Goal: Task Accomplishment & Management: Use online tool/utility

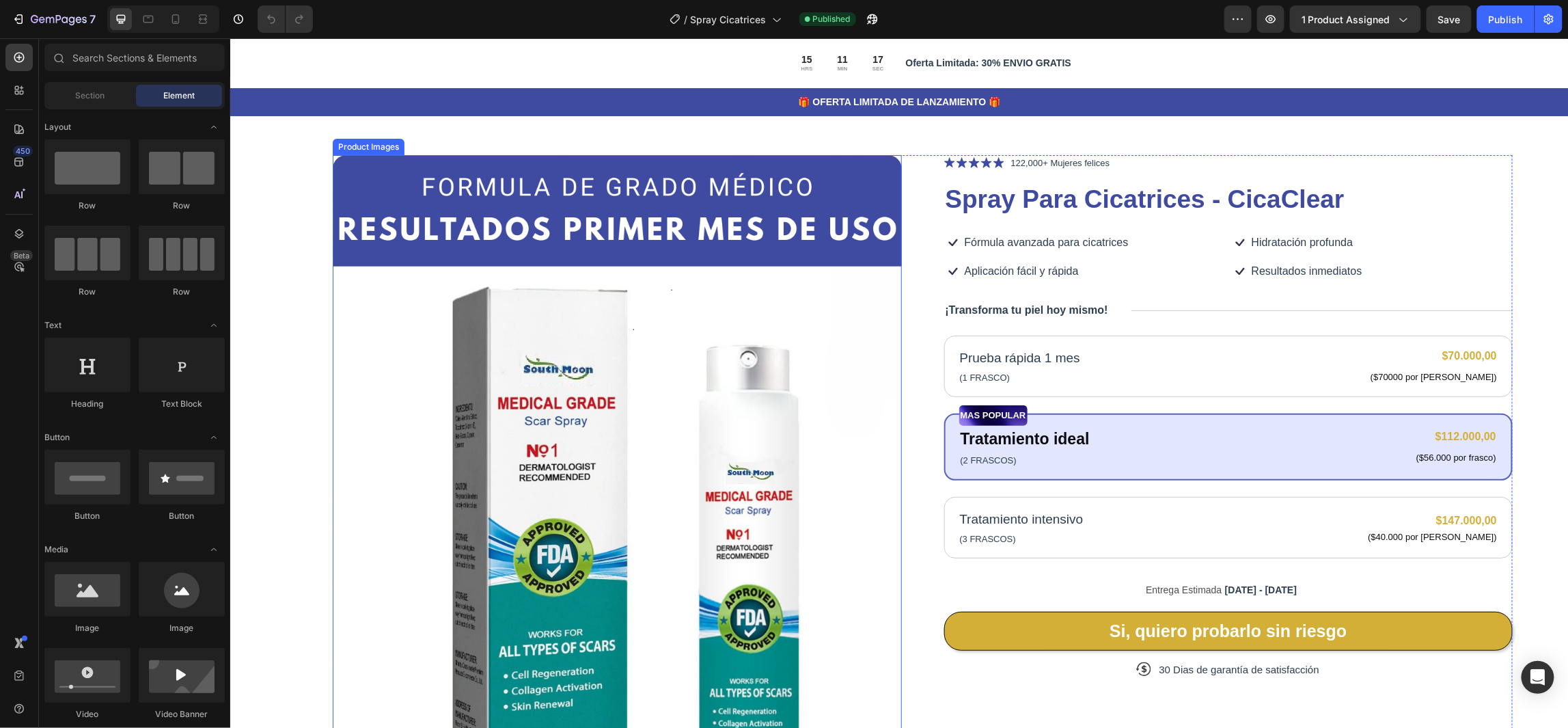
click at [356, 174] on img at bounding box center [617, 510] width 569 height 711
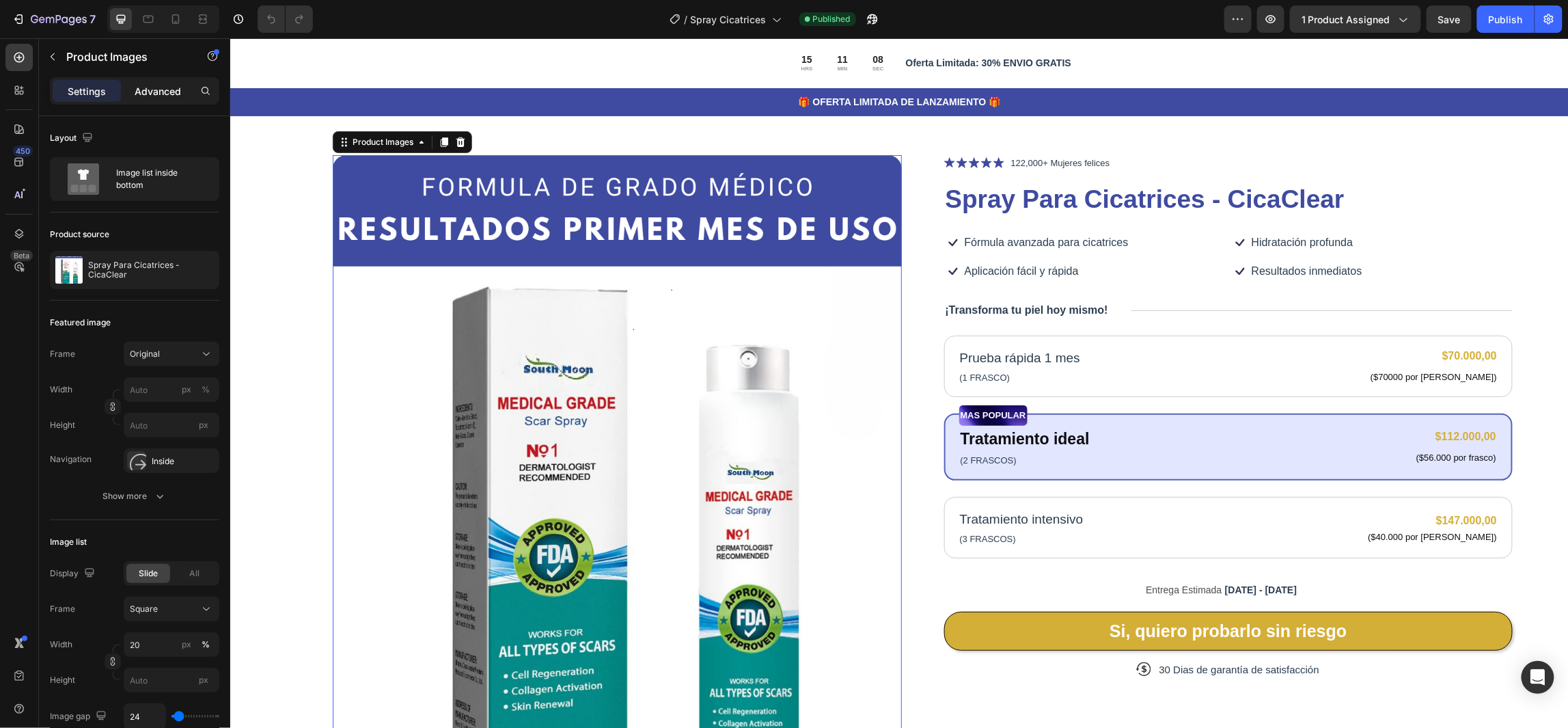
click at [161, 91] on p "Advanced" at bounding box center [158, 91] width 47 height 14
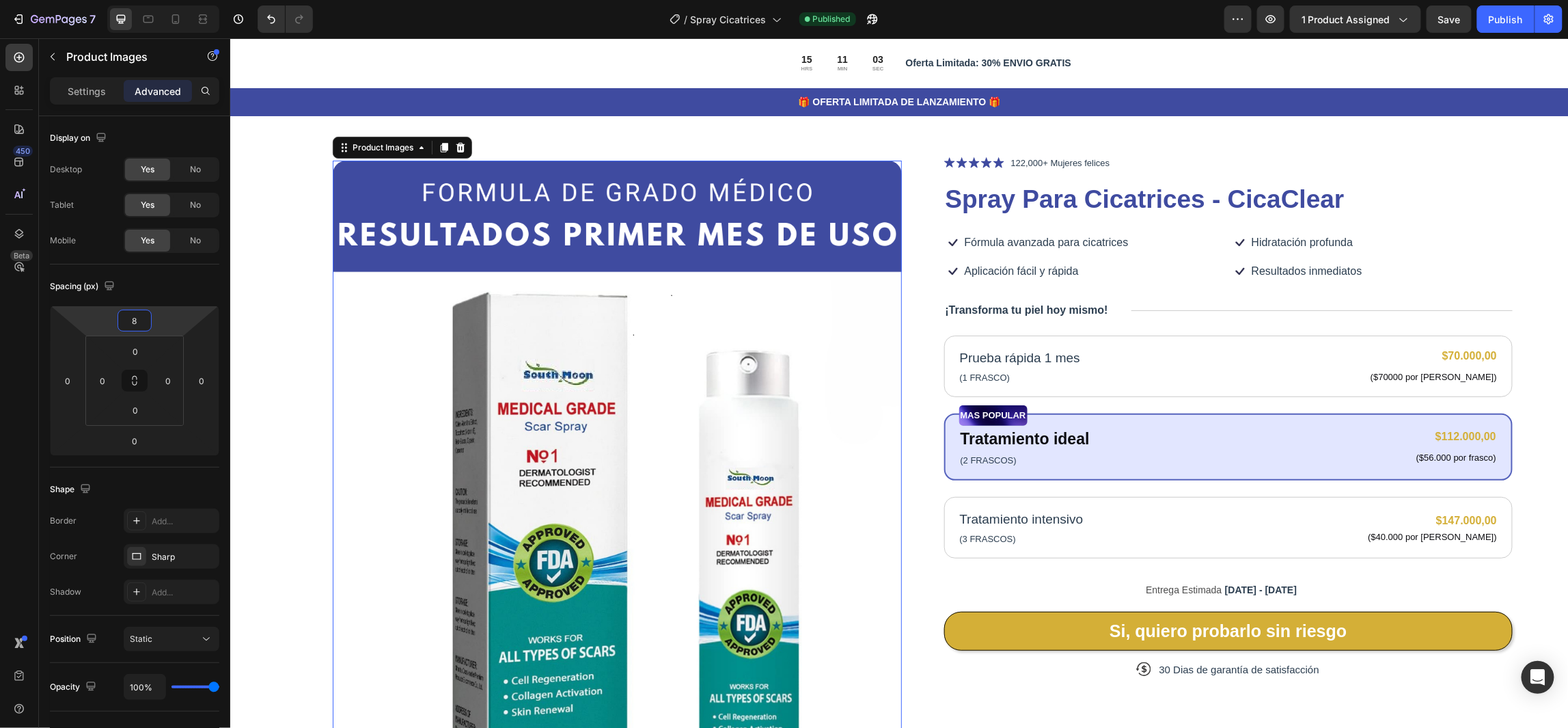
type input "2"
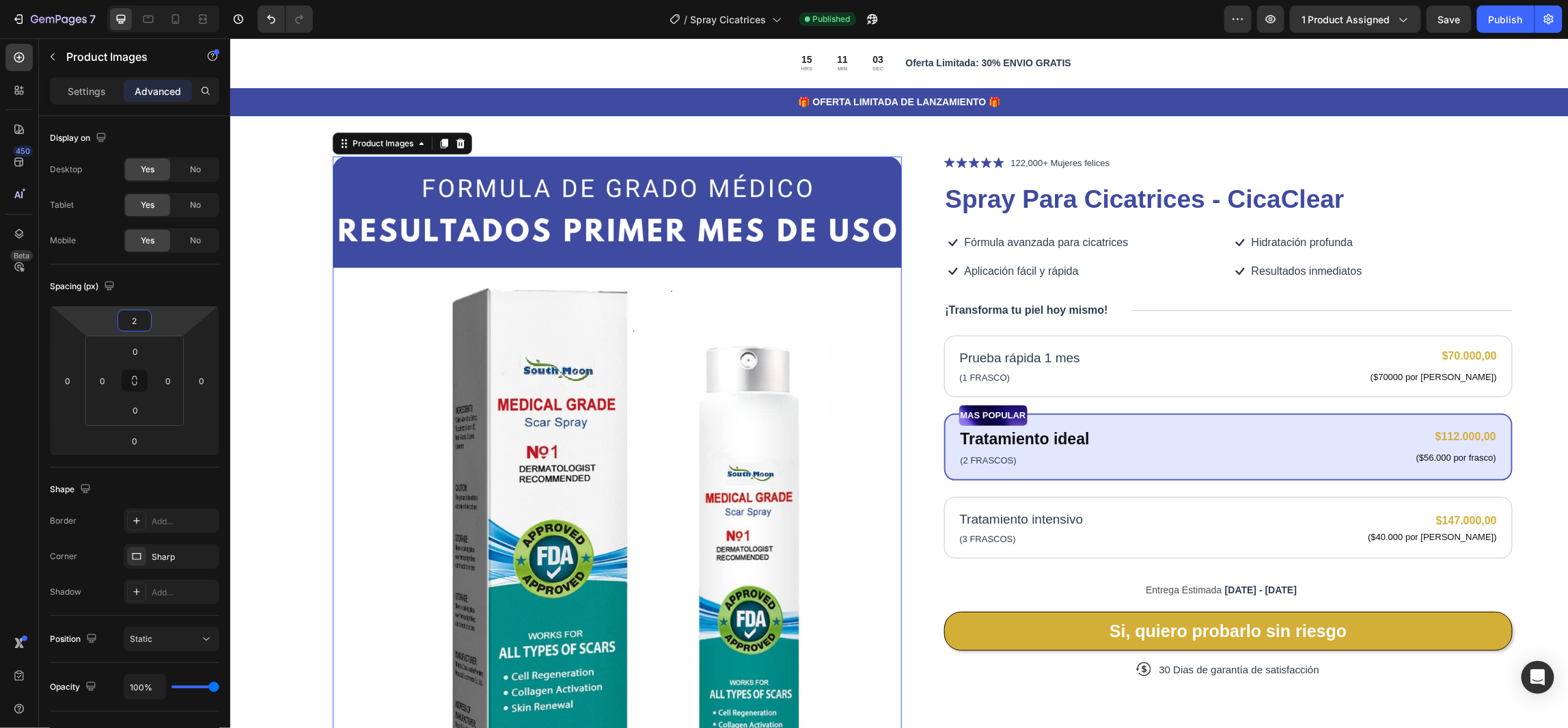
click at [171, 0] on html "7 Version history / Spray Cicatrices Published Preview 1 product assigned Save …" at bounding box center [784, 0] width 1568 height 0
click at [1405, 252] on div "Icon Icon Icon Icon Icon Icon List 122,000+ Mujeres felices Text Block Row Spra…" at bounding box center [1229, 511] width 569 height 713
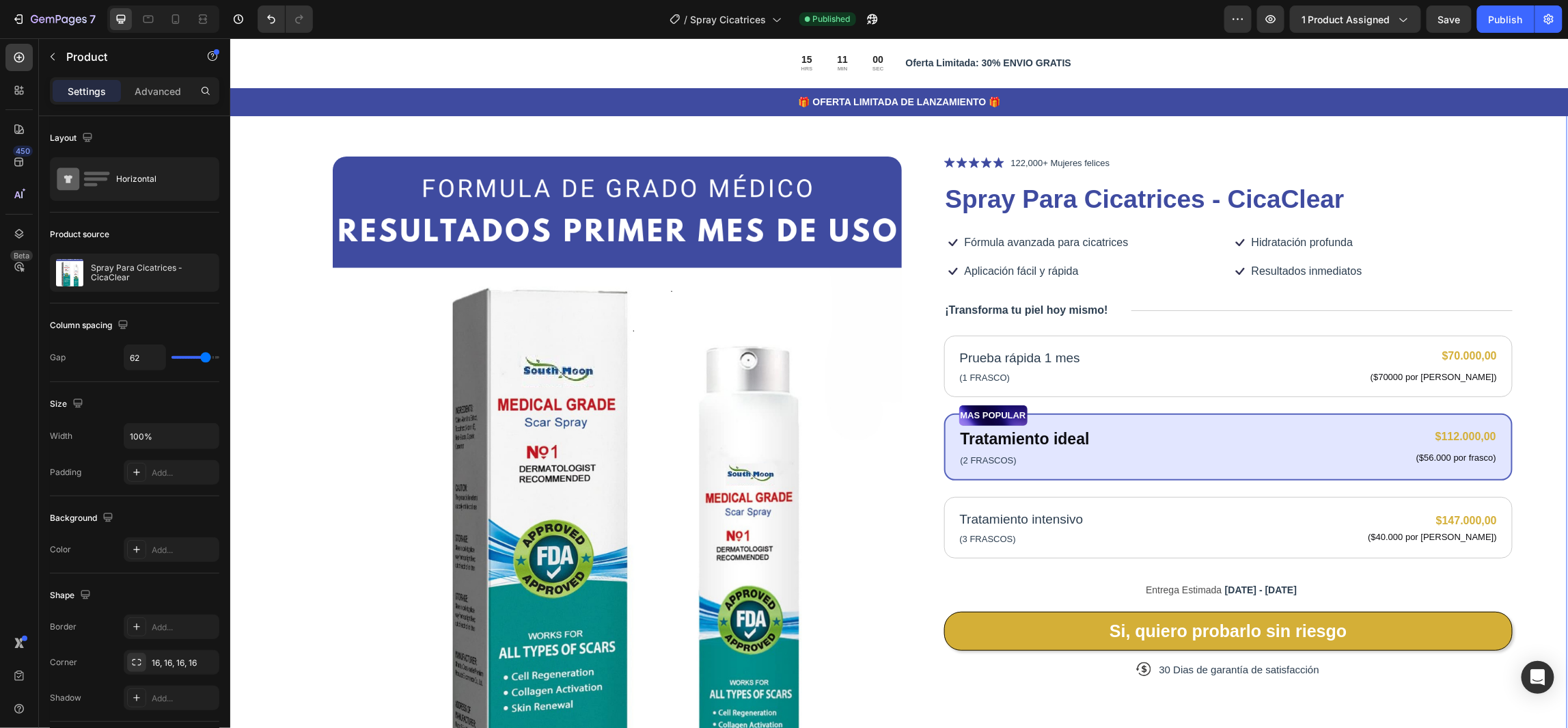
click at [1538, 221] on div "Product Images Icon Icon Icon Icon Icon Icon List 122,000+ Mujeres felices Text…" at bounding box center [898, 513] width 1339 height 844
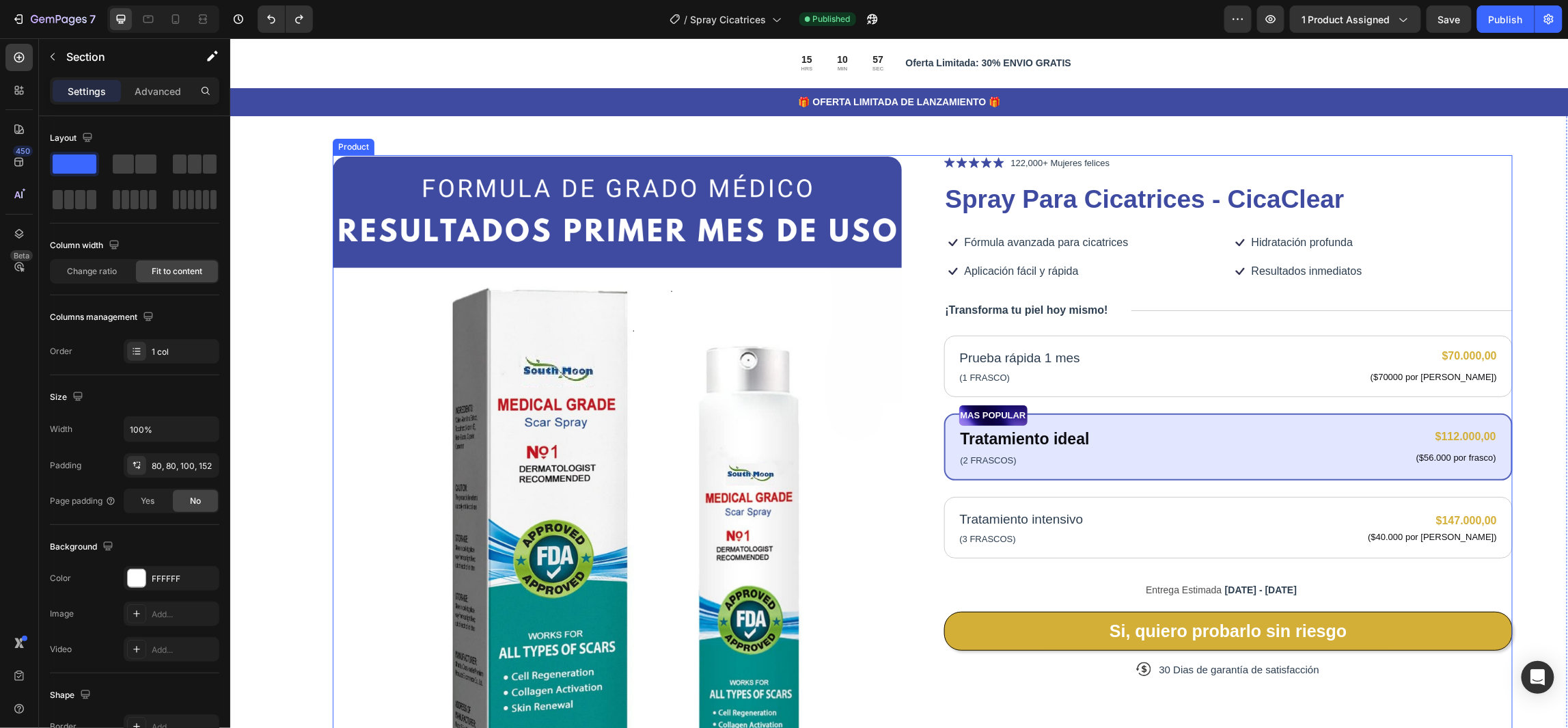
click at [1450, 255] on div "Icon Icon Icon Icon Icon Icon List 122,000+ Mujeres felices Text Block Row Spra…" at bounding box center [1229, 511] width 569 height 713
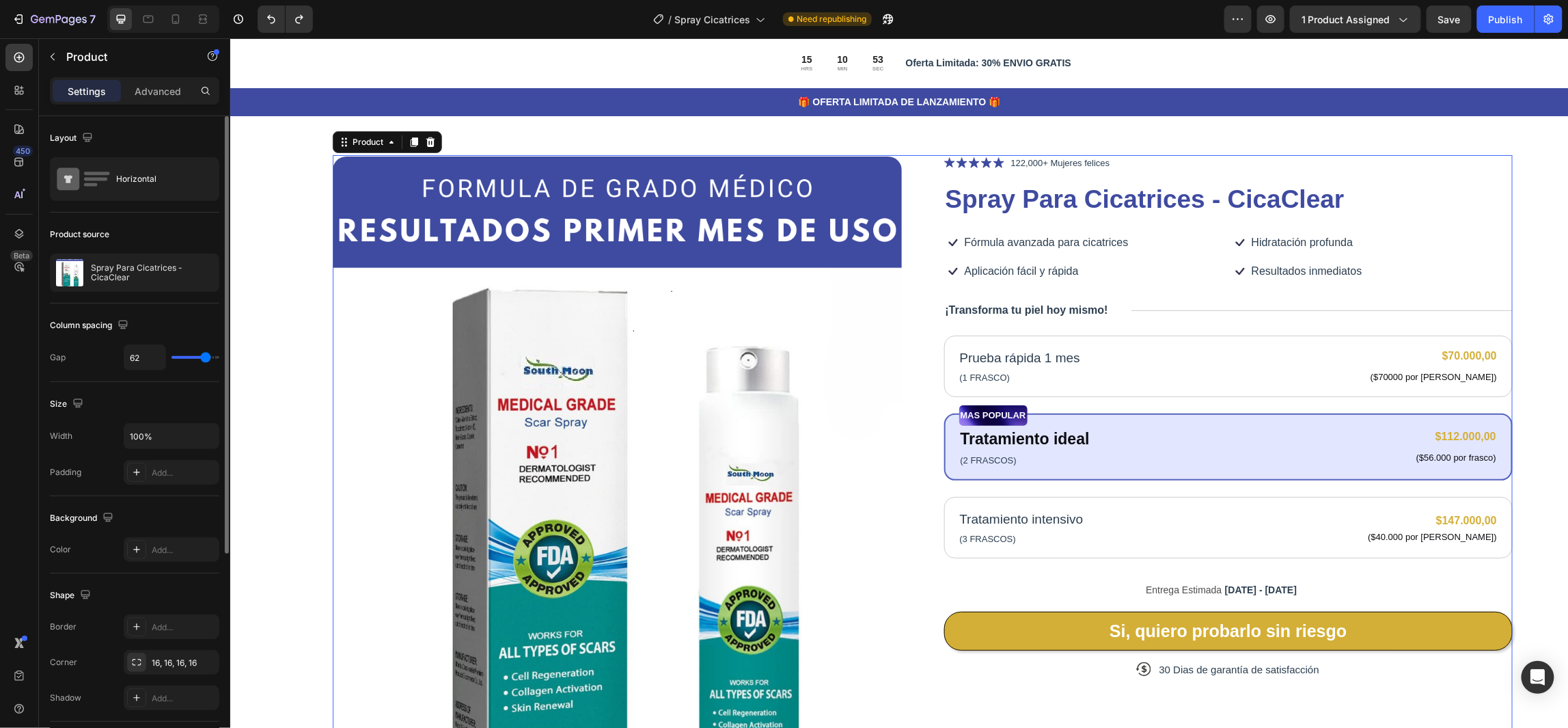
type input "0"
drag, startPoint x: 200, startPoint y: 359, endPoint x: 131, endPoint y: 362, distance: 69.1
type input "0"
click at [171, 358] on input "range" at bounding box center [195, 357] width 48 height 2
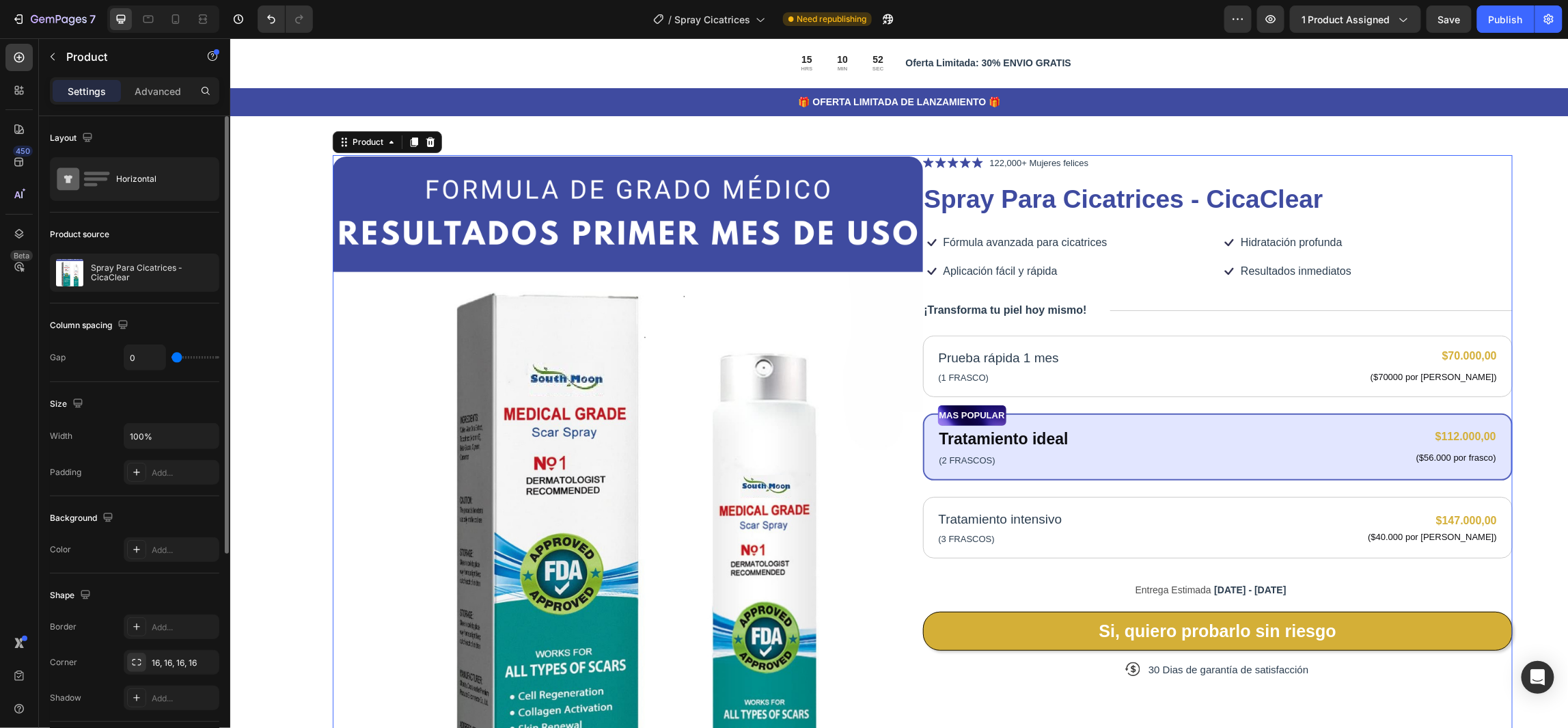
type input "23"
type input "27"
type input "31"
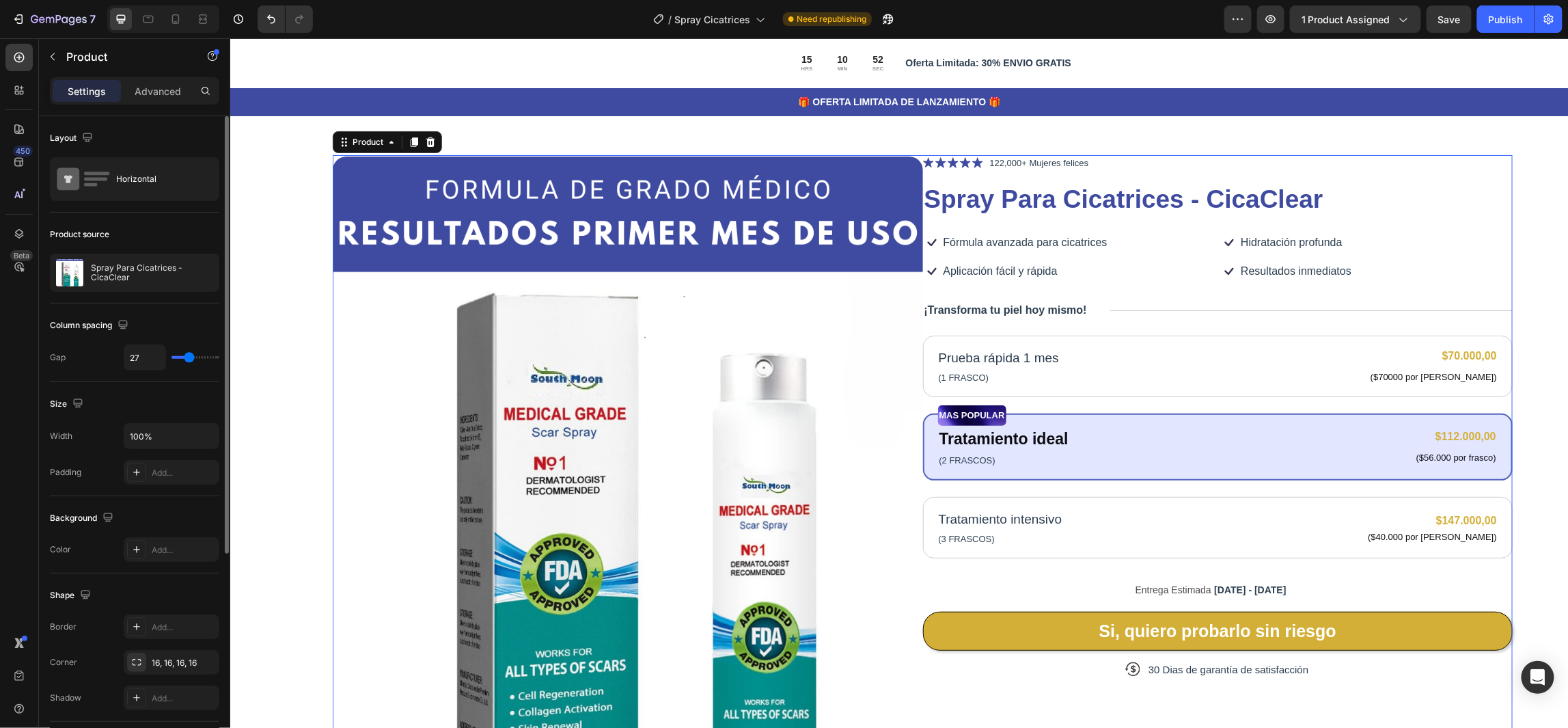
type input "31"
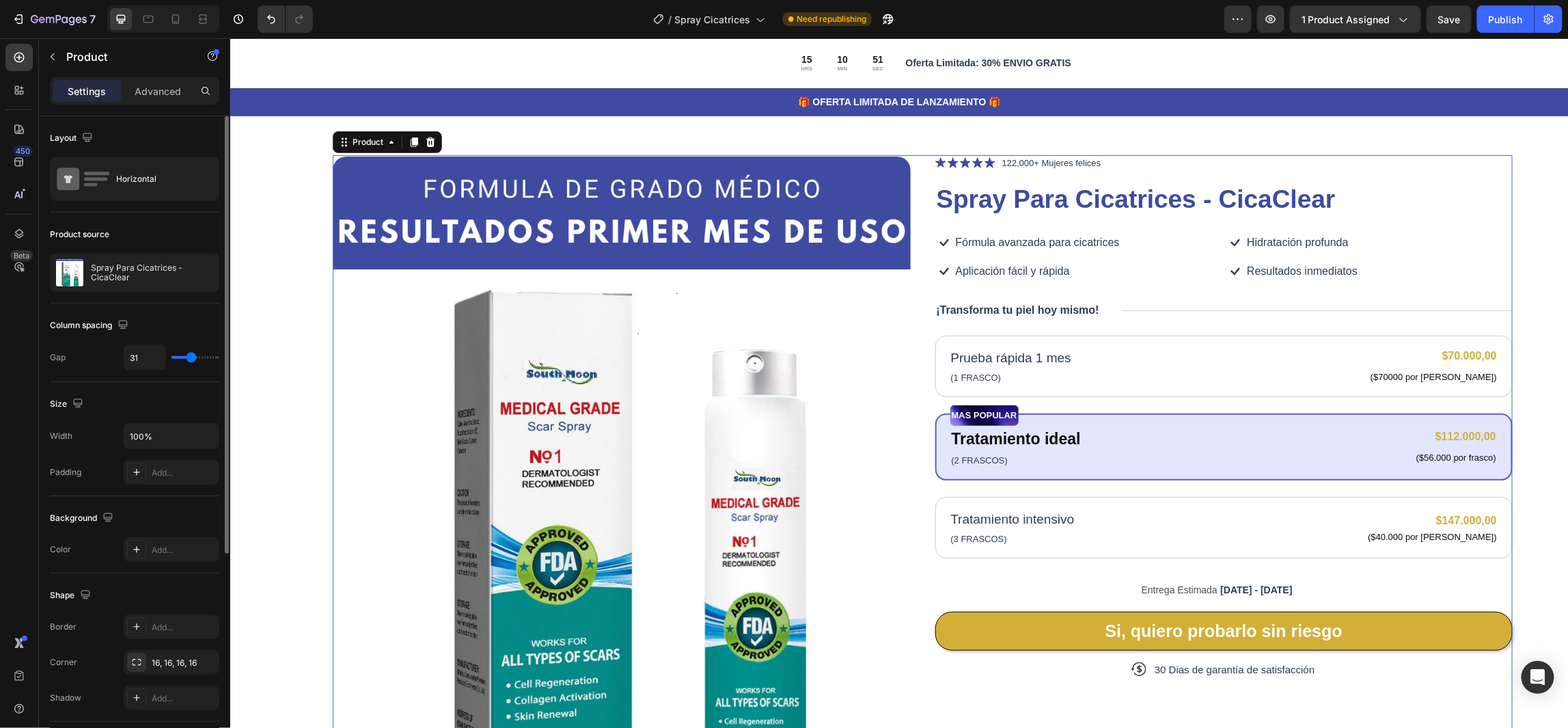
type input "36"
type input "38"
type input "39"
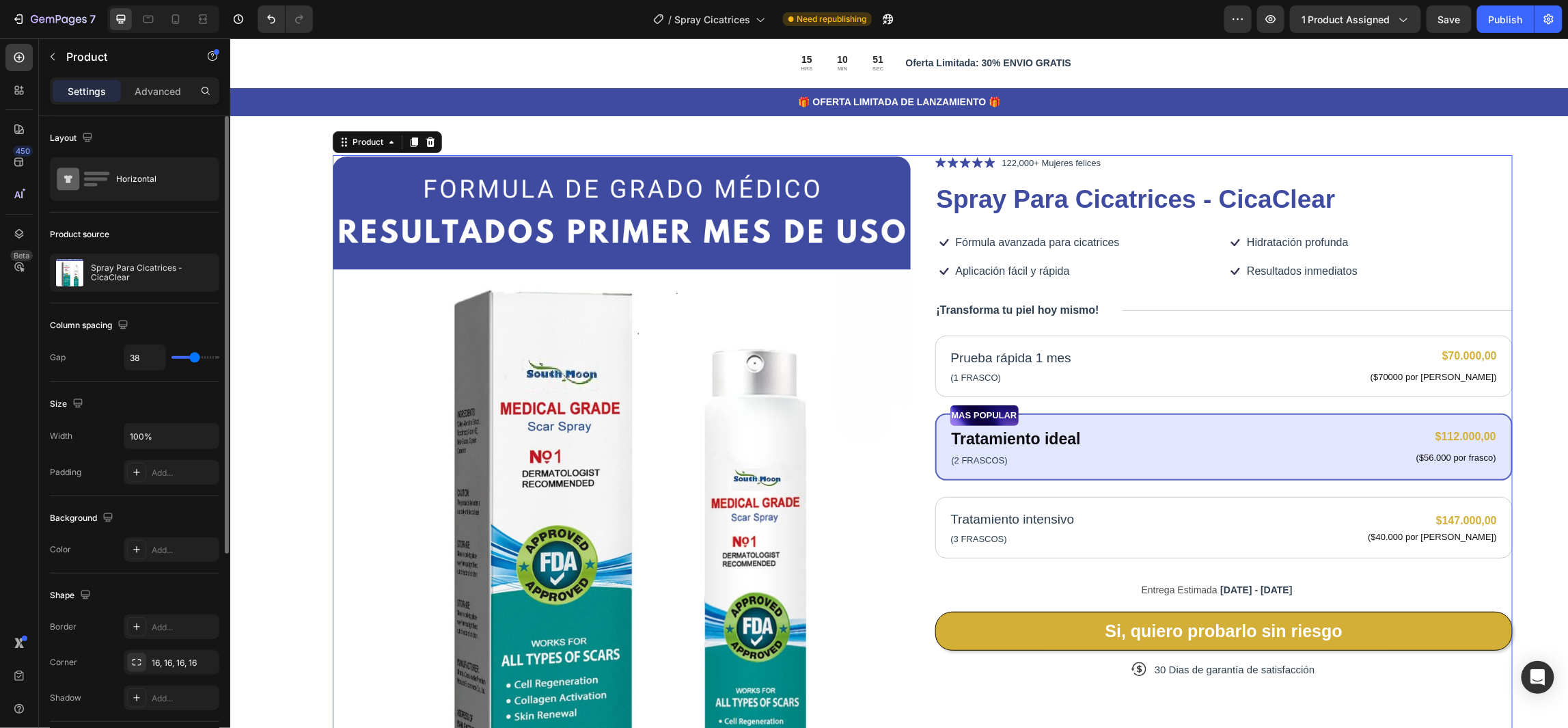
type input "39"
type input "41"
type input "43"
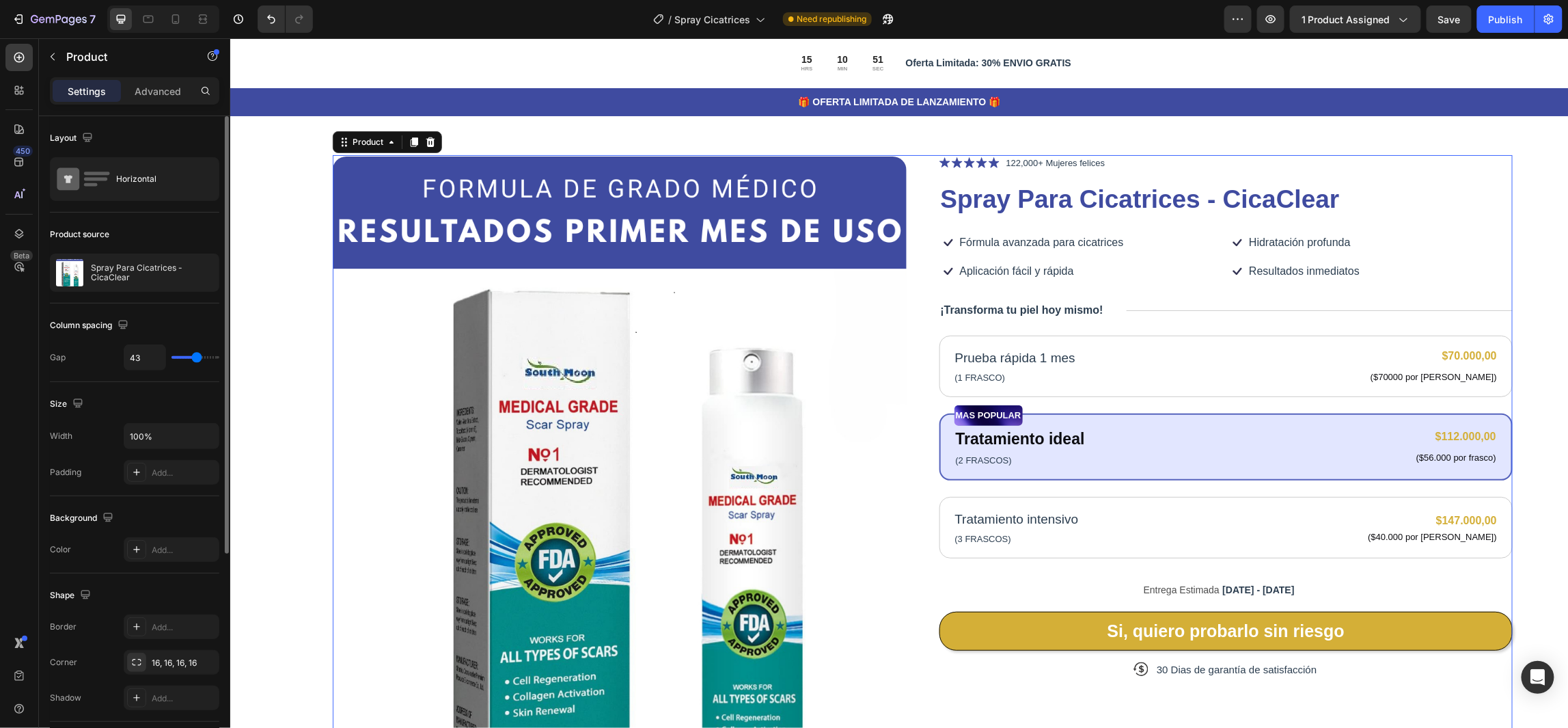
type input "48"
type input "54"
type input "55"
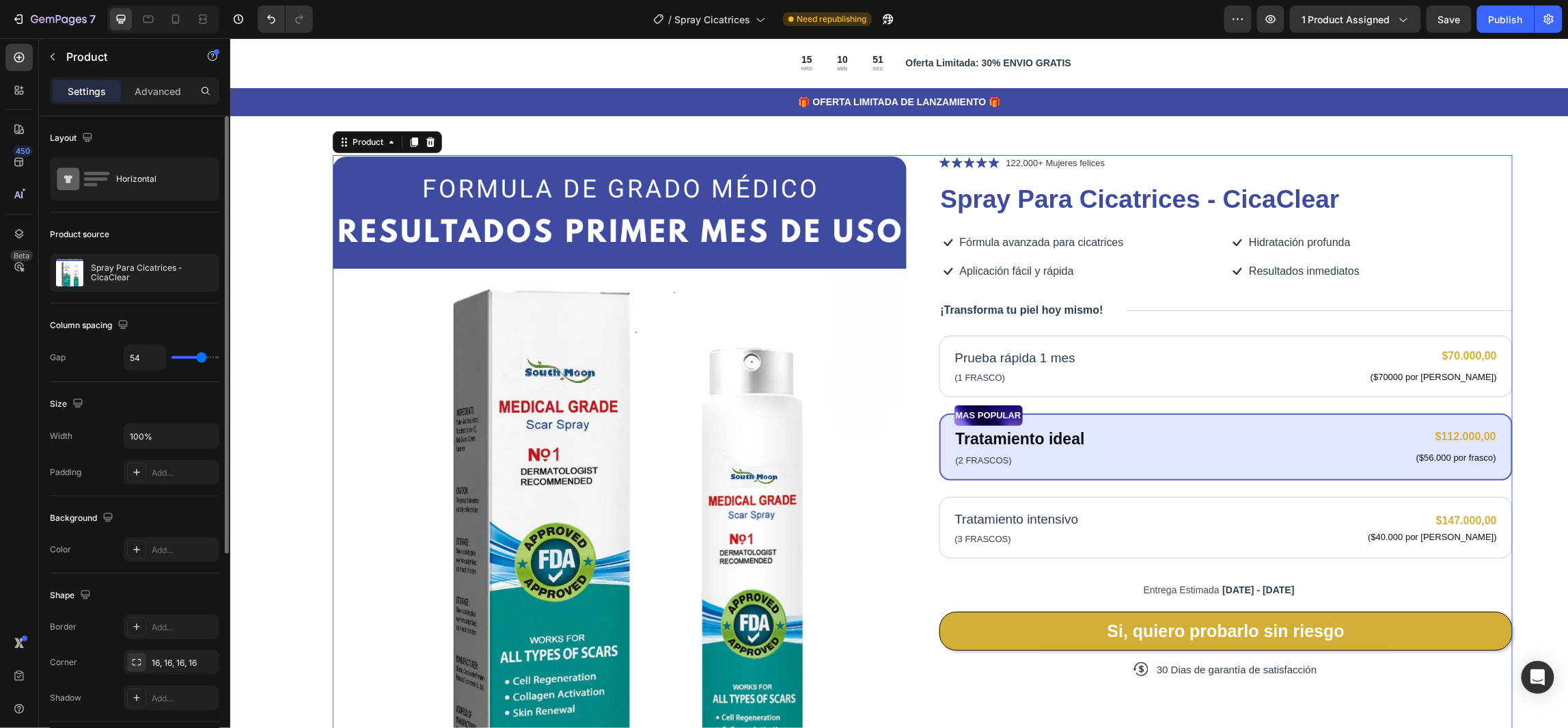
type input "55"
type input "57"
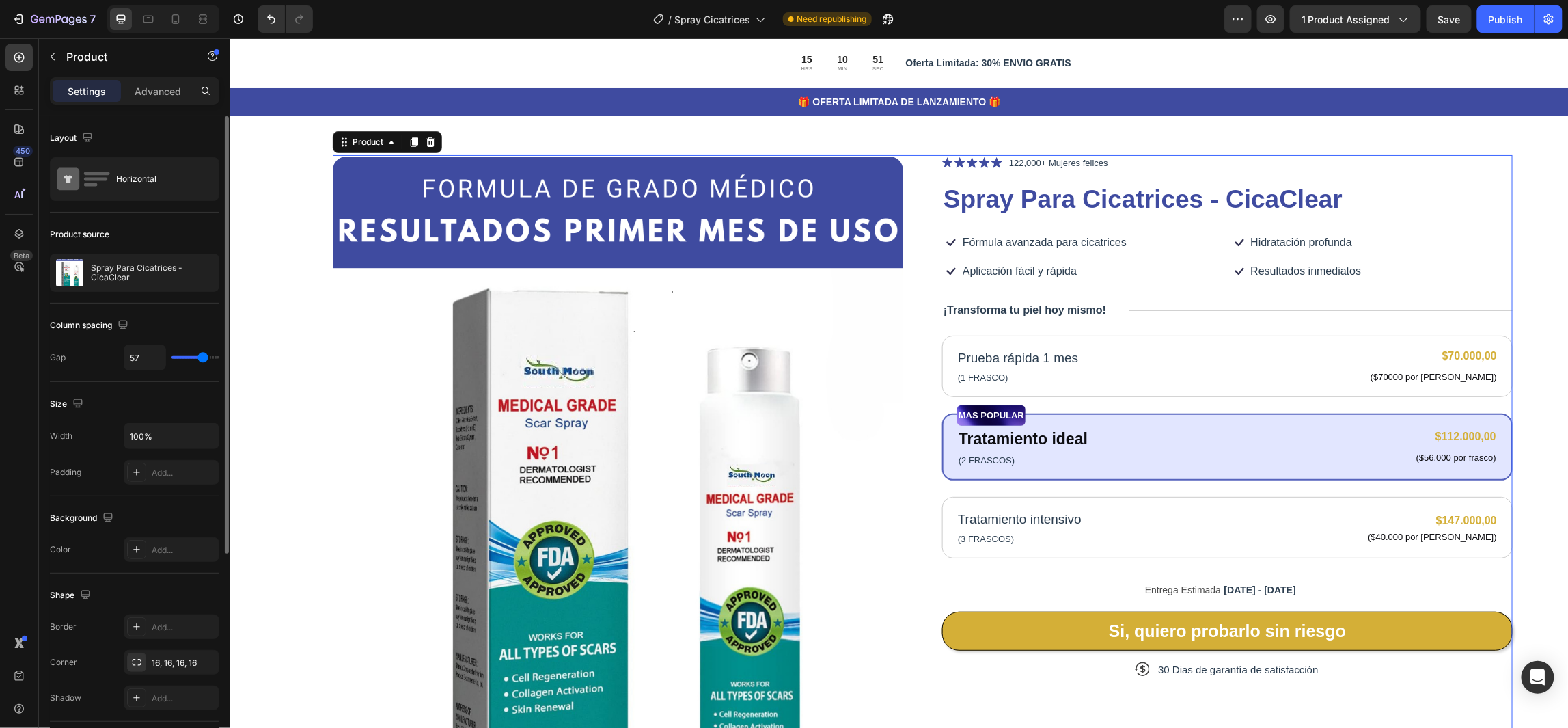
type input "61"
type input "64"
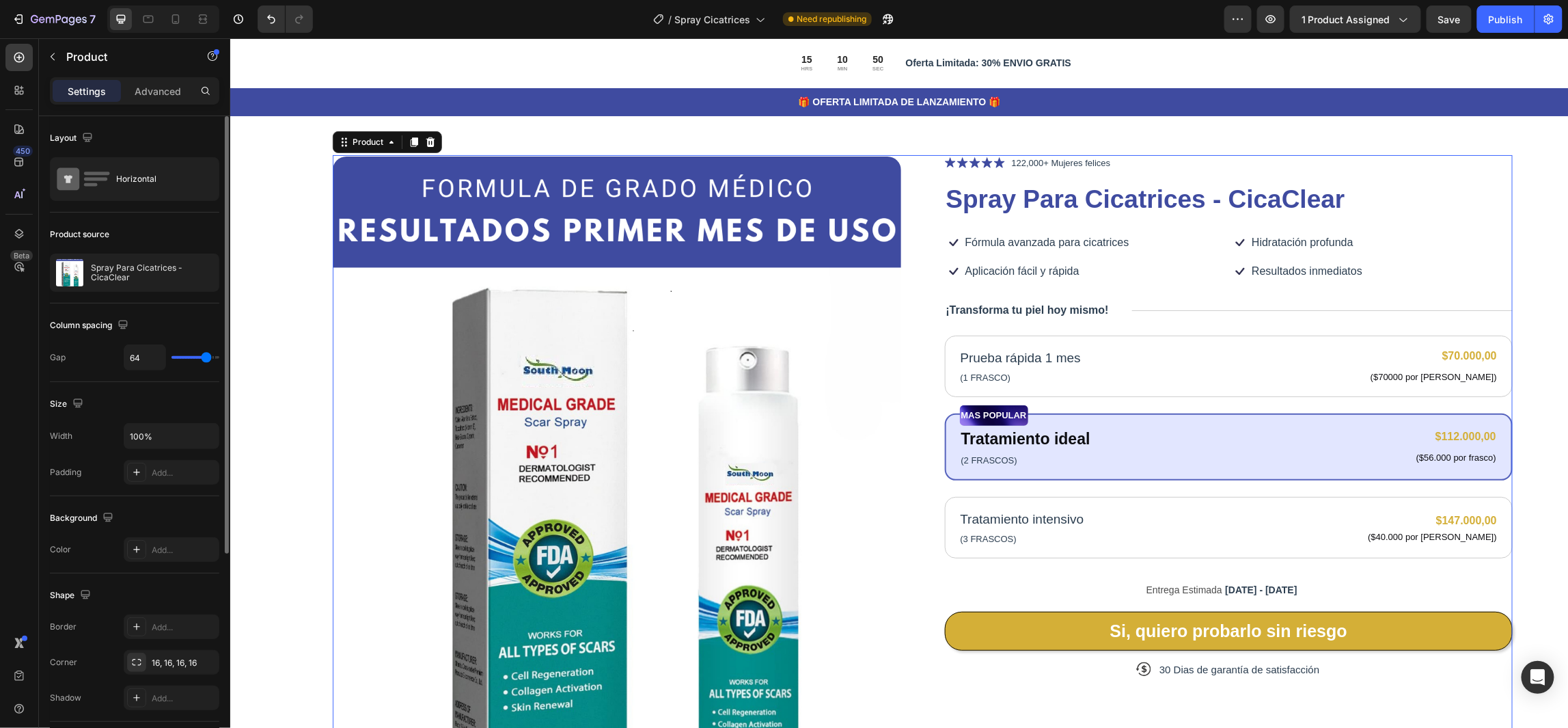
type input "63"
type input "61"
type input "63"
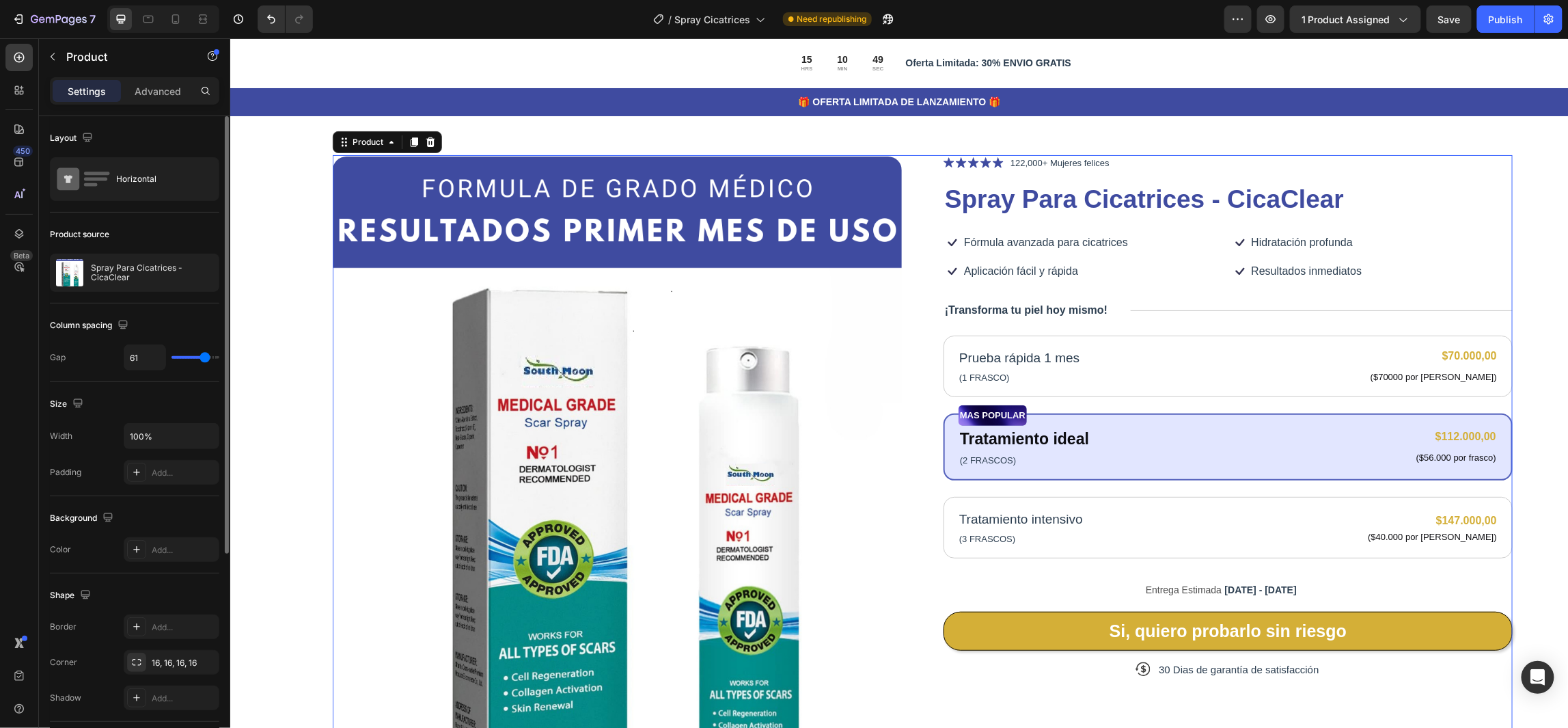
type input "63"
type input "64"
type input "63"
type input "61"
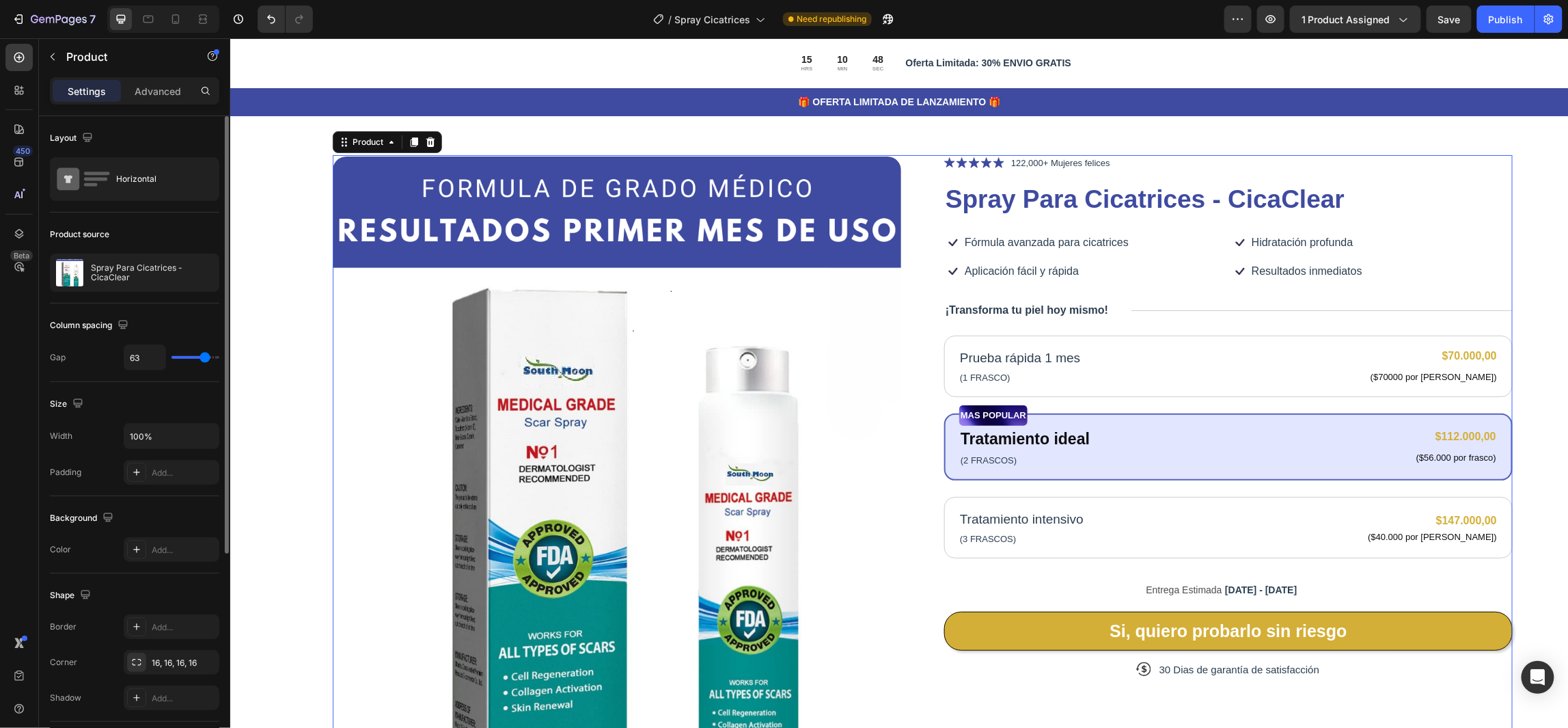
click at [205, 358] on input "range" at bounding box center [195, 357] width 48 height 2
click at [153, 356] on input "61" at bounding box center [145, 357] width 41 height 25
type input "6"
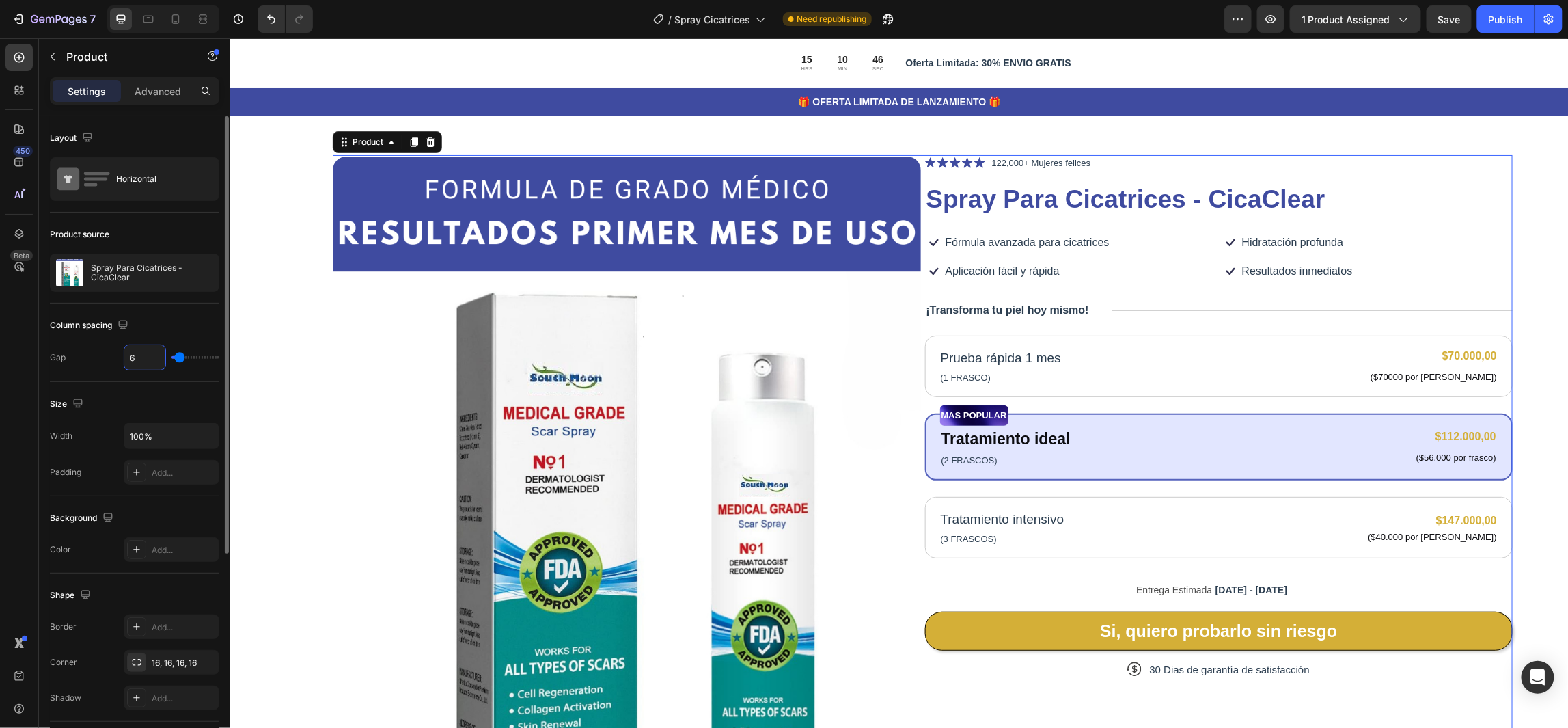
type input "62"
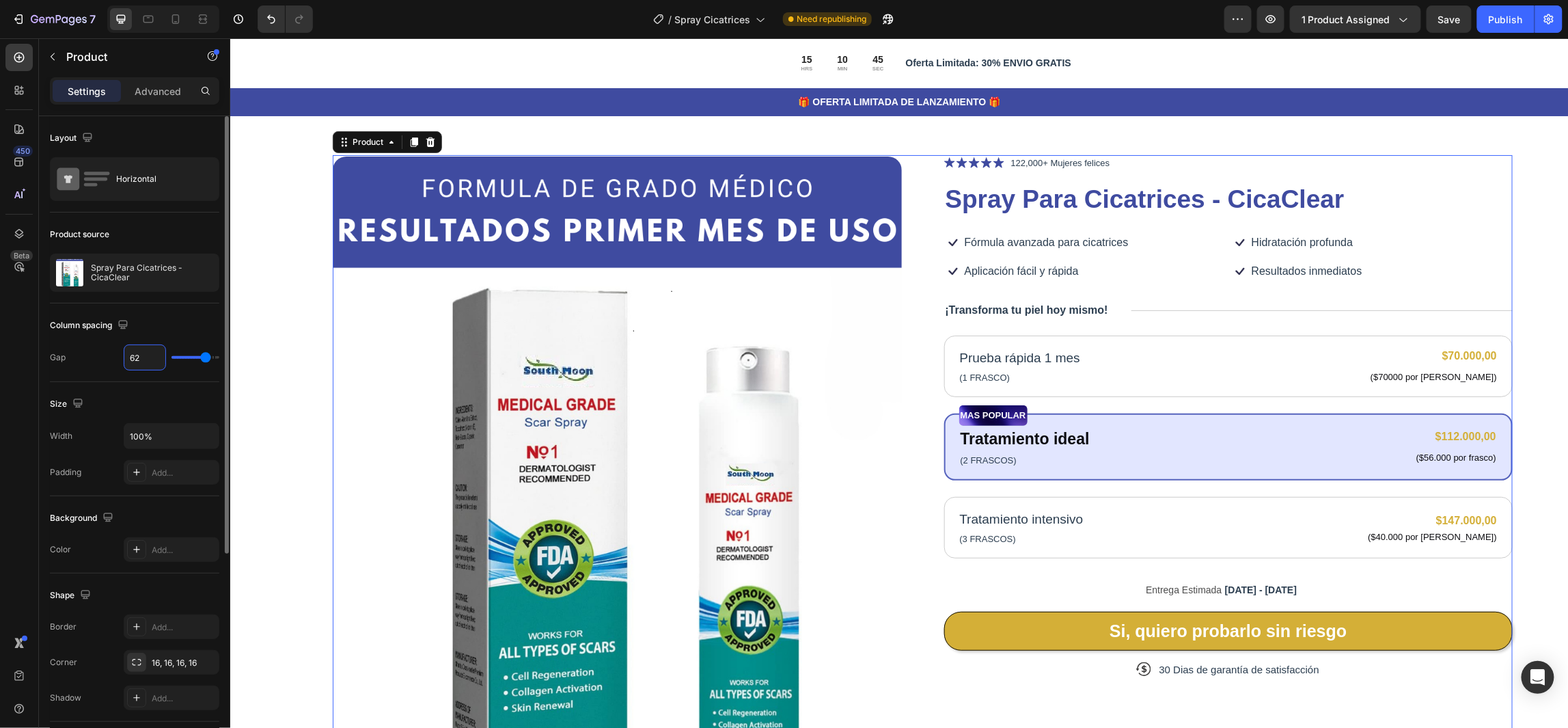
type input "62"
click at [179, 404] on div "Size" at bounding box center [135, 404] width 170 height 22
click at [187, 424] on input "100%" at bounding box center [171, 435] width 94 height 25
click at [197, 436] on button "button" at bounding box center [206, 435] width 25 height 25
click at [195, 404] on div "Size" at bounding box center [135, 404] width 170 height 22
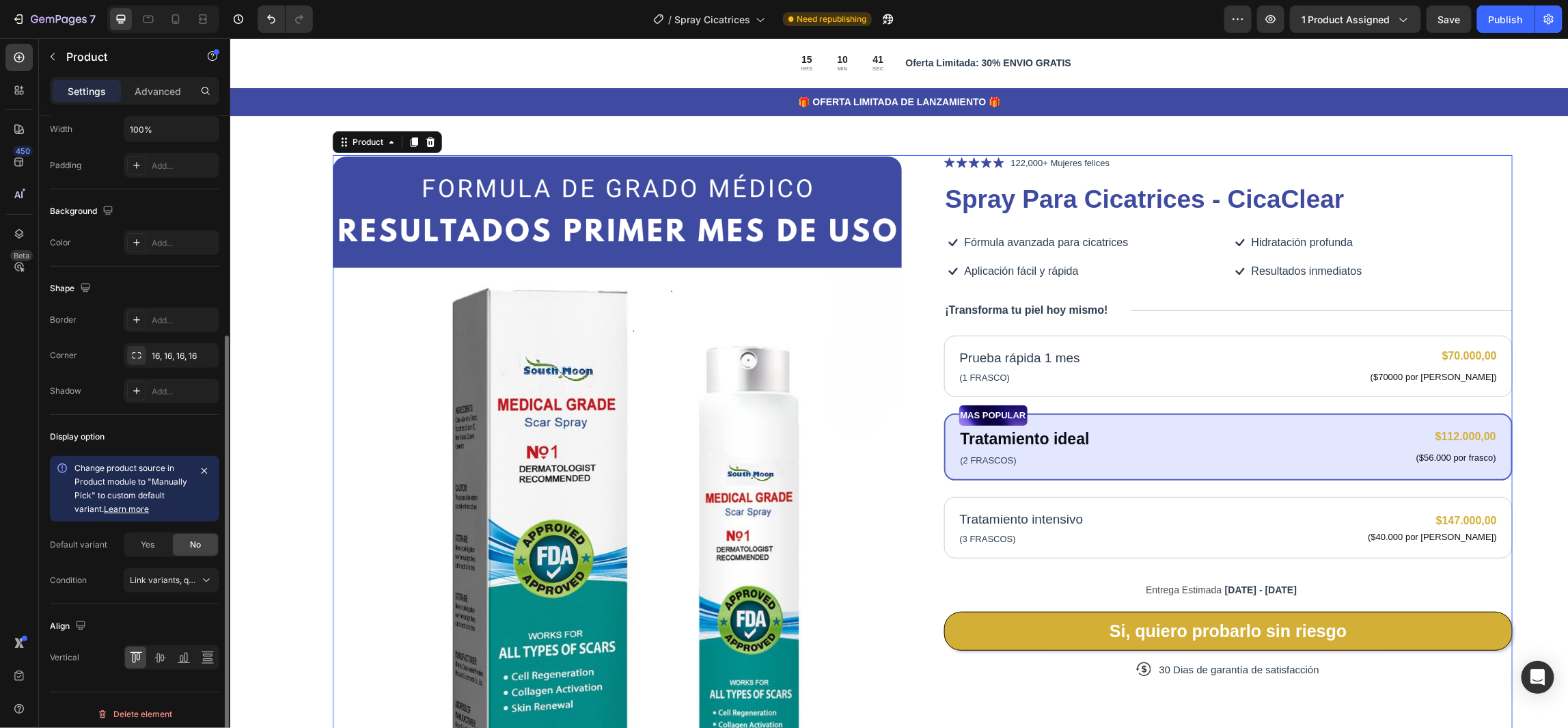
scroll to position [314, 0]
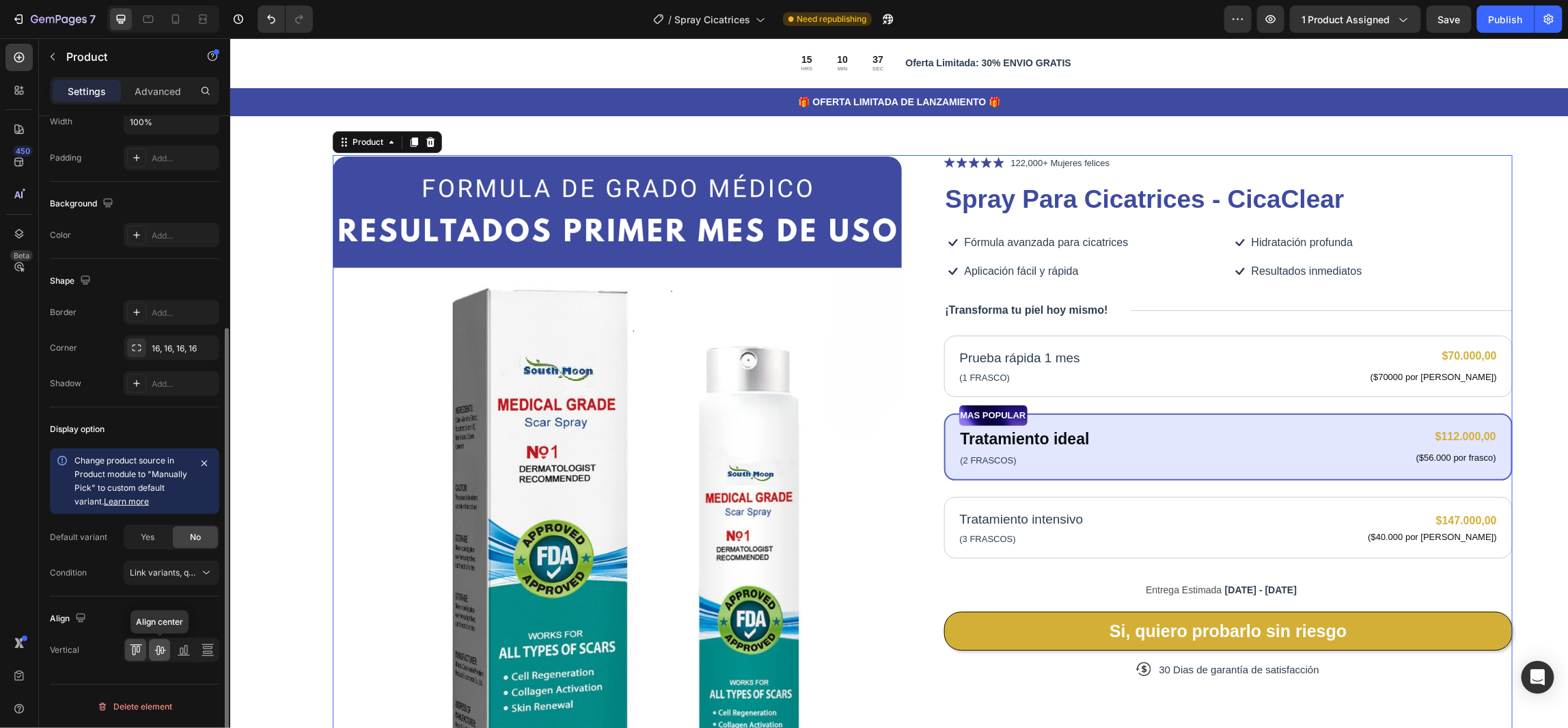
click at [161, 654] on icon at bounding box center [159, 649] width 13 height 13
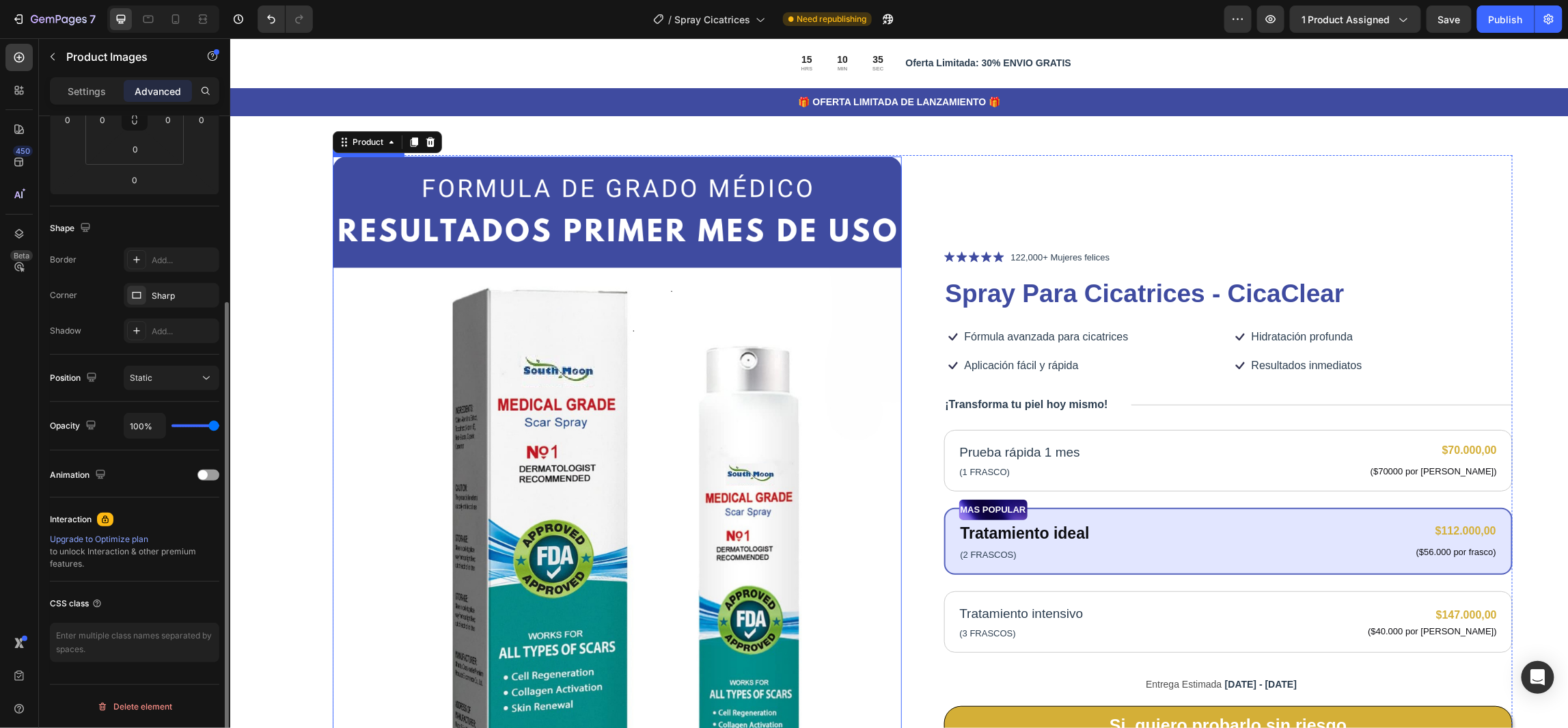
click at [353, 177] on img at bounding box center [617, 511] width 569 height 711
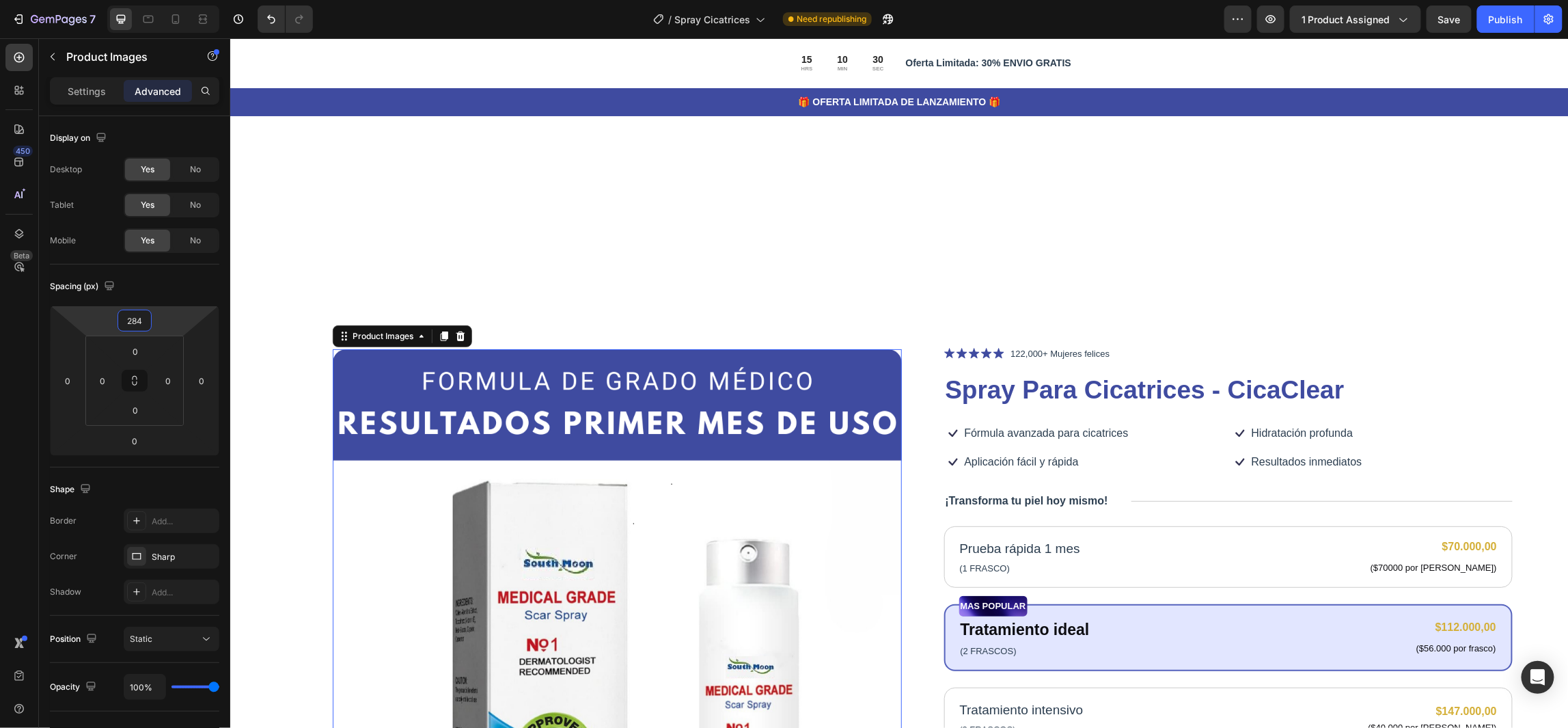
type input "282"
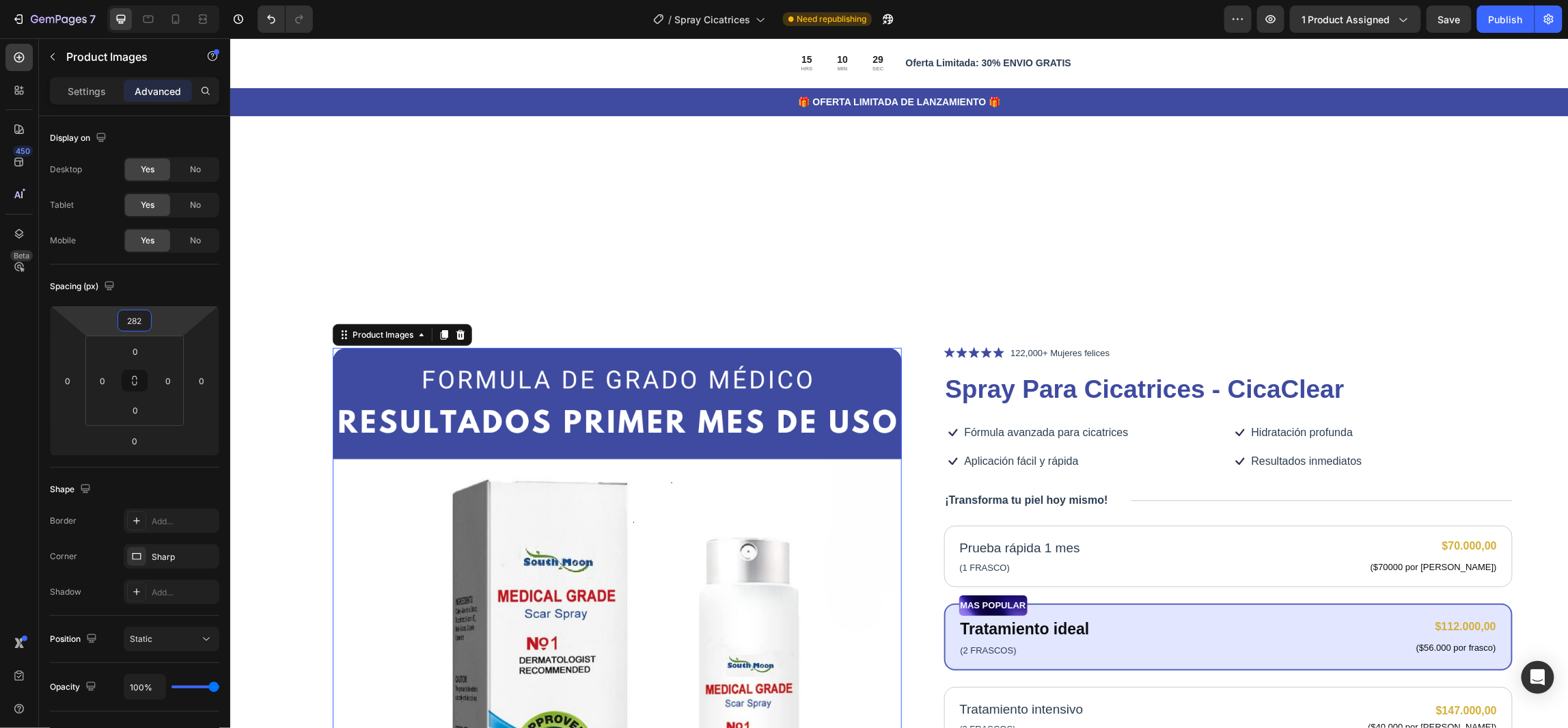
drag, startPoint x: 167, startPoint y: 329, endPoint x: 175, endPoint y: 186, distance: 143.2
click at [175, 0] on html "7 Version history / Spray Cicatrices Need republishing Preview 1 product assign…" at bounding box center [784, 0] width 1568 height 0
click at [1420, 386] on h1 "Spray Para Cicatrices - CicaClear" at bounding box center [1229, 389] width 569 height 36
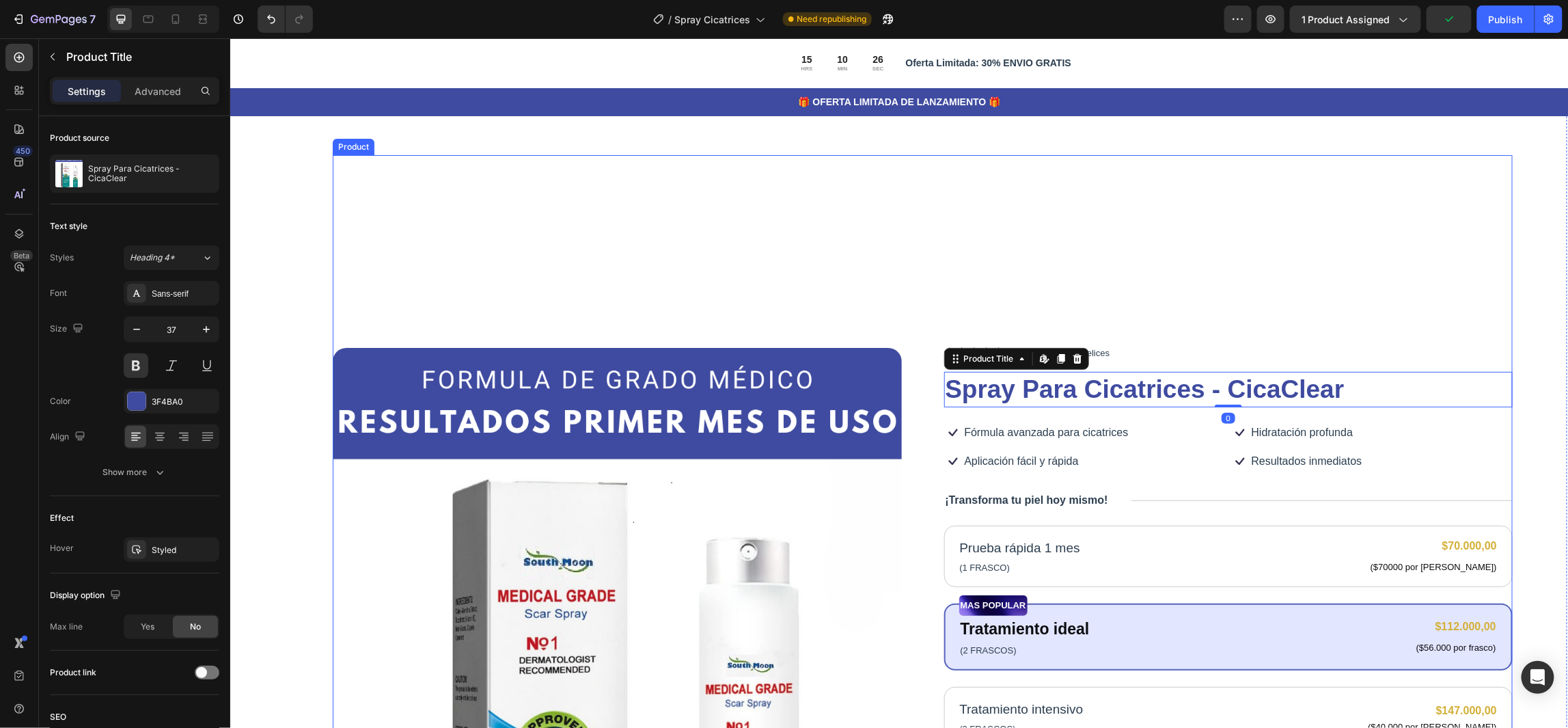
click at [1405, 269] on div "Icon Icon Icon Icon Icon Icon List 122,000+ Mujeres felices Text Block Row Spra…" at bounding box center [1229, 607] width 569 height 904
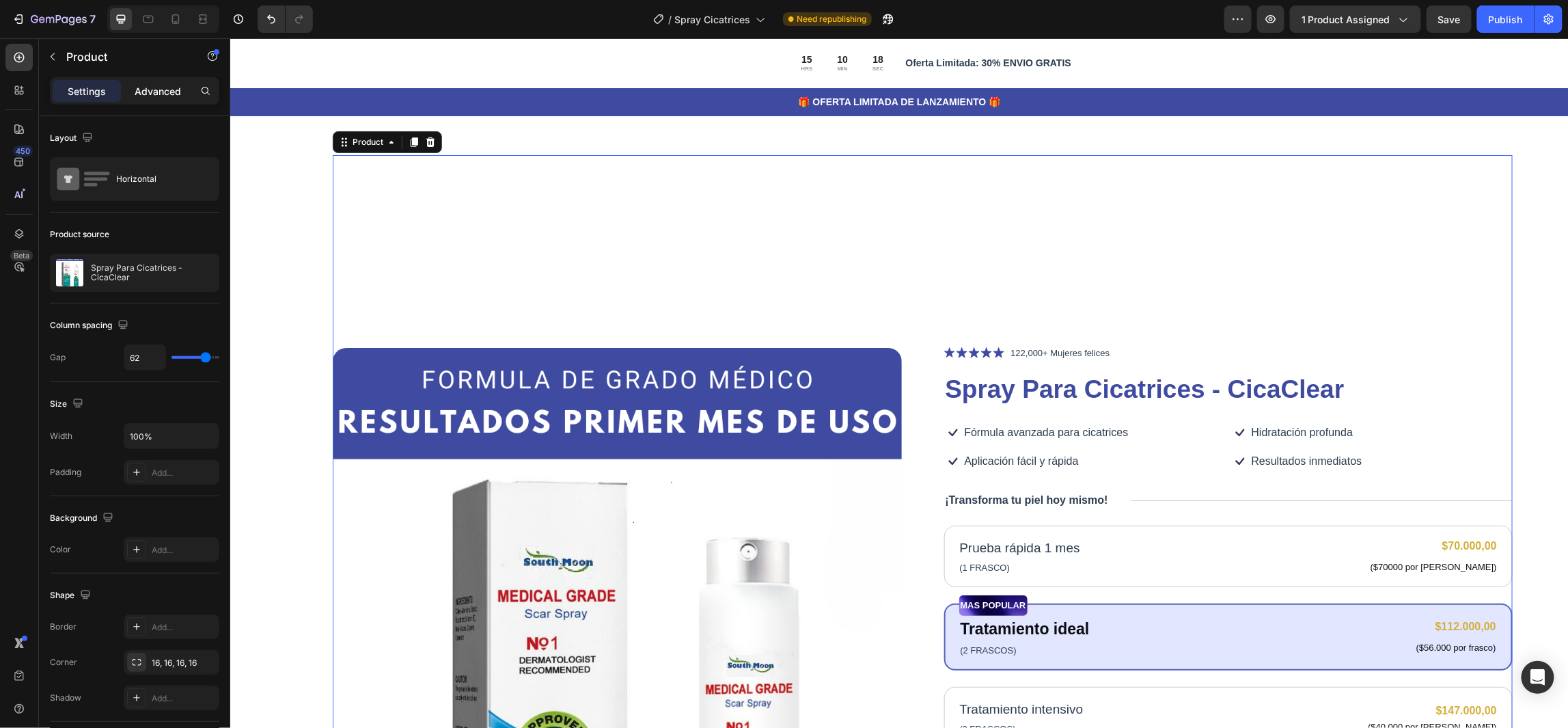
click at [171, 92] on p "Advanced" at bounding box center [158, 91] width 47 height 14
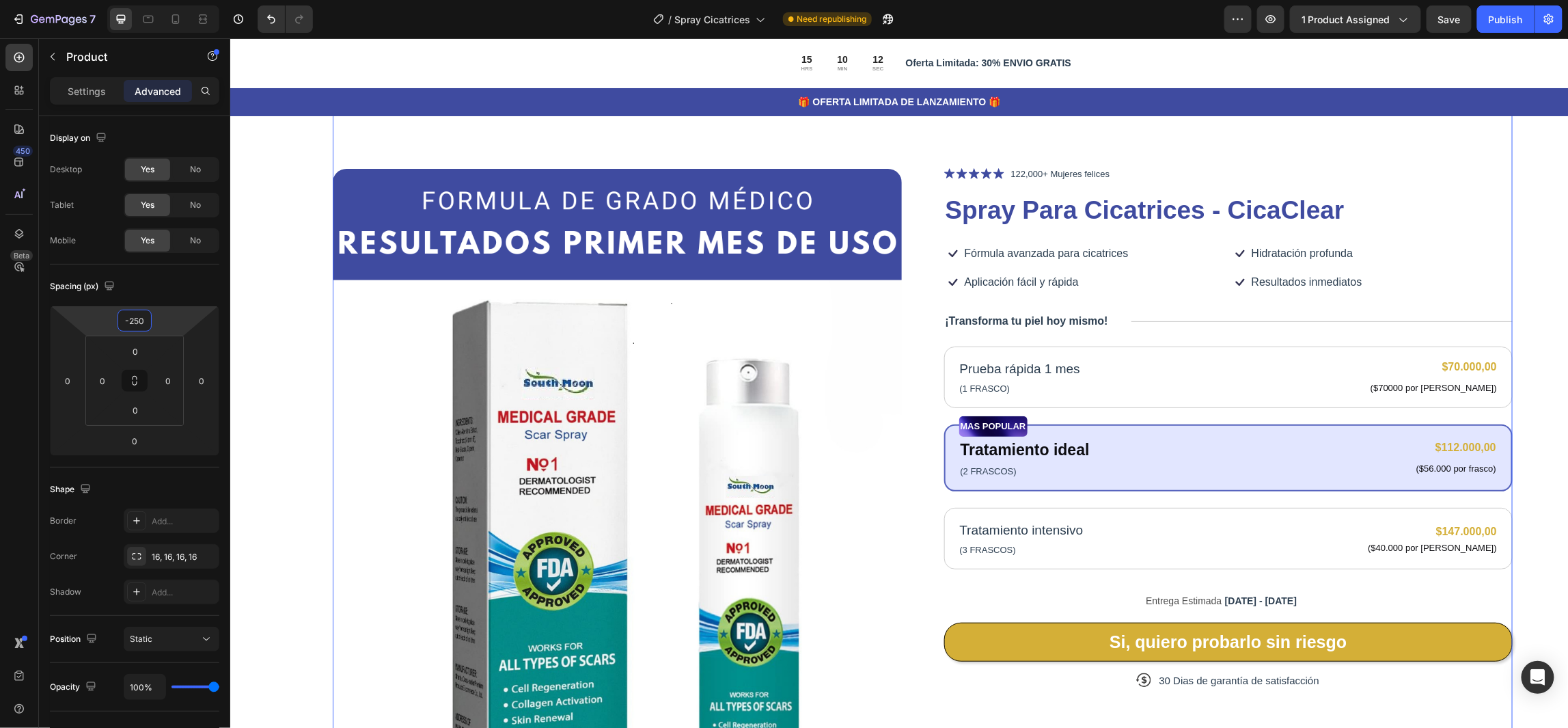
type input "-242"
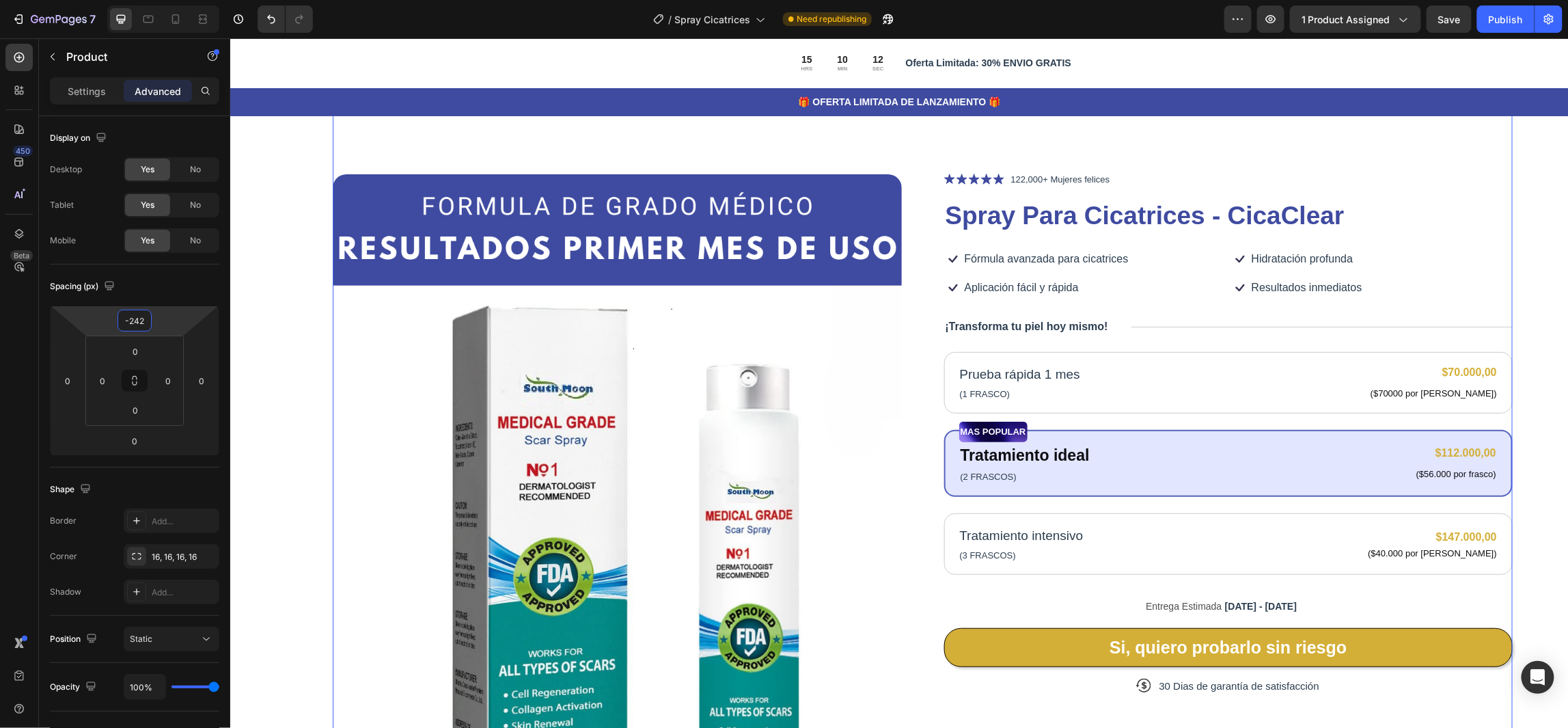
drag, startPoint x: 167, startPoint y: 322, endPoint x: 66, endPoint y: 407, distance: 132.0
click at [181, 0] on html "7 Version history / Spray Cicatrices Need republishing Preview 1 product assign…" at bounding box center [784, 0] width 1568 height 0
click at [1453, 25] on div "Save" at bounding box center [1450, 20] width 22 height 14
click at [177, 20] on icon at bounding box center [175, 19] width 13 height 13
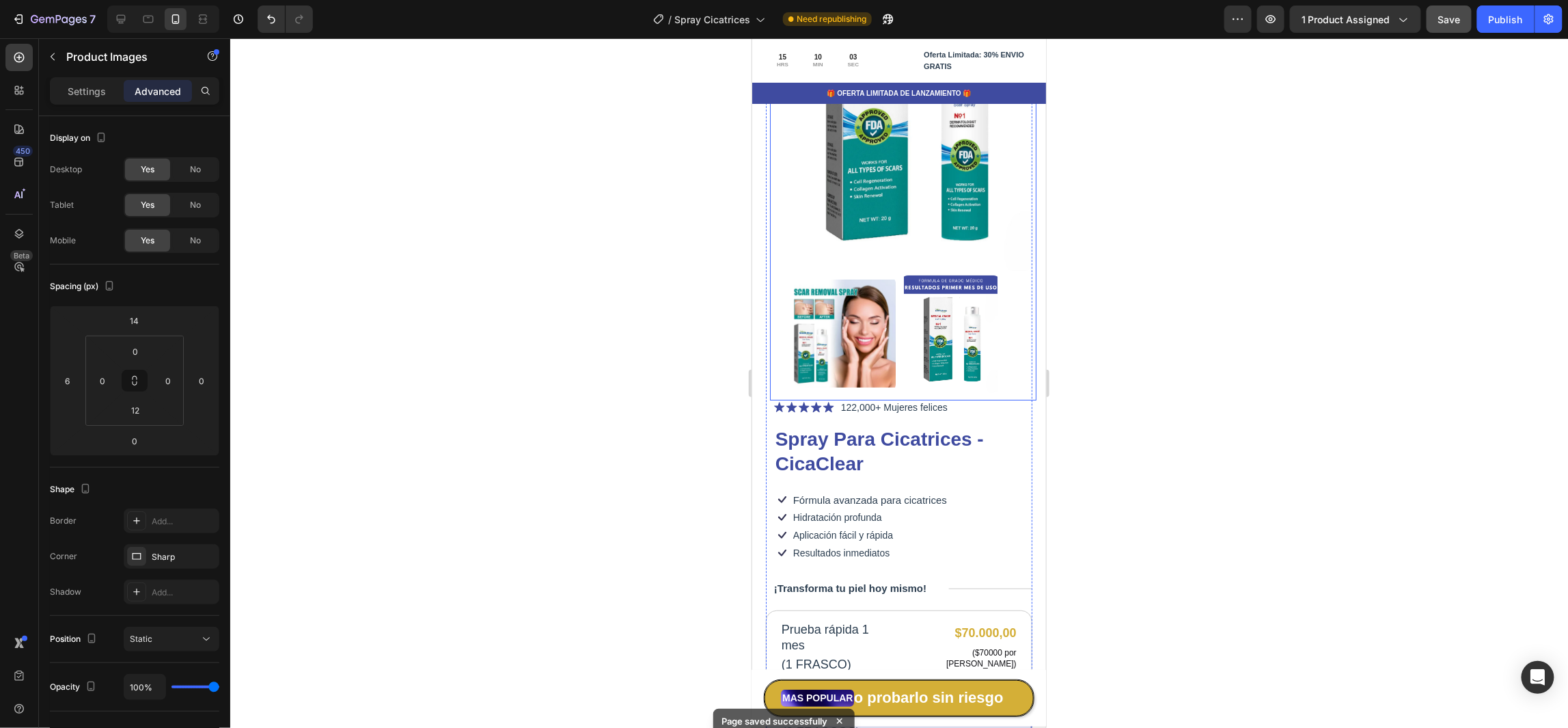
click at [989, 146] on img at bounding box center [903, 104] width 266 height 333
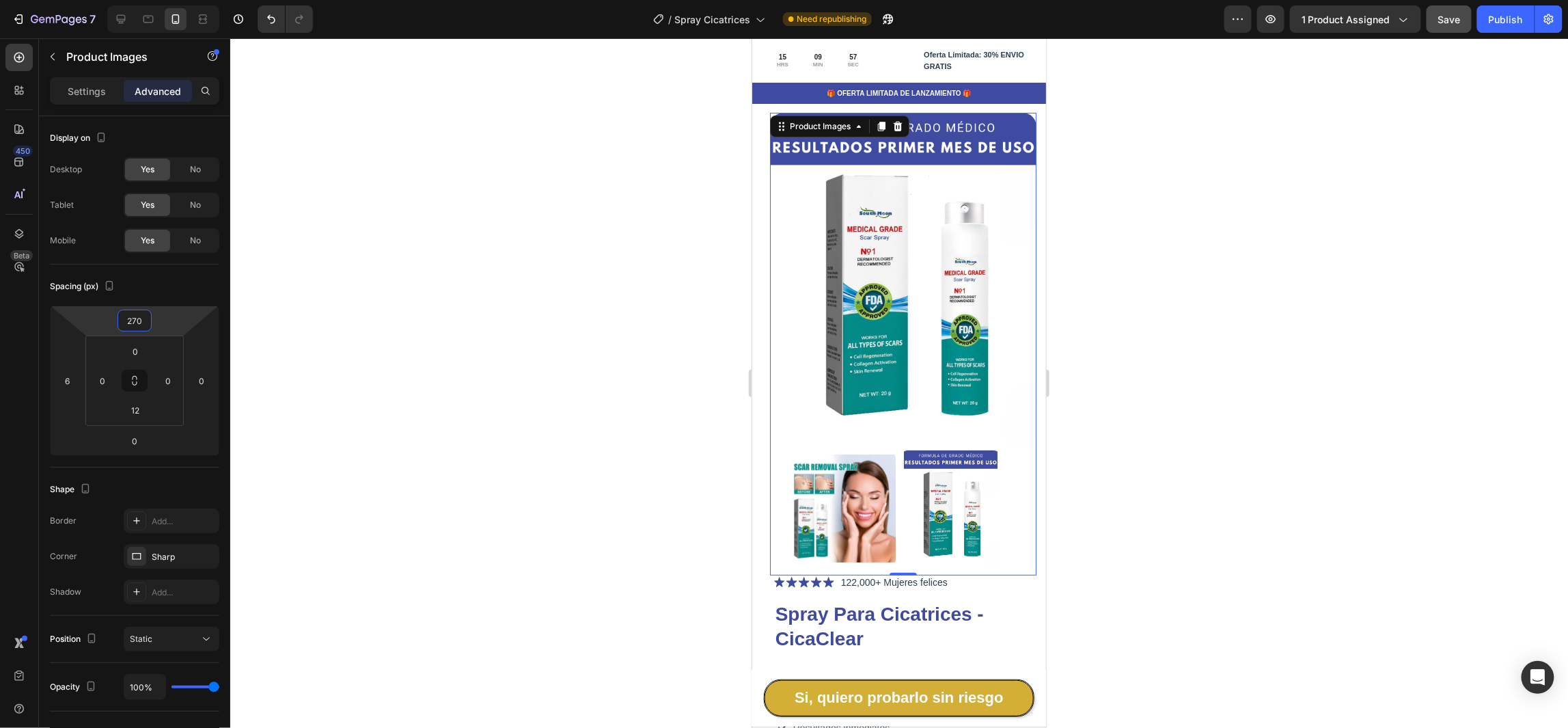
drag, startPoint x: 173, startPoint y: 324, endPoint x: 194, endPoint y: 192, distance: 133.7
click at [194, 0] on html "7 Version history / Spray Cicatrices Need republishing Preview 1 product assign…" at bounding box center [784, 0] width 1568 height 0
click at [126, 17] on icon at bounding box center [121, 19] width 13 height 13
type input "282"
type input "0"
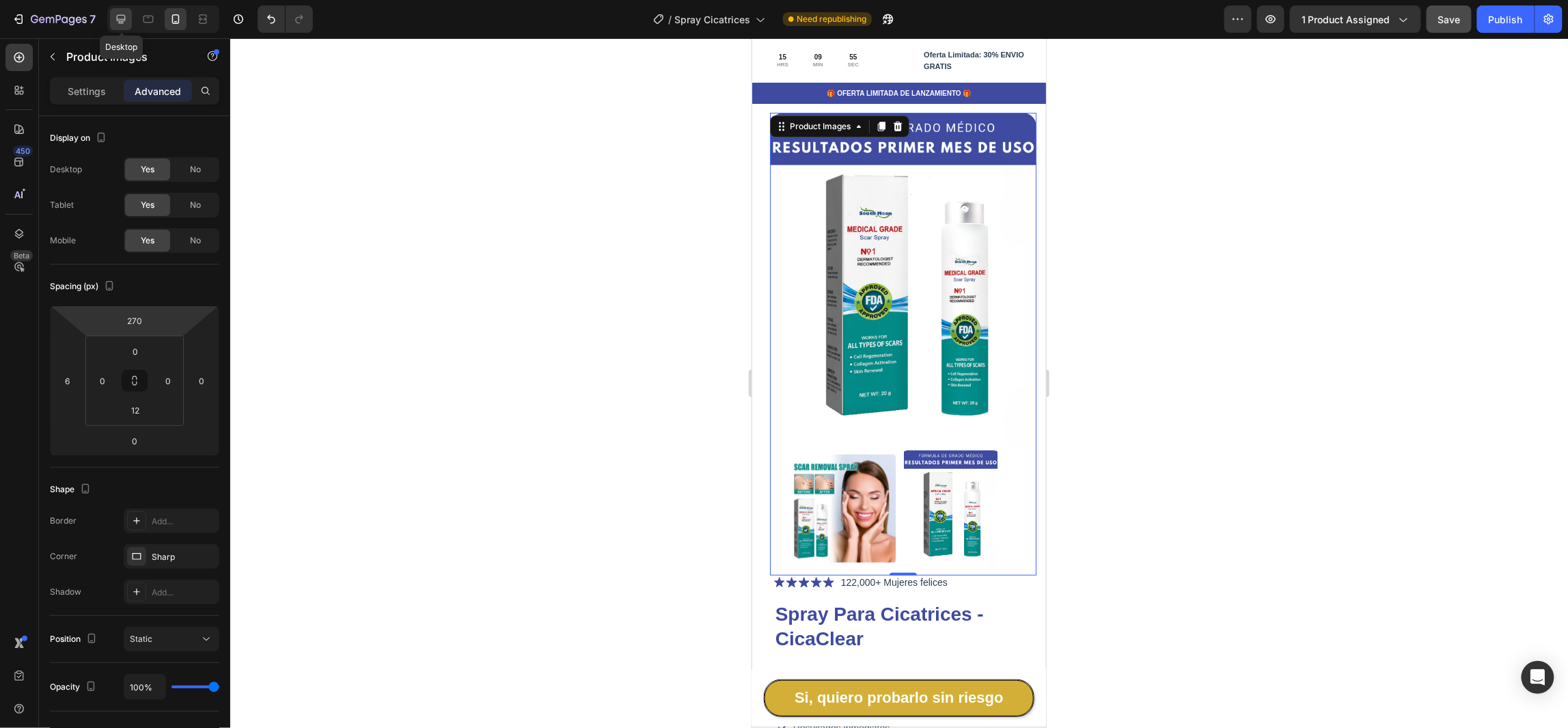
type input "0"
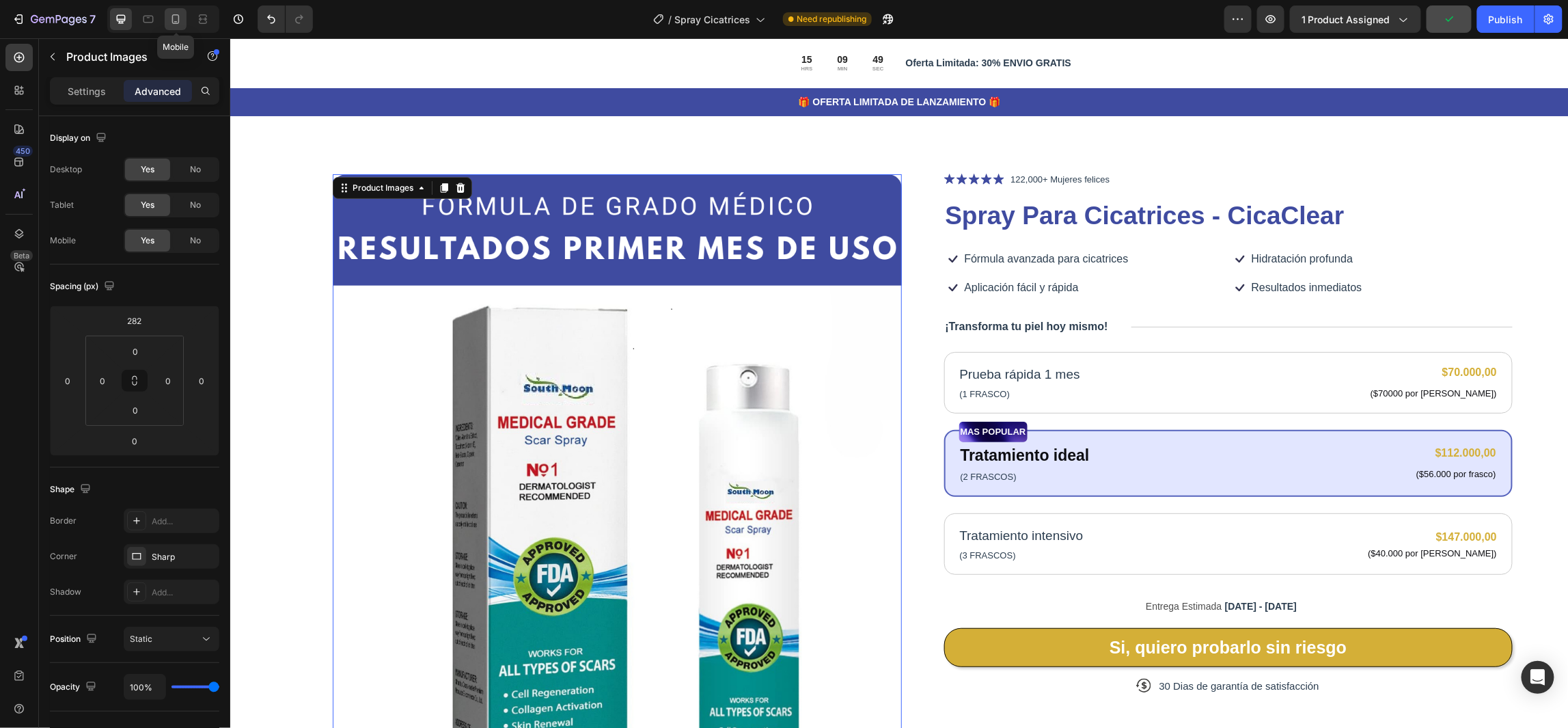
drag, startPoint x: 182, startPoint y: 18, endPoint x: 39, endPoint y: 97, distance: 163.4
click at [182, 18] on icon at bounding box center [175, 19] width 13 height 13
type input "270"
type input "6"
type input "12"
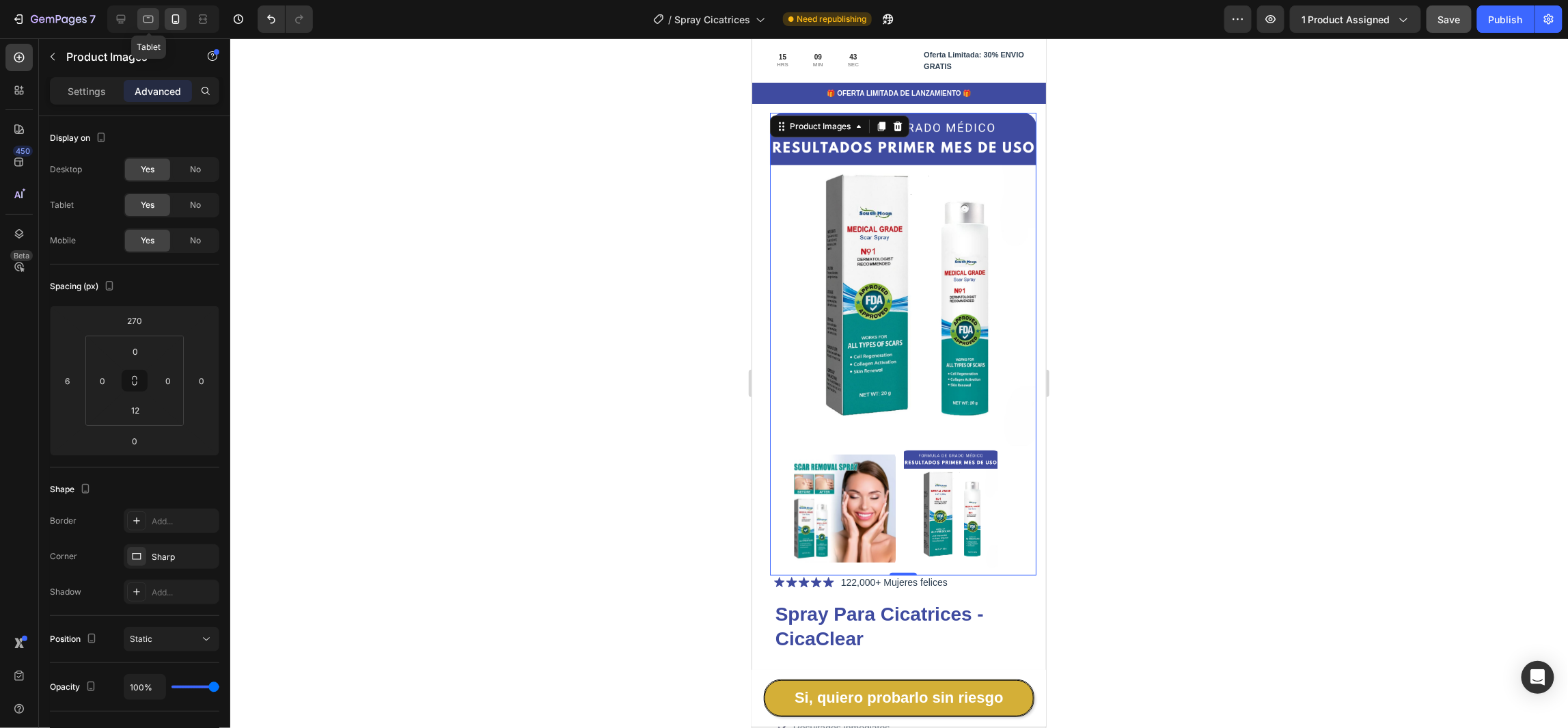
click at [153, 17] on icon at bounding box center [148, 19] width 10 height 7
type input "282"
type input "0"
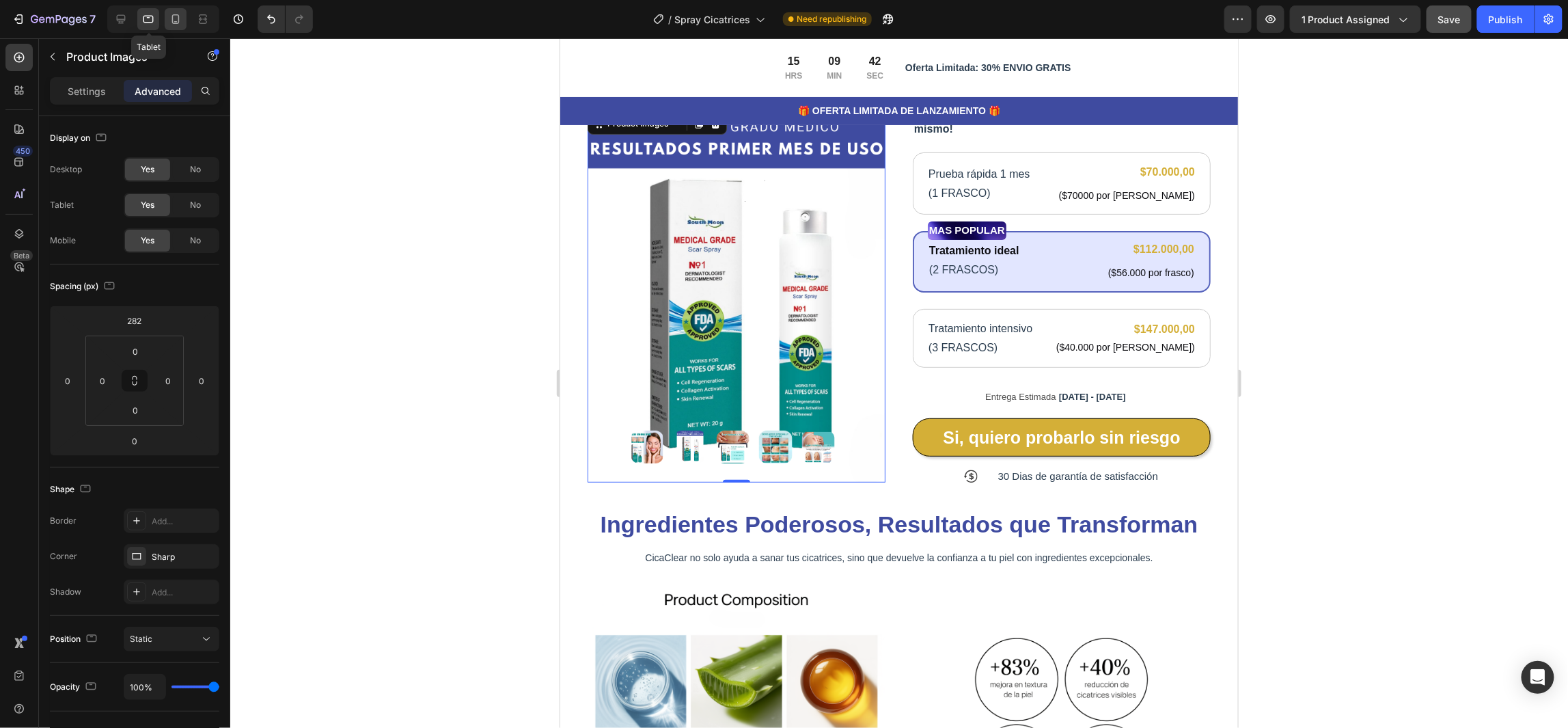
scroll to position [100, 0]
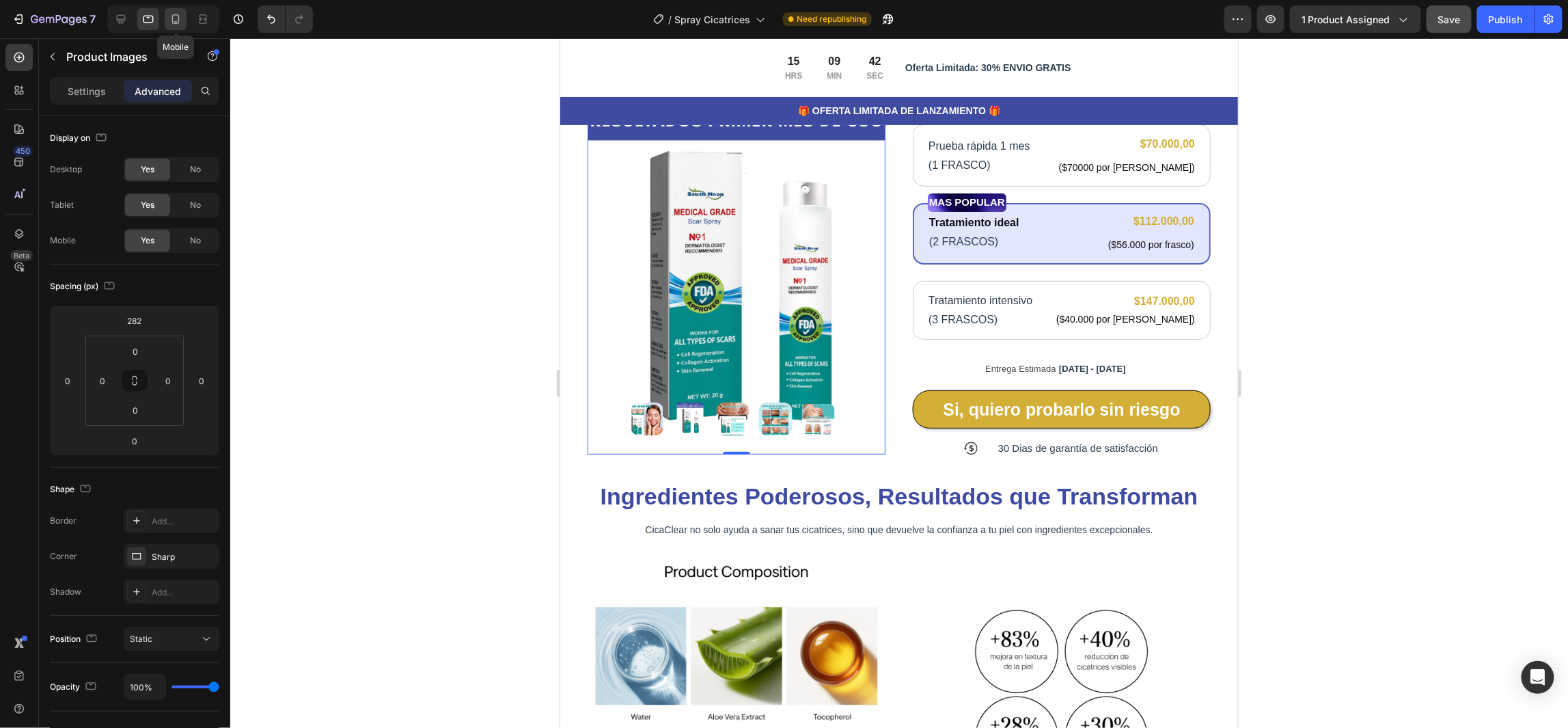
click at [175, 20] on icon at bounding box center [175, 19] width 13 height 13
type input "270"
type input "6"
type input "12"
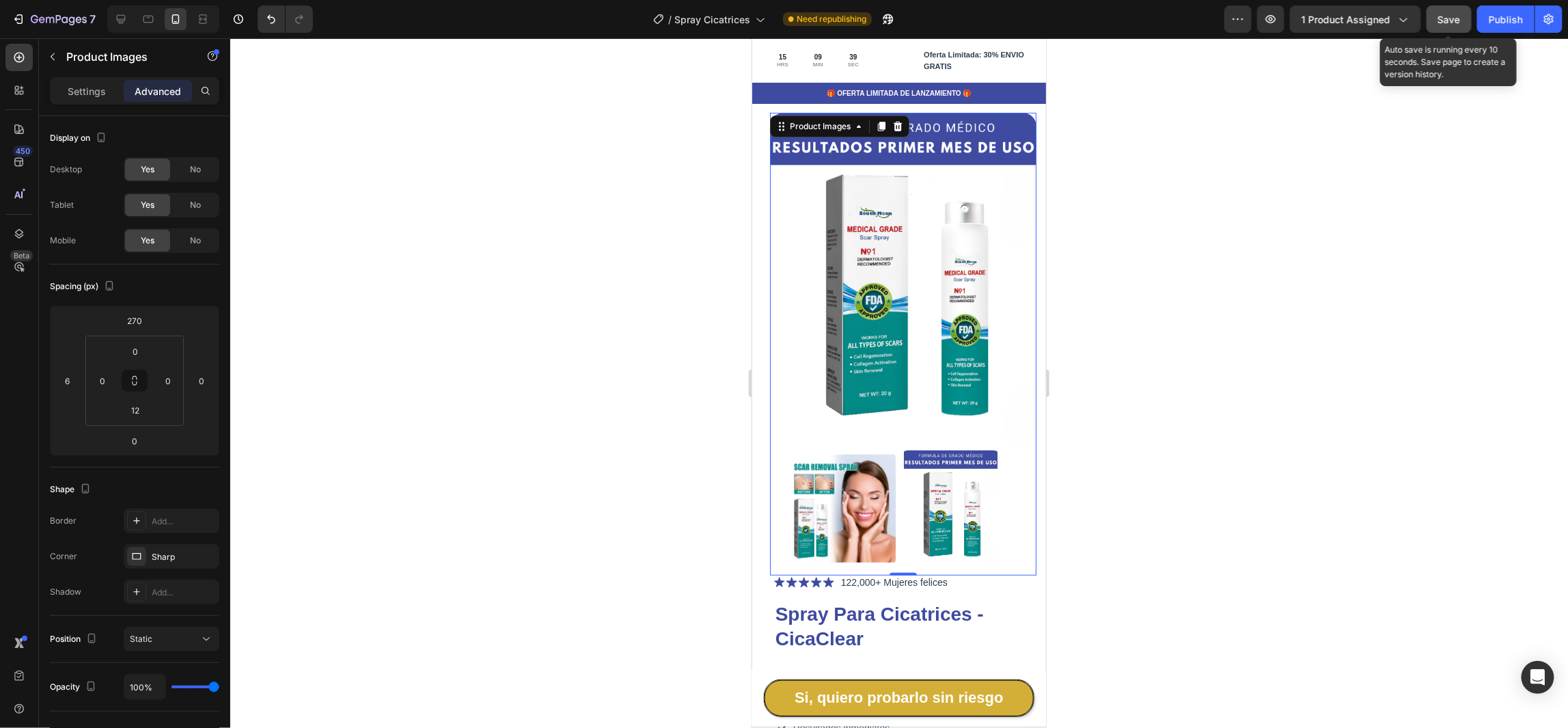
click at [1447, 18] on span "Save" at bounding box center [1450, 19] width 22 height 12
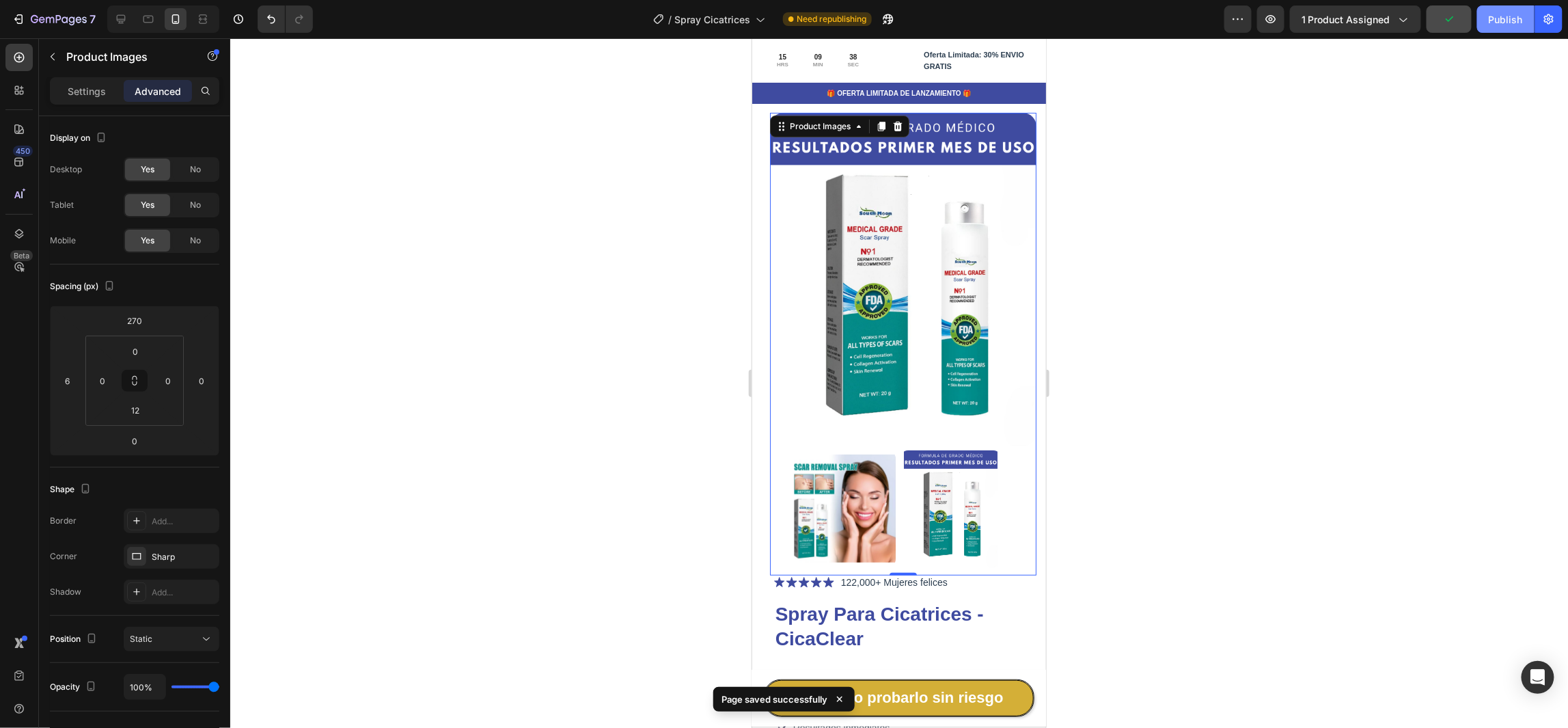
click at [1512, 19] on div "Publish" at bounding box center [1506, 20] width 34 height 14
click at [1005, 123] on img at bounding box center [903, 278] width 266 height 333
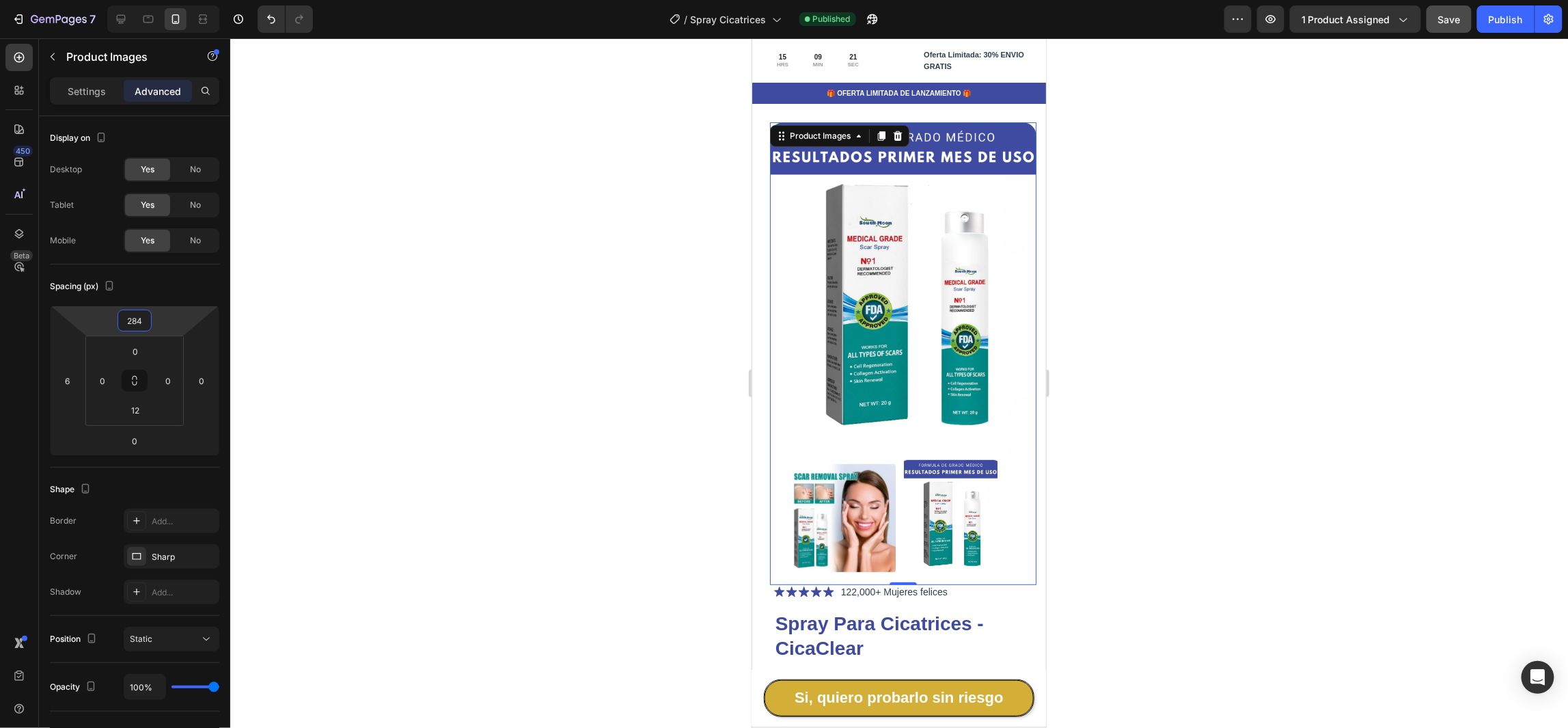
drag, startPoint x: 174, startPoint y: 324, endPoint x: 175, endPoint y: 317, distance: 7.1
click at [175, 0] on html "7 Version history / Spray Cicatrices Published Preview 1 product assigned Save …" at bounding box center [784, 0] width 1568 height 0
click at [143, 23] on icon at bounding box center [148, 19] width 13 height 13
type input "282"
type input "0"
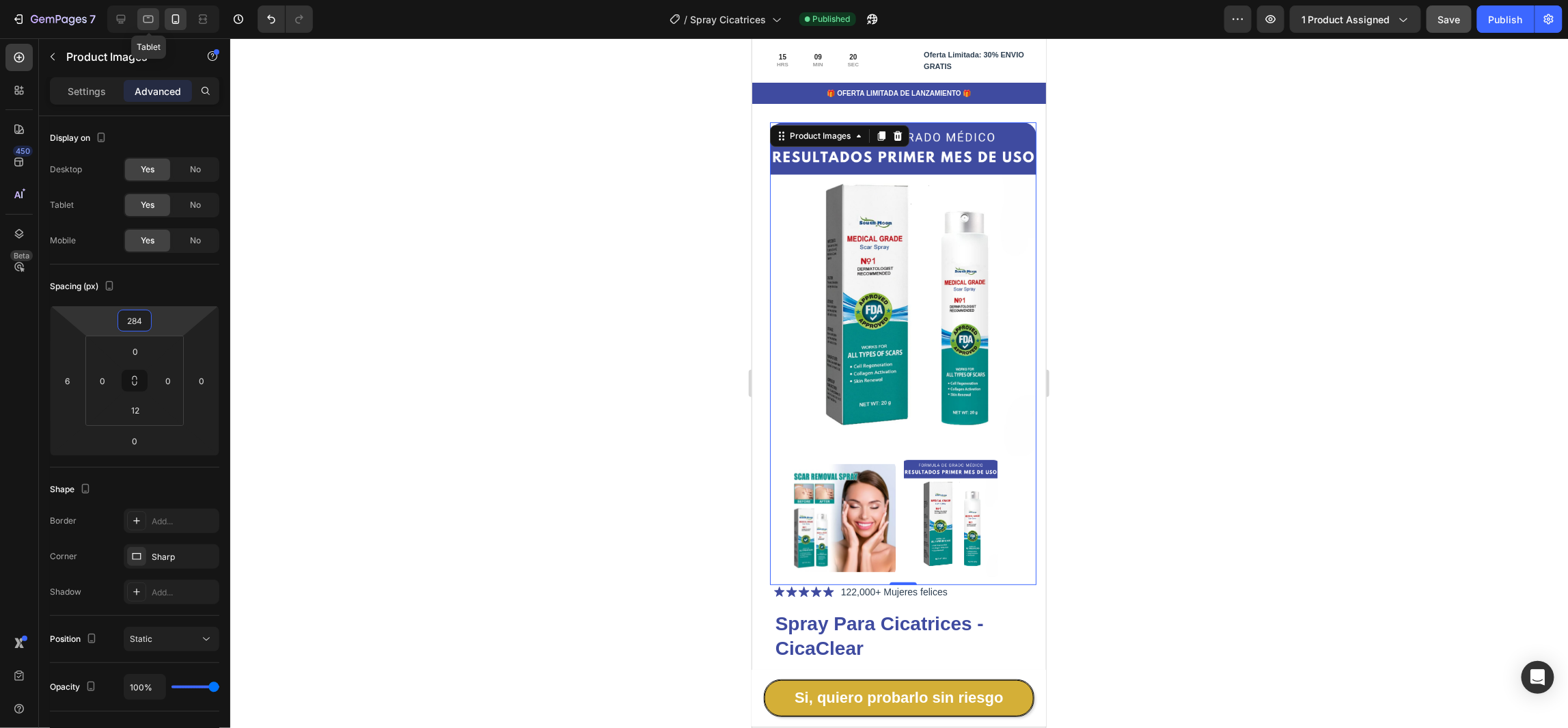
type input "0"
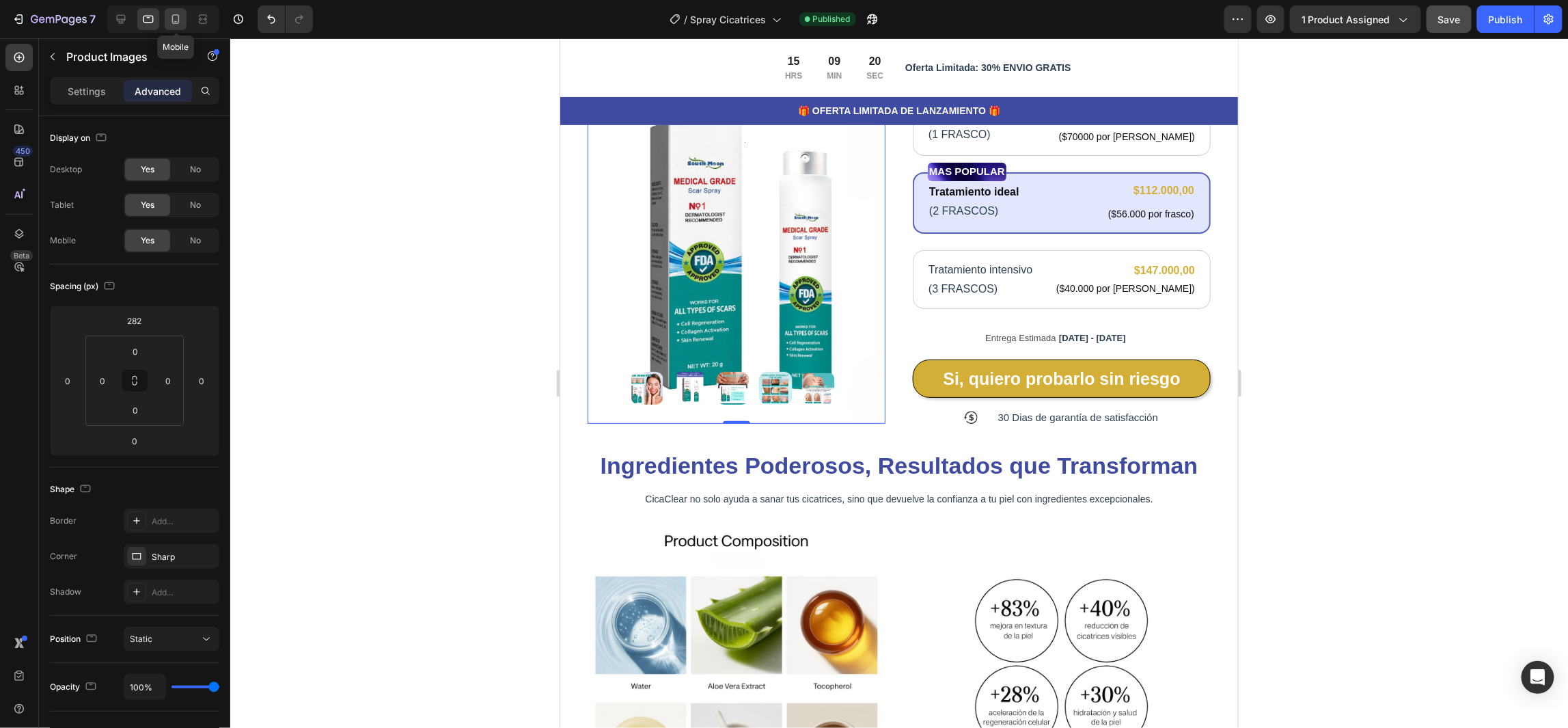
click at [178, 20] on icon at bounding box center [175, 19] width 7 height 10
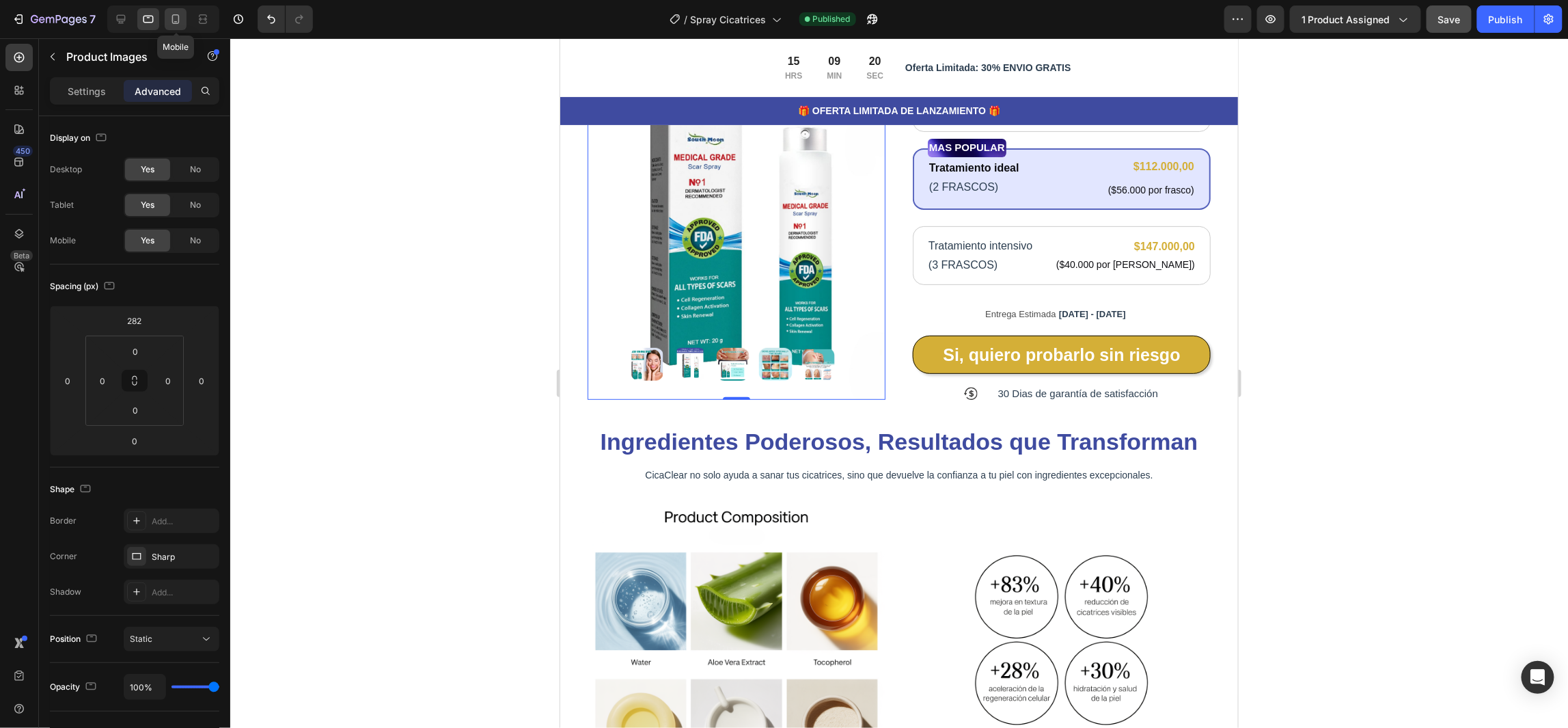
type input "284"
type input "6"
type input "12"
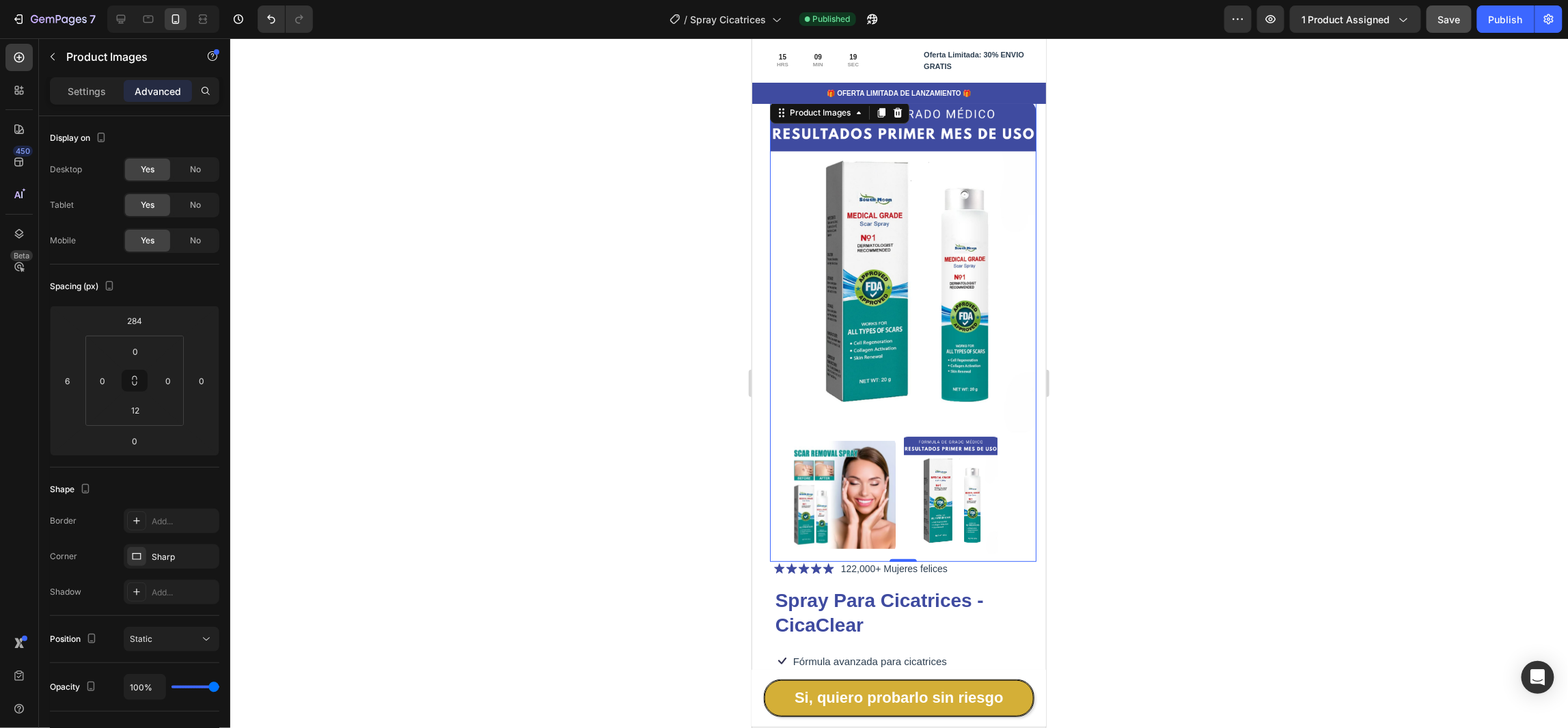
scroll to position [36, 0]
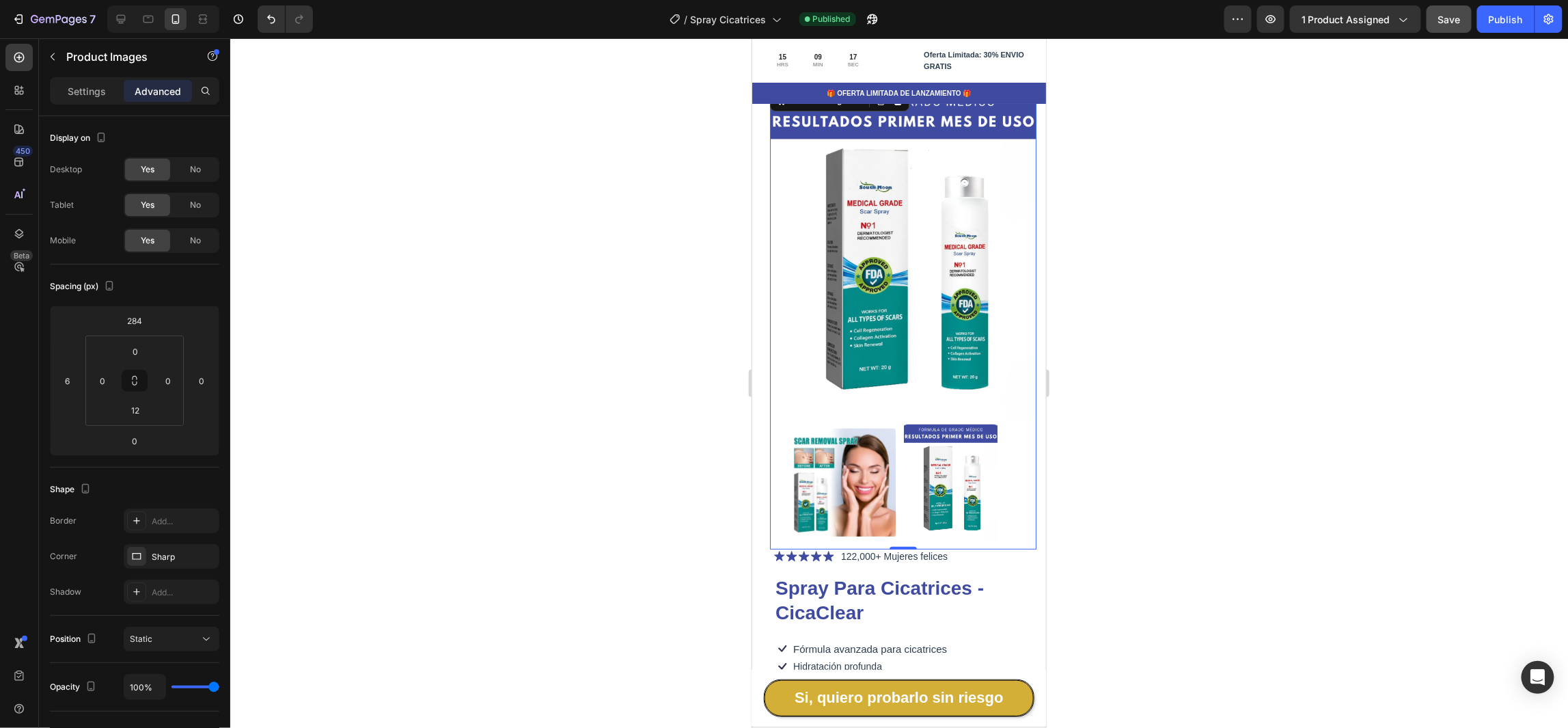
click at [159, 95] on p "Advanced" at bounding box center [158, 91] width 47 height 14
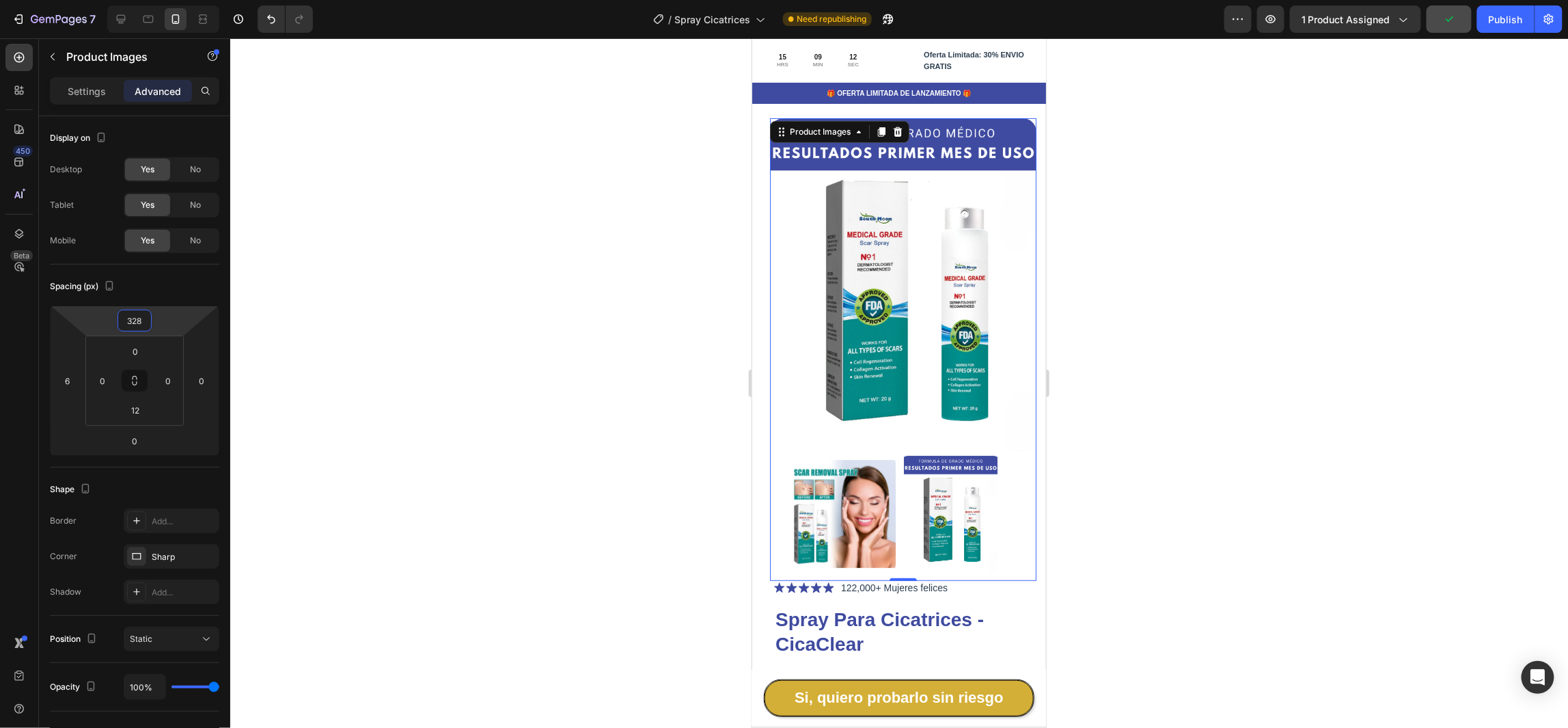
type input "326"
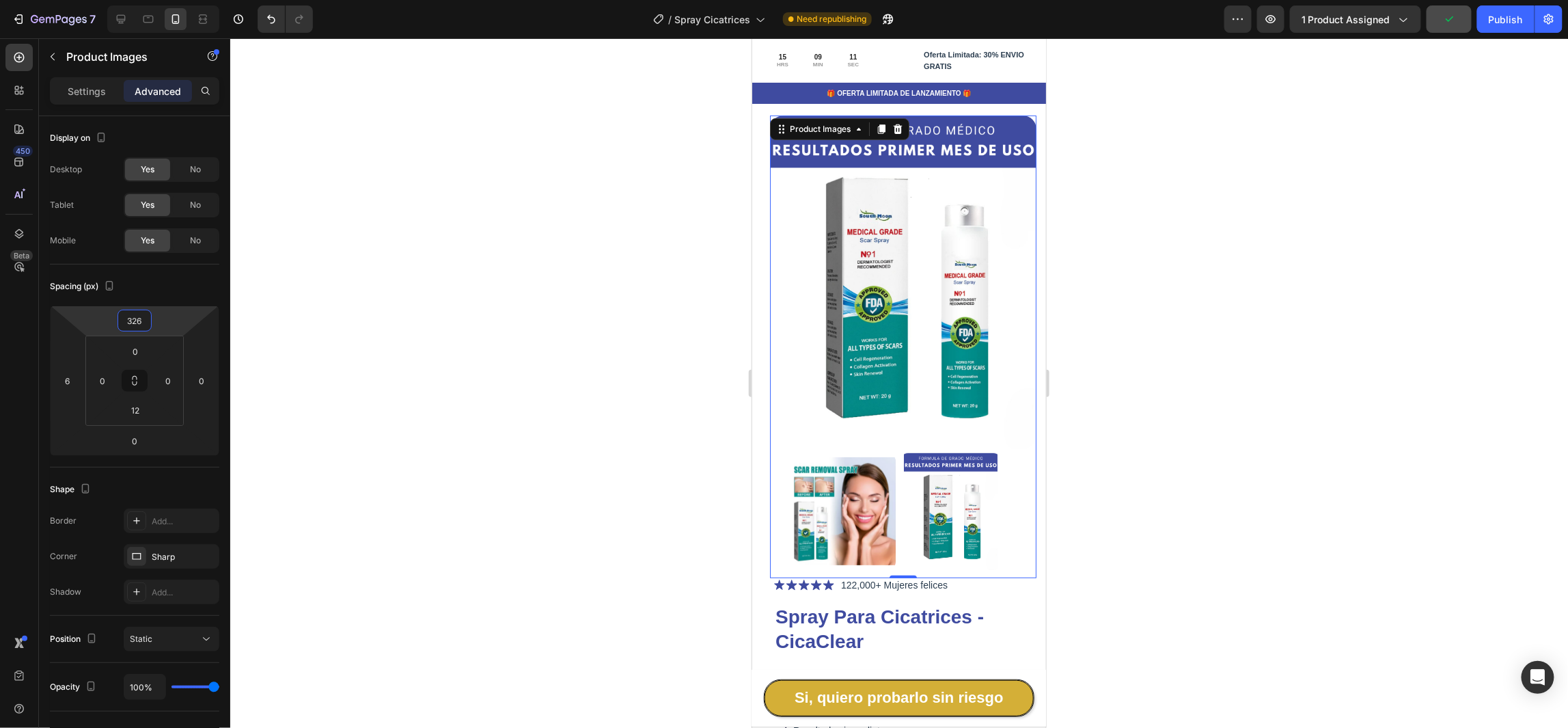
drag, startPoint x: 178, startPoint y: 322, endPoint x: 184, endPoint y: 300, distance: 22.8
click at [184, 0] on html "7 Version history / Spray Cicatrices Need republishing Preview 1 product assign…" at bounding box center [784, 0] width 1568 height 0
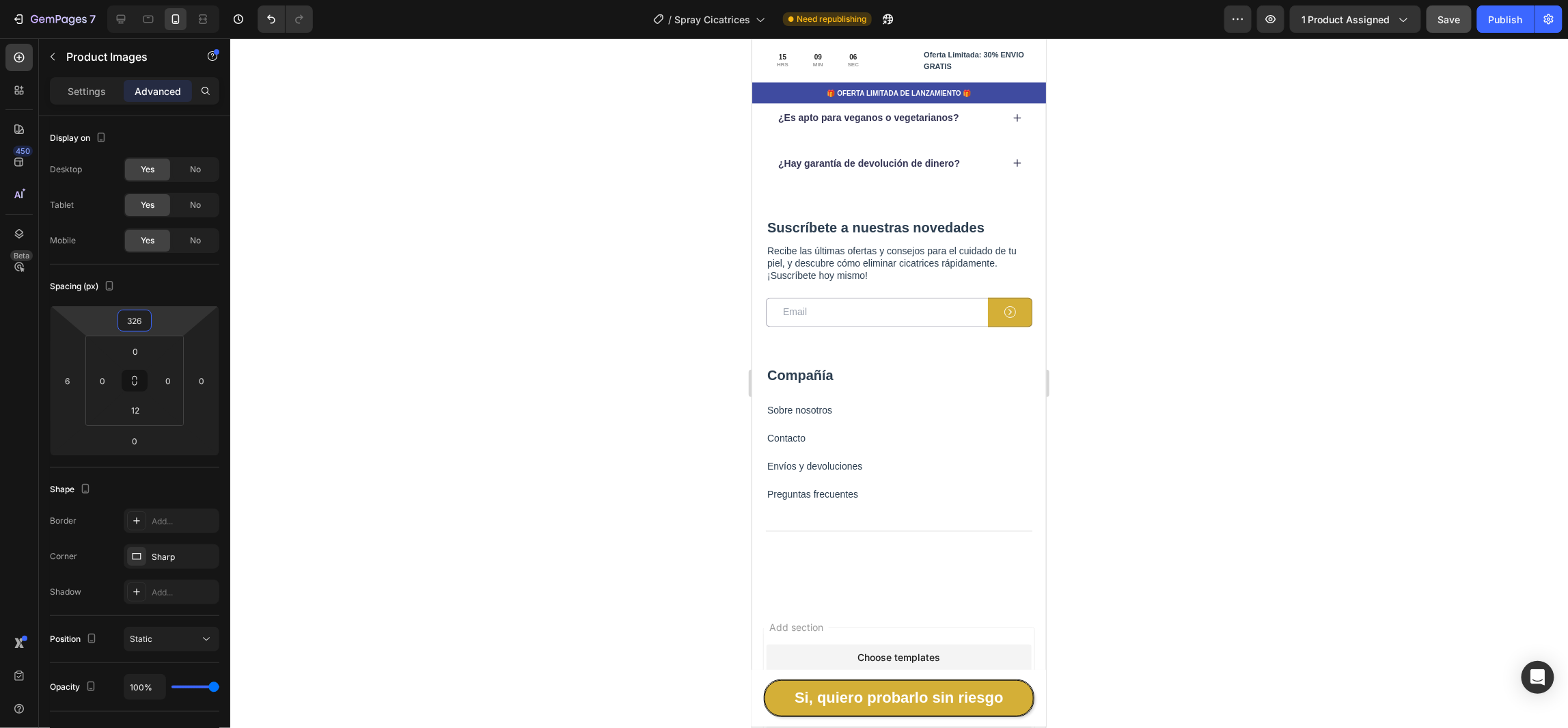
scroll to position [3883, 0]
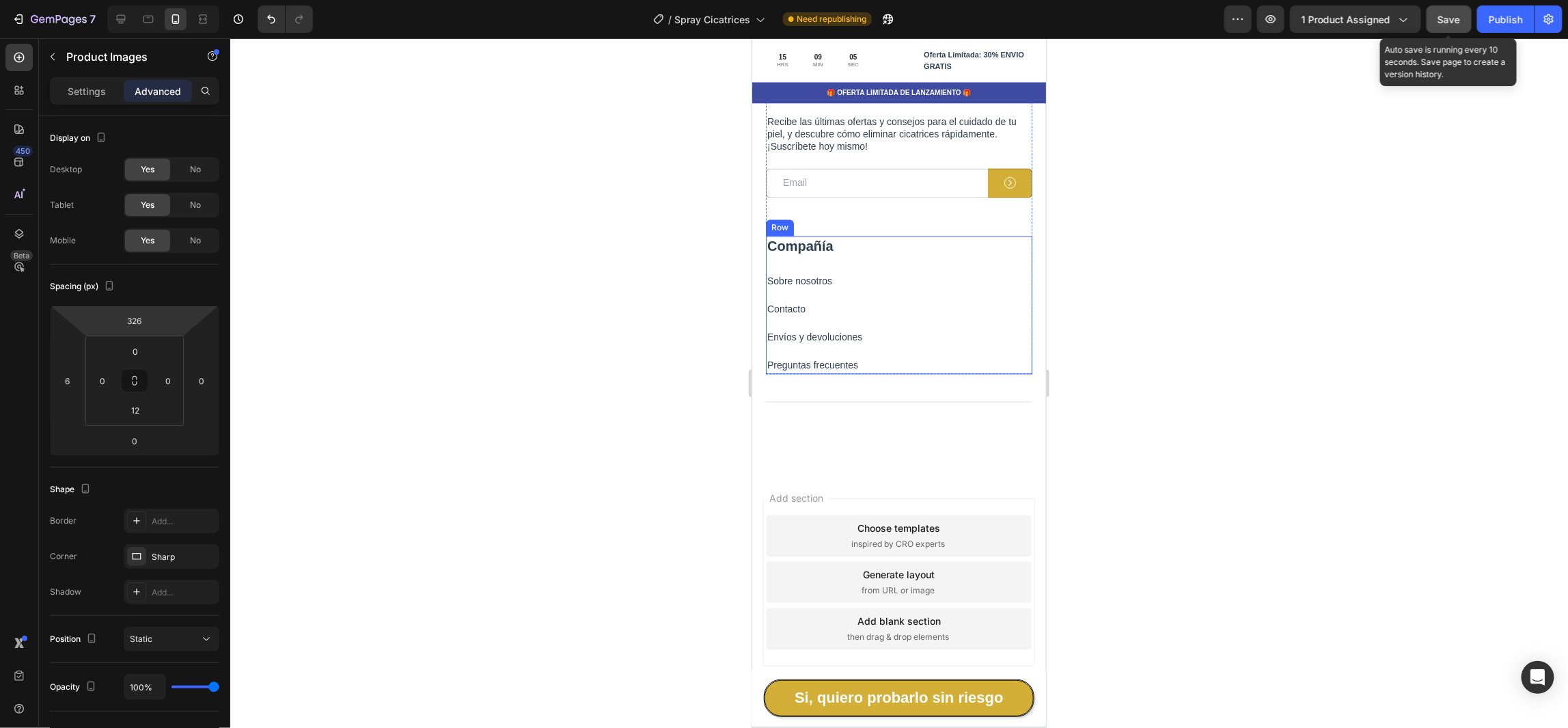
click at [1461, 13] on span "Save" at bounding box center [1450, 19] width 22 height 12
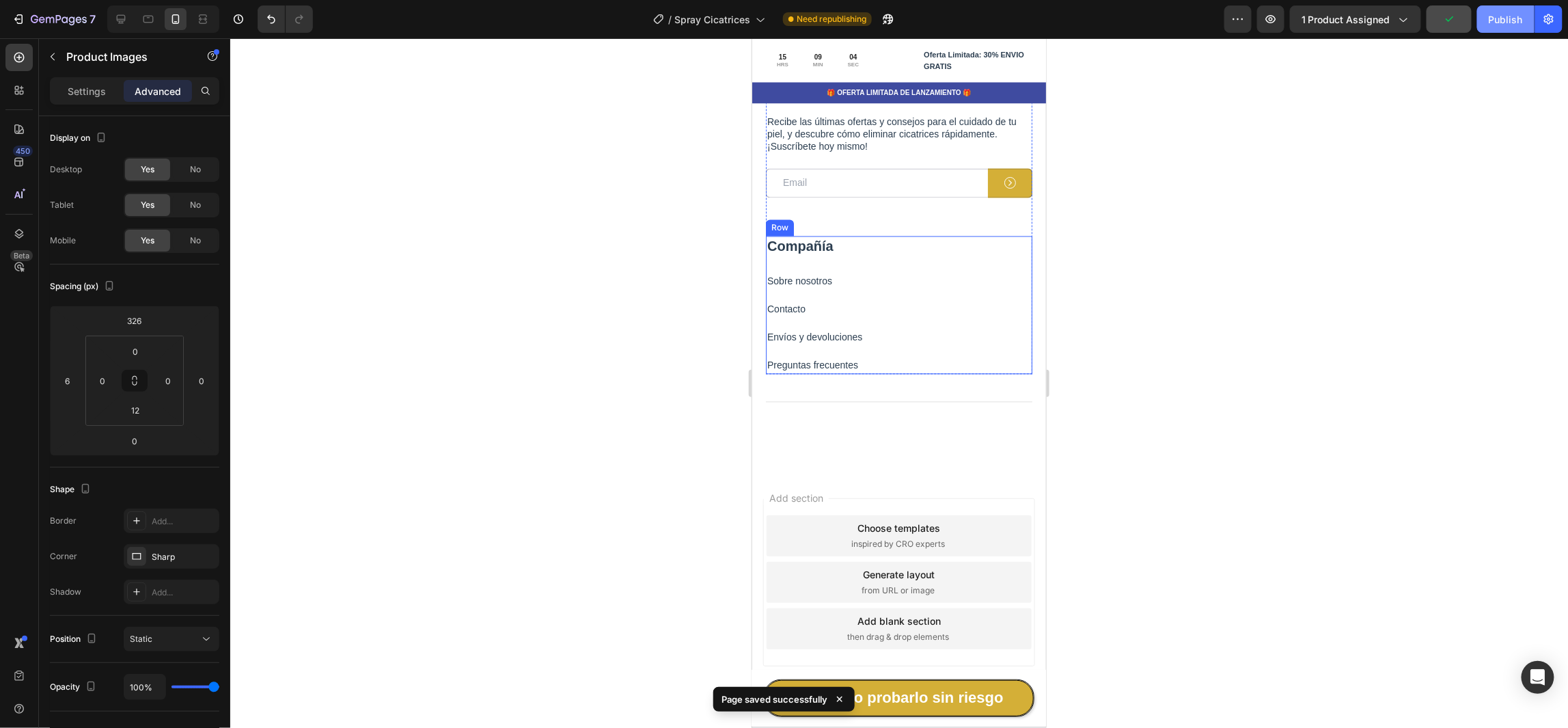
click at [1509, 22] on div "Publish" at bounding box center [1506, 20] width 34 height 14
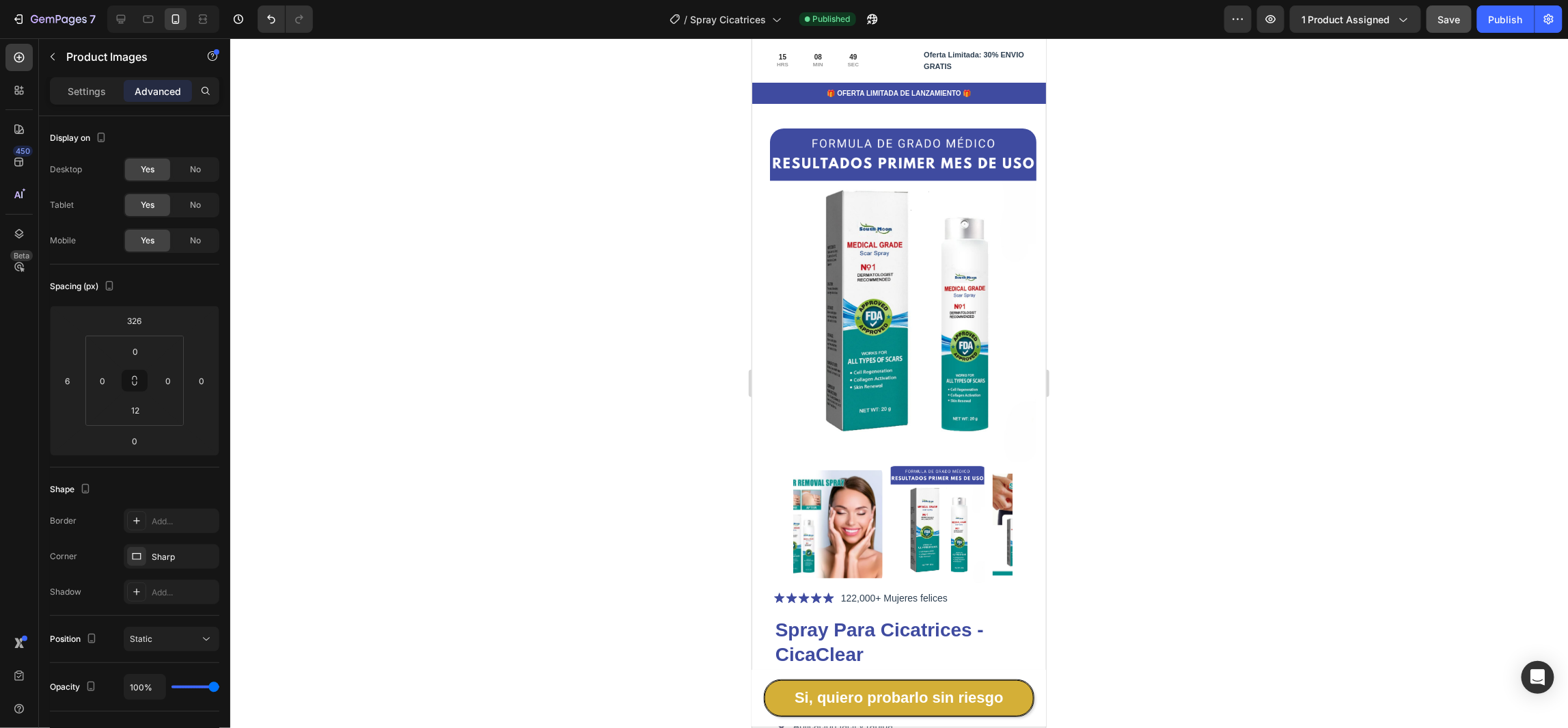
scroll to position [0, 0]
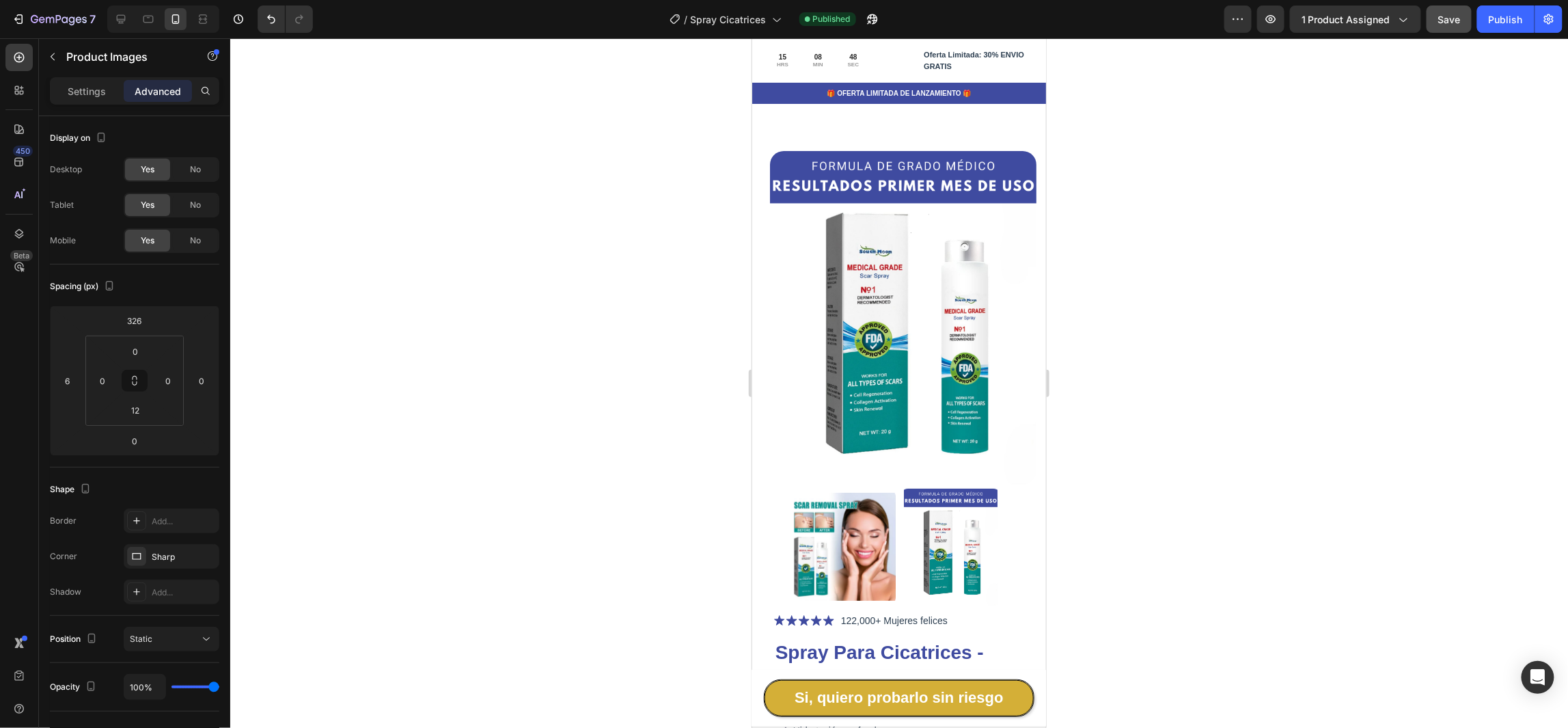
click at [790, 185] on img at bounding box center [903, 317] width 266 height 333
click at [1004, 151] on img at bounding box center [903, 317] width 266 height 333
click at [1004, 144] on div "Product Images" at bounding box center [899, 270] width 266 height 685
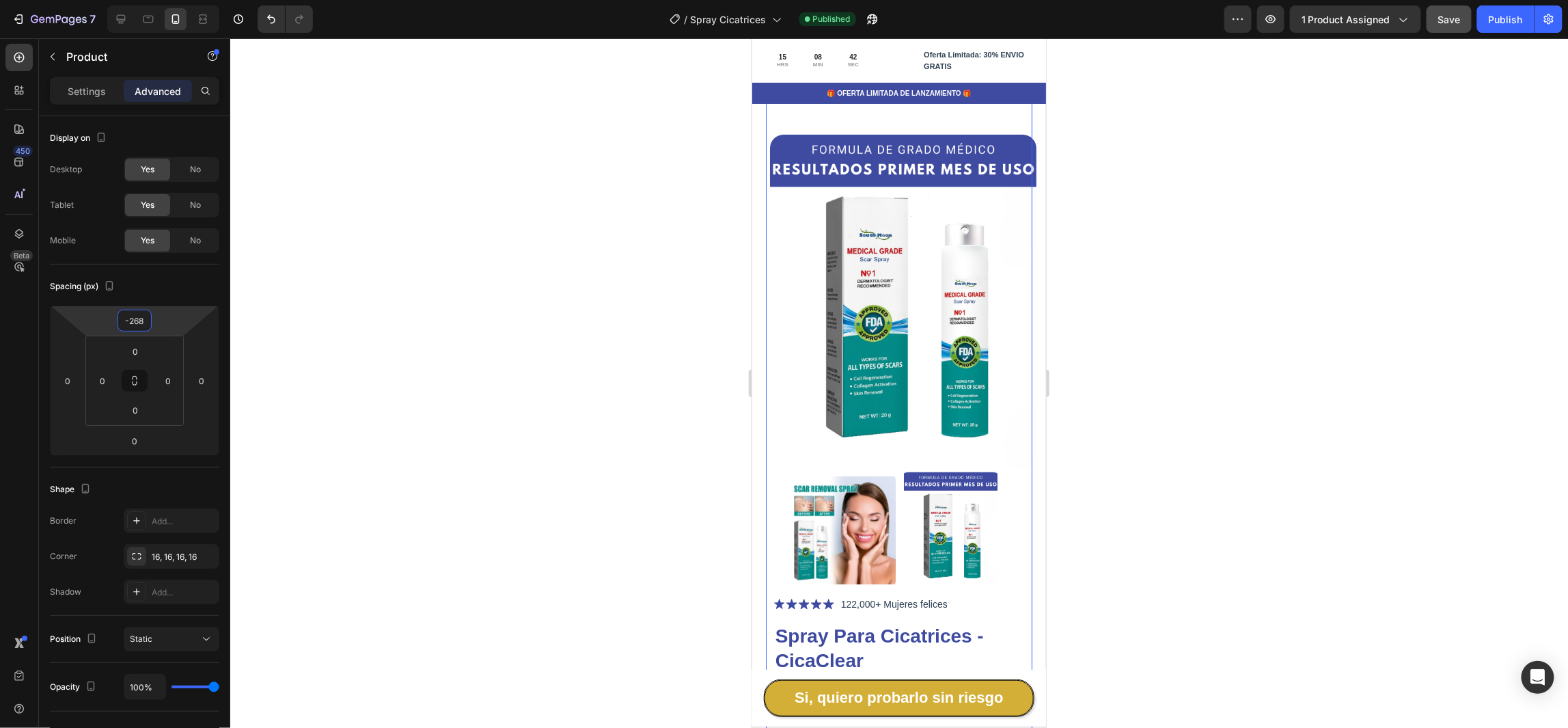
type input "-270"
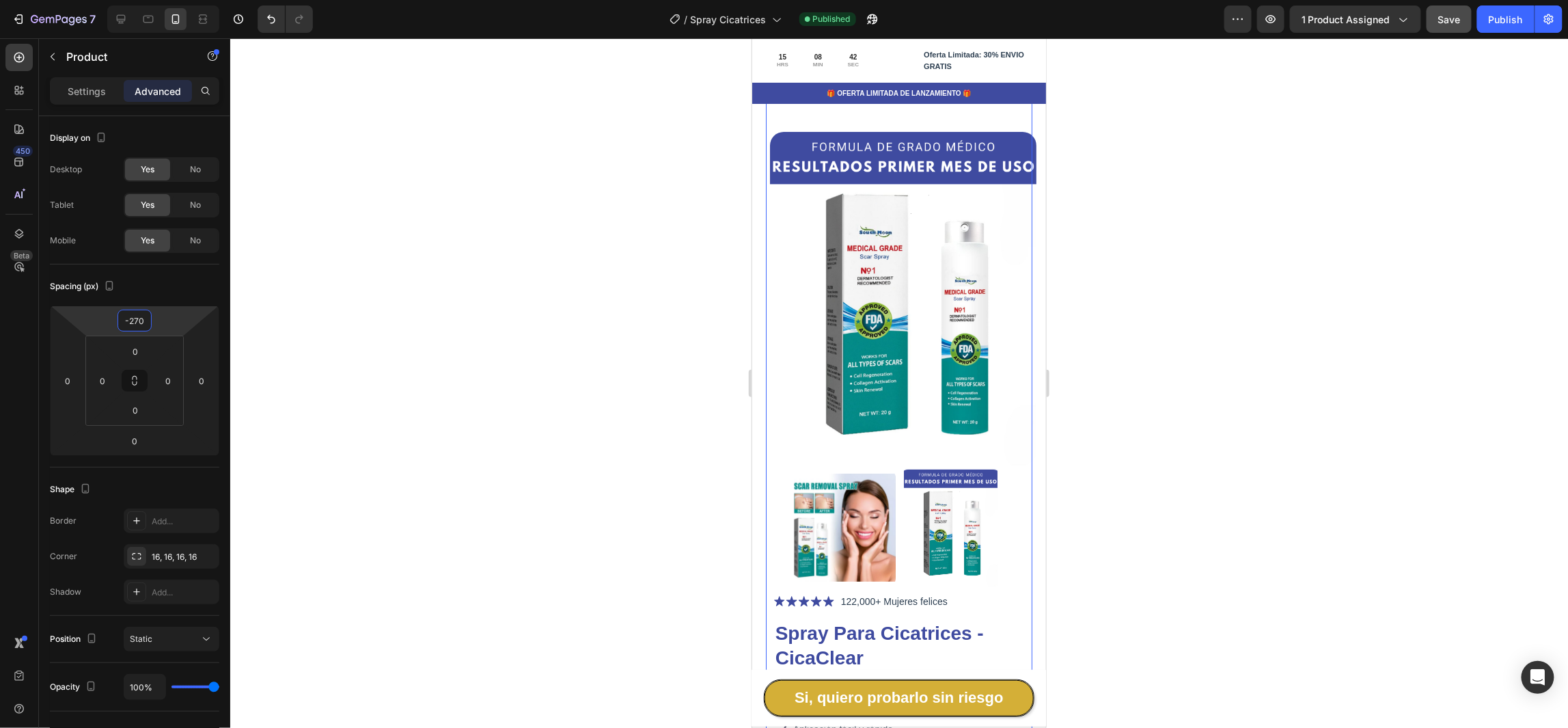
drag, startPoint x: 173, startPoint y: 329, endPoint x: 174, endPoint y: 343, distance: 14.0
click at [174, 0] on html "7 Version history / Spray Cicatrices Published Preview 1 product assigned Save …" at bounding box center [784, 0] width 1568 height 0
click at [1187, 171] on div at bounding box center [899, 382] width 1338 height 689
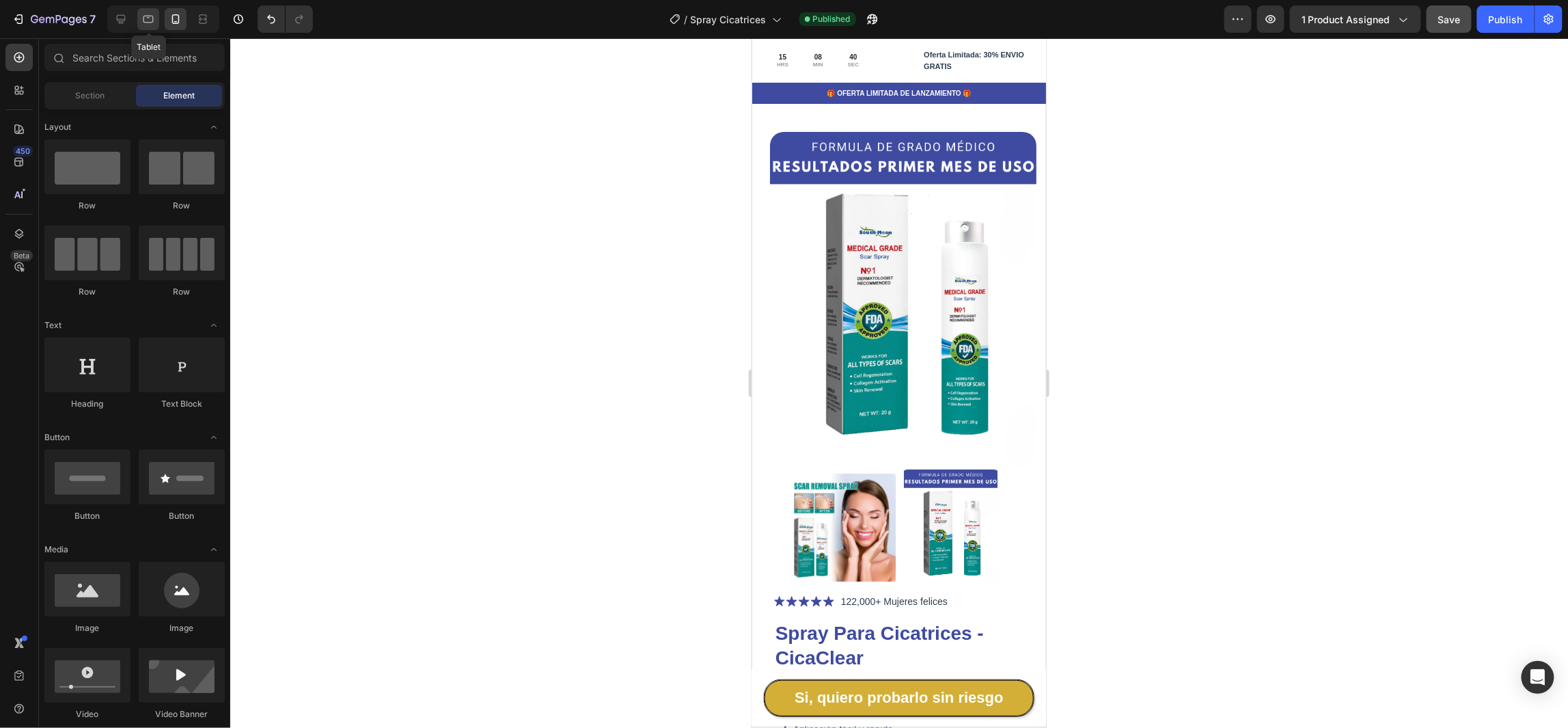
click at [154, 26] on div at bounding box center [148, 19] width 22 height 22
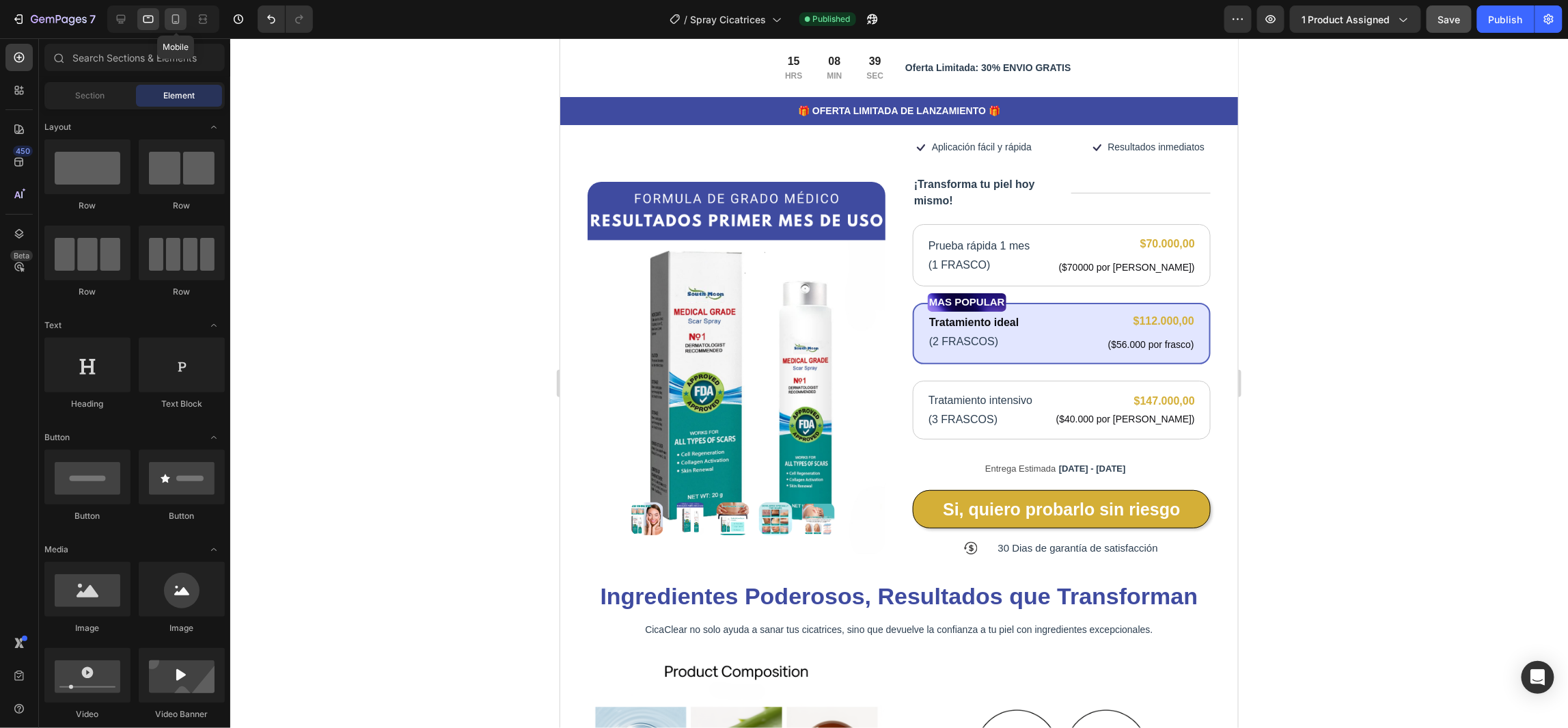
click at [173, 22] on icon at bounding box center [175, 19] width 7 height 10
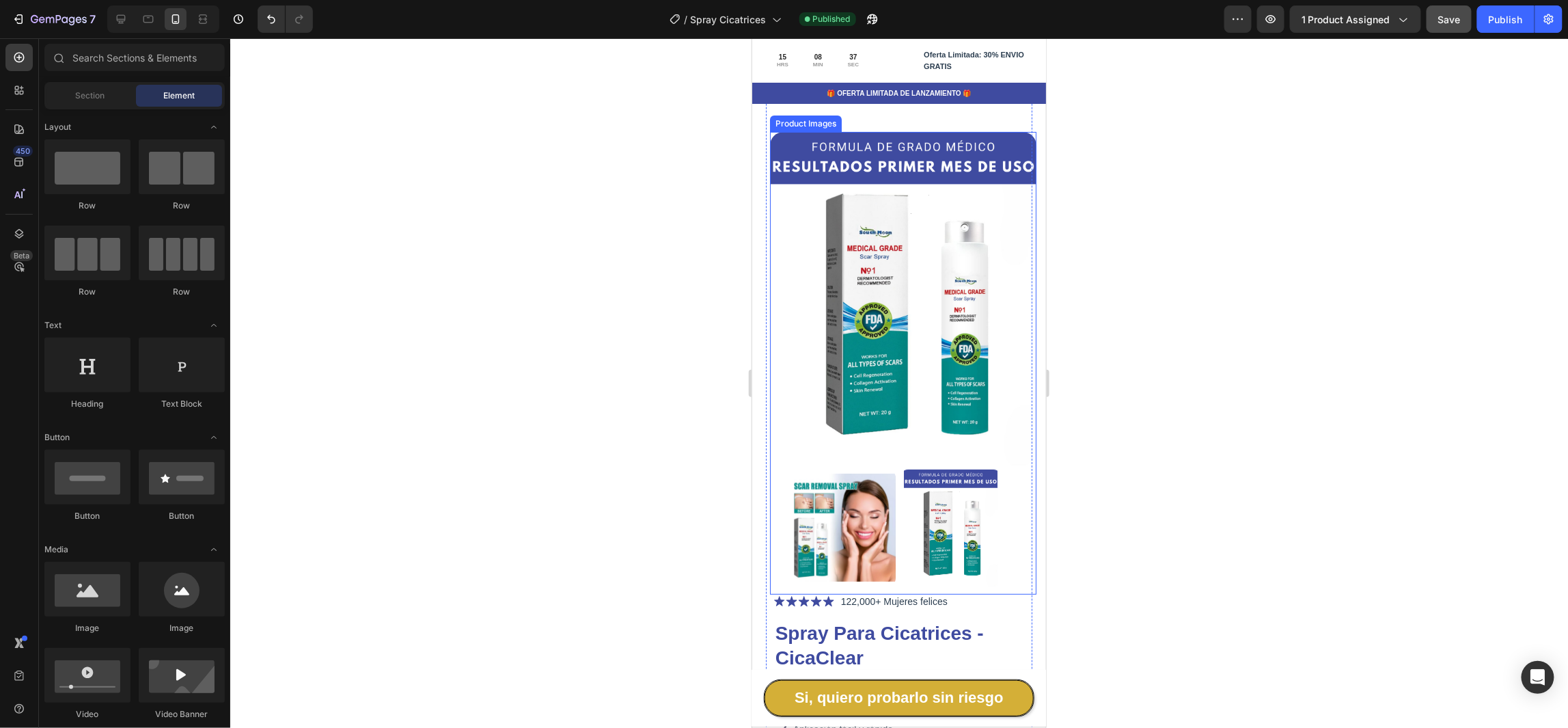
click at [803, 205] on img at bounding box center [903, 297] width 266 height 333
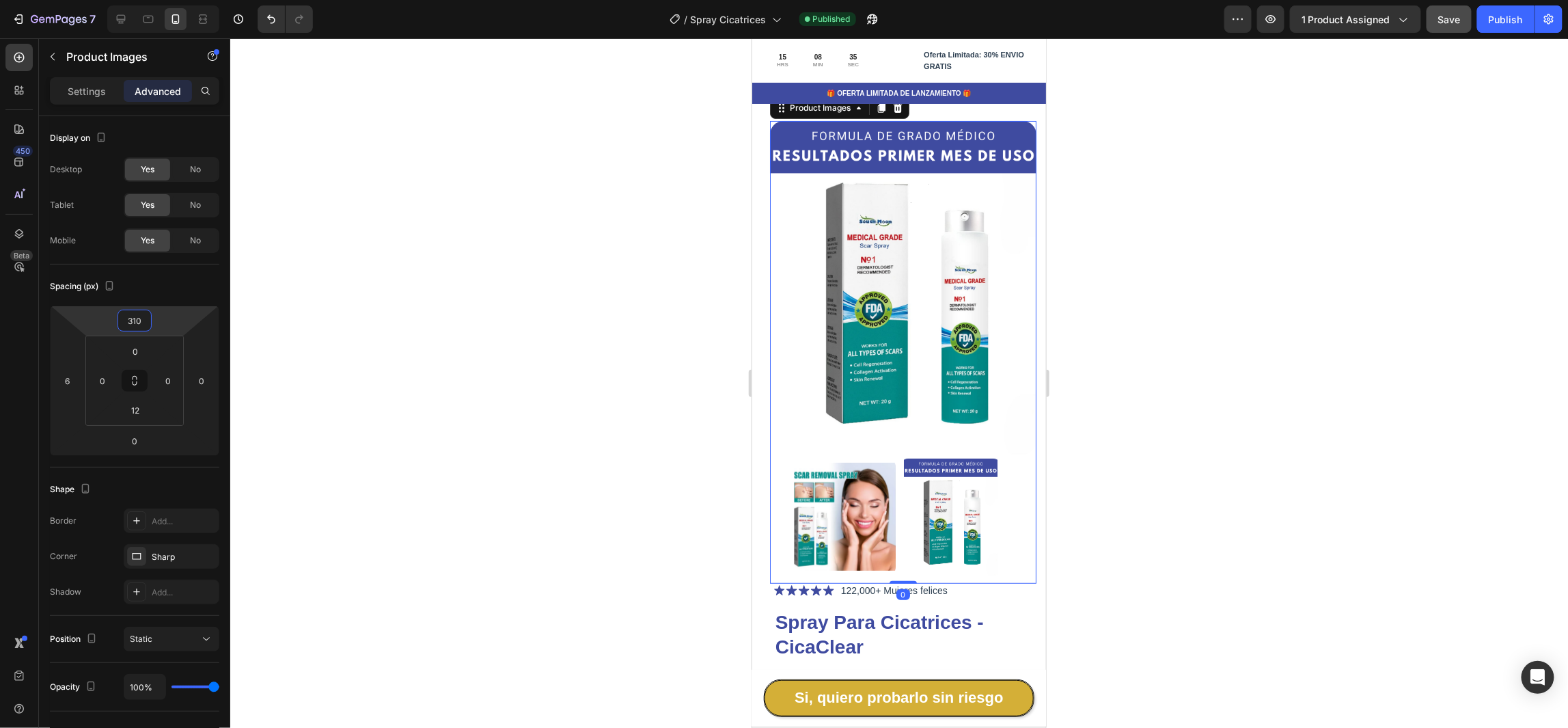
drag, startPoint x: 171, startPoint y: 328, endPoint x: 173, endPoint y: 338, distance: 10.2
click at [173, 0] on html "7 Version history / Spray Cicatrices Published Preview 1 product assigned Save …" at bounding box center [784, 0] width 1568 height 0
click at [1449, 10] on button "Save" at bounding box center [1449, 19] width 45 height 27
click at [1500, 21] on div "Publish" at bounding box center [1506, 20] width 34 height 14
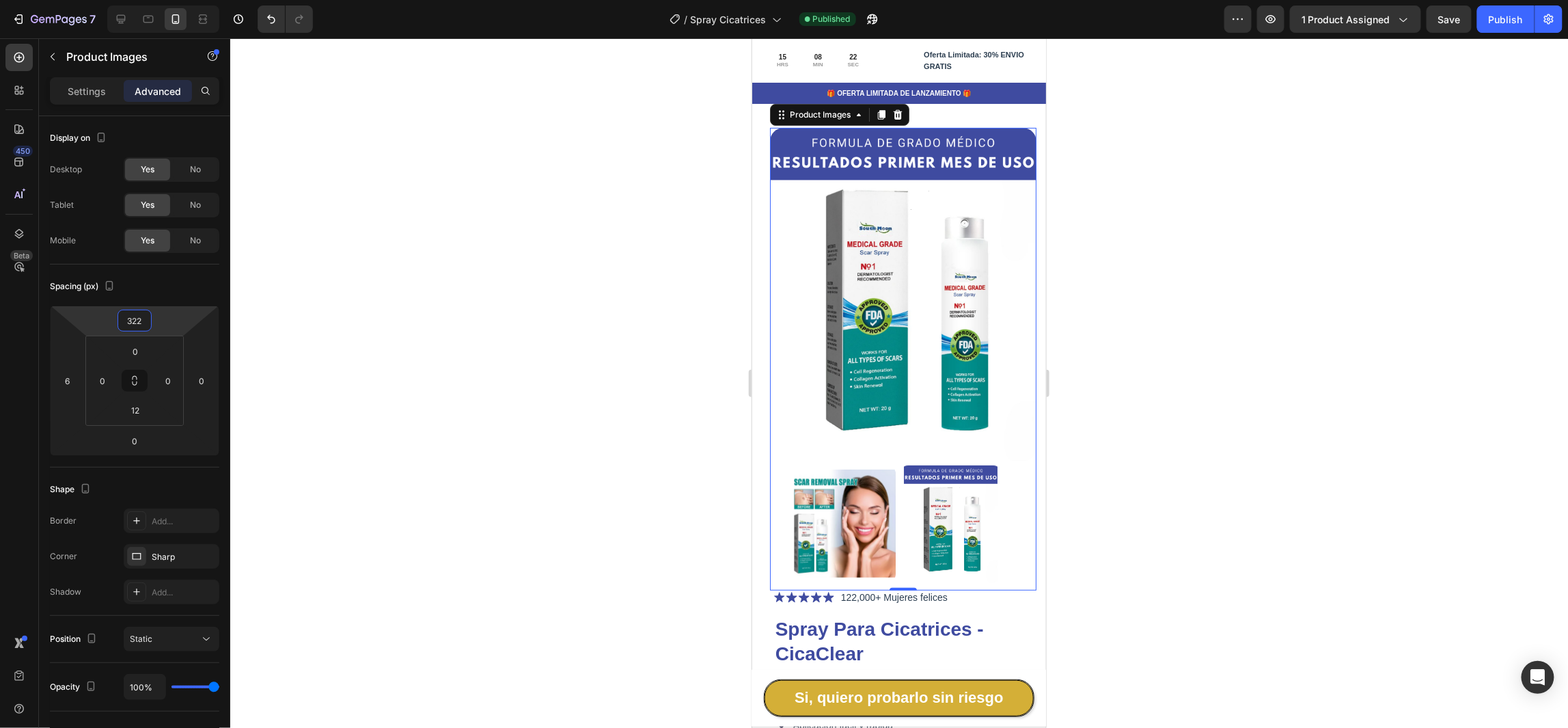
type input "324"
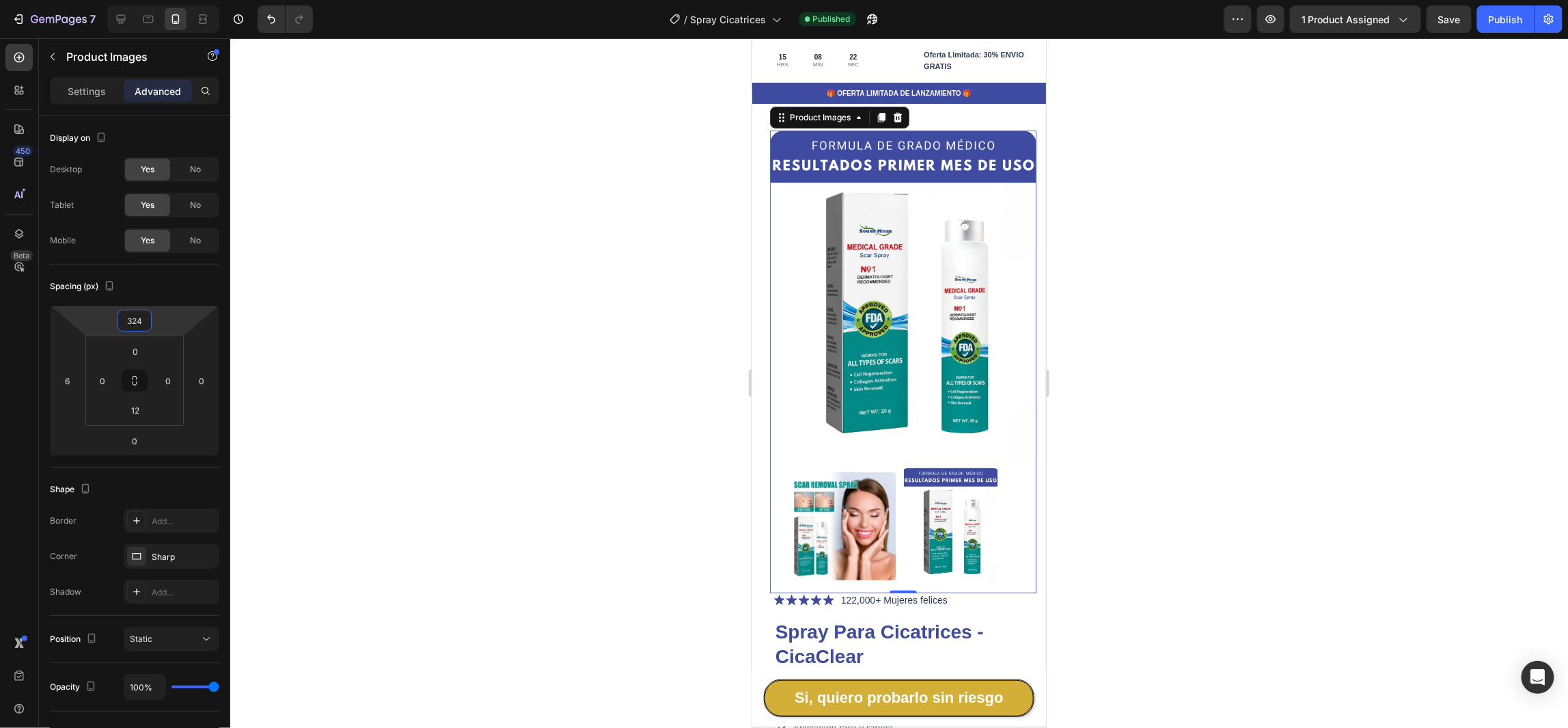
drag, startPoint x: 175, startPoint y: 326, endPoint x: 178, endPoint y: 319, distance: 7.6
click at [178, 0] on html "7 Version history / Spray Cicatrices Published Preview 1 product assigned Save …" at bounding box center [784, 0] width 1568 height 0
click at [1508, 21] on div "Publish" at bounding box center [1506, 20] width 34 height 14
click at [1514, 17] on div "Publish" at bounding box center [1506, 20] width 34 height 14
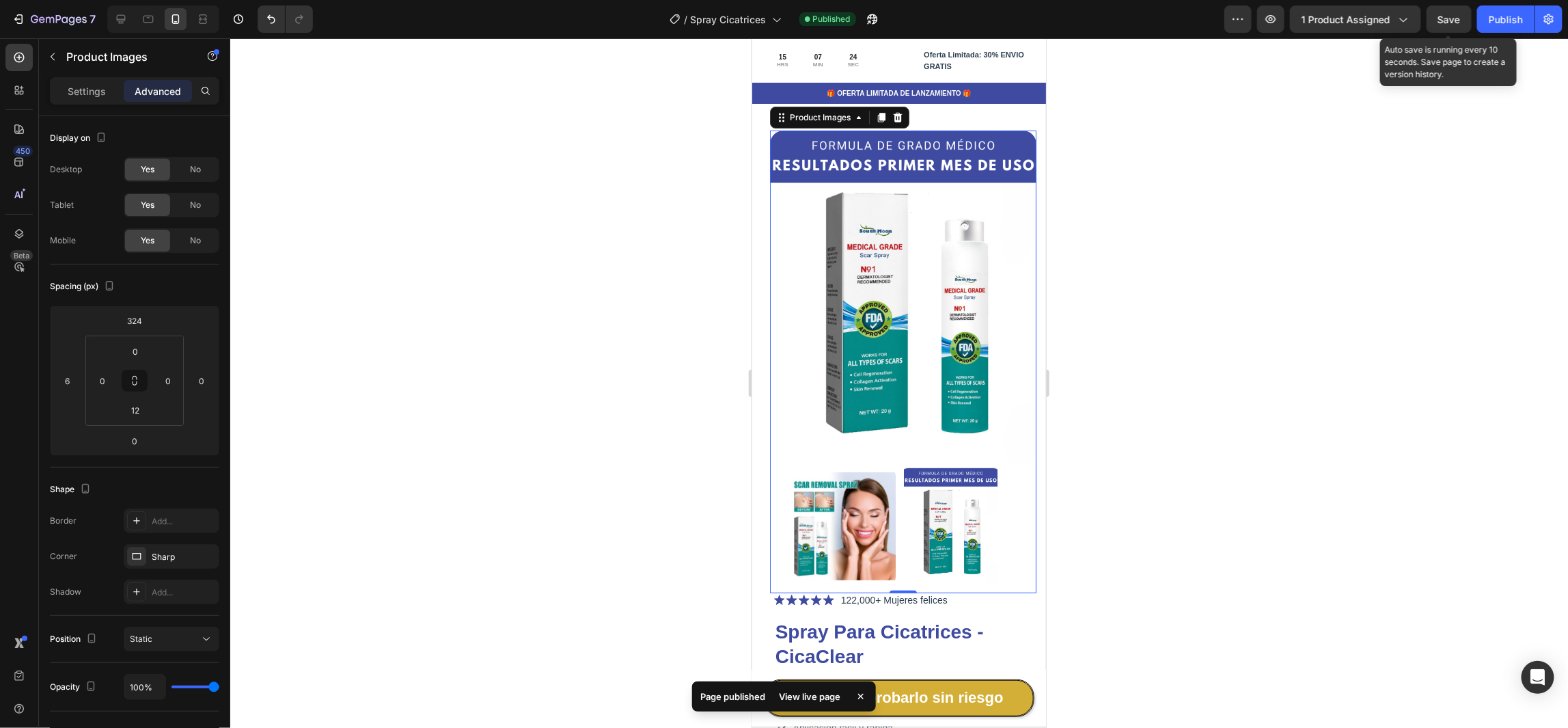
click at [1447, 17] on span "Save" at bounding box center [1450, 19] width 22 height 12
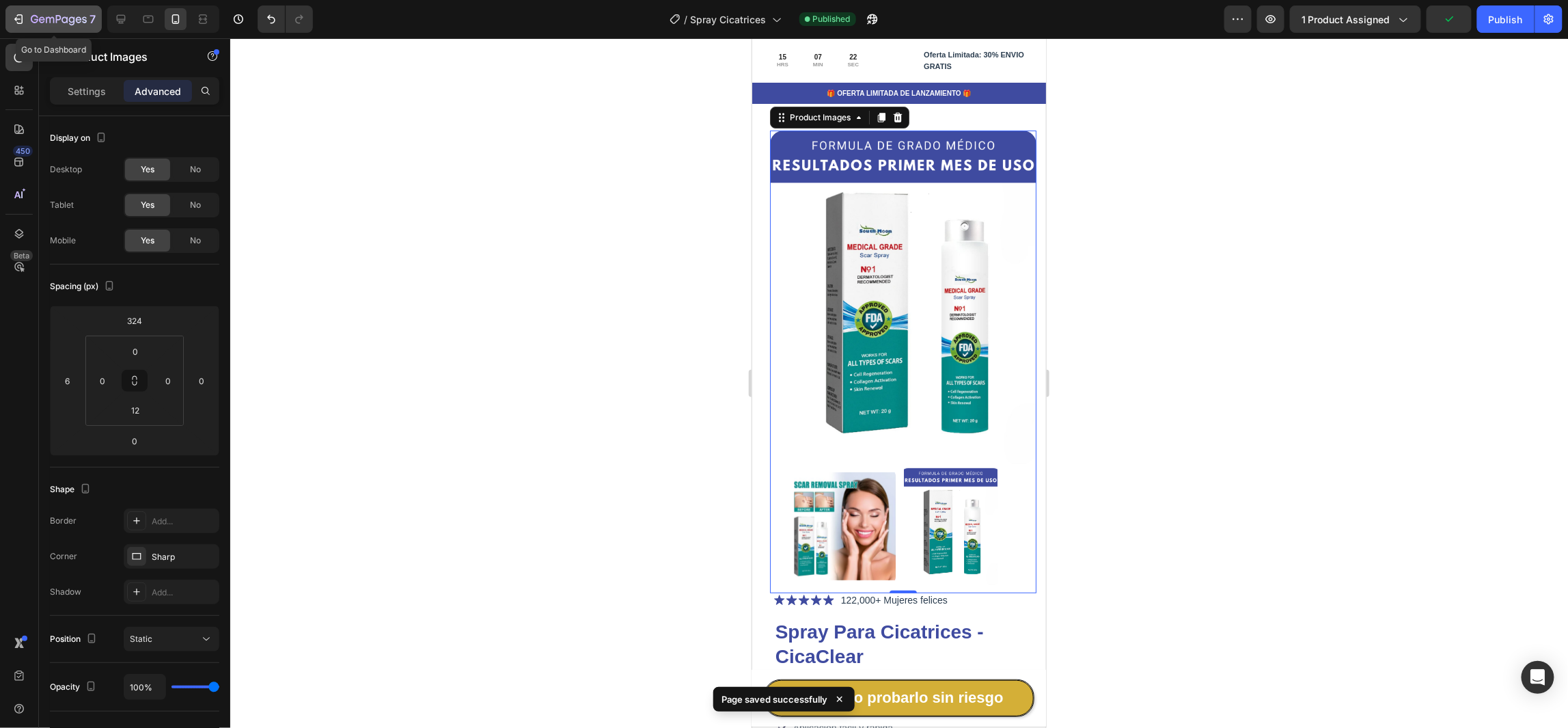
click at [71, 15] on icon "button" at bounding box center [59, 20] width 56 height 12
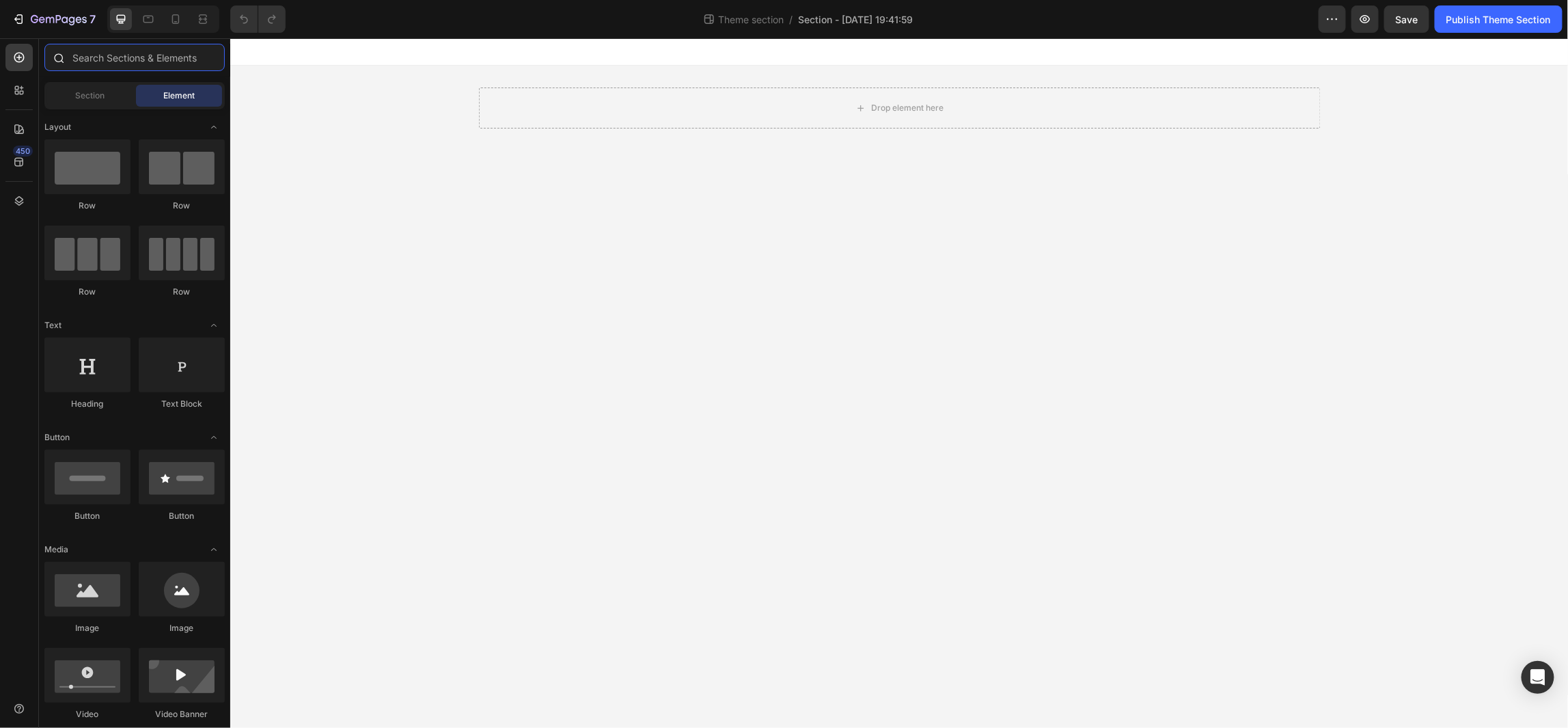
click at [117, 58] on input "text" at bounding box center [134, 57] width 180 height 27
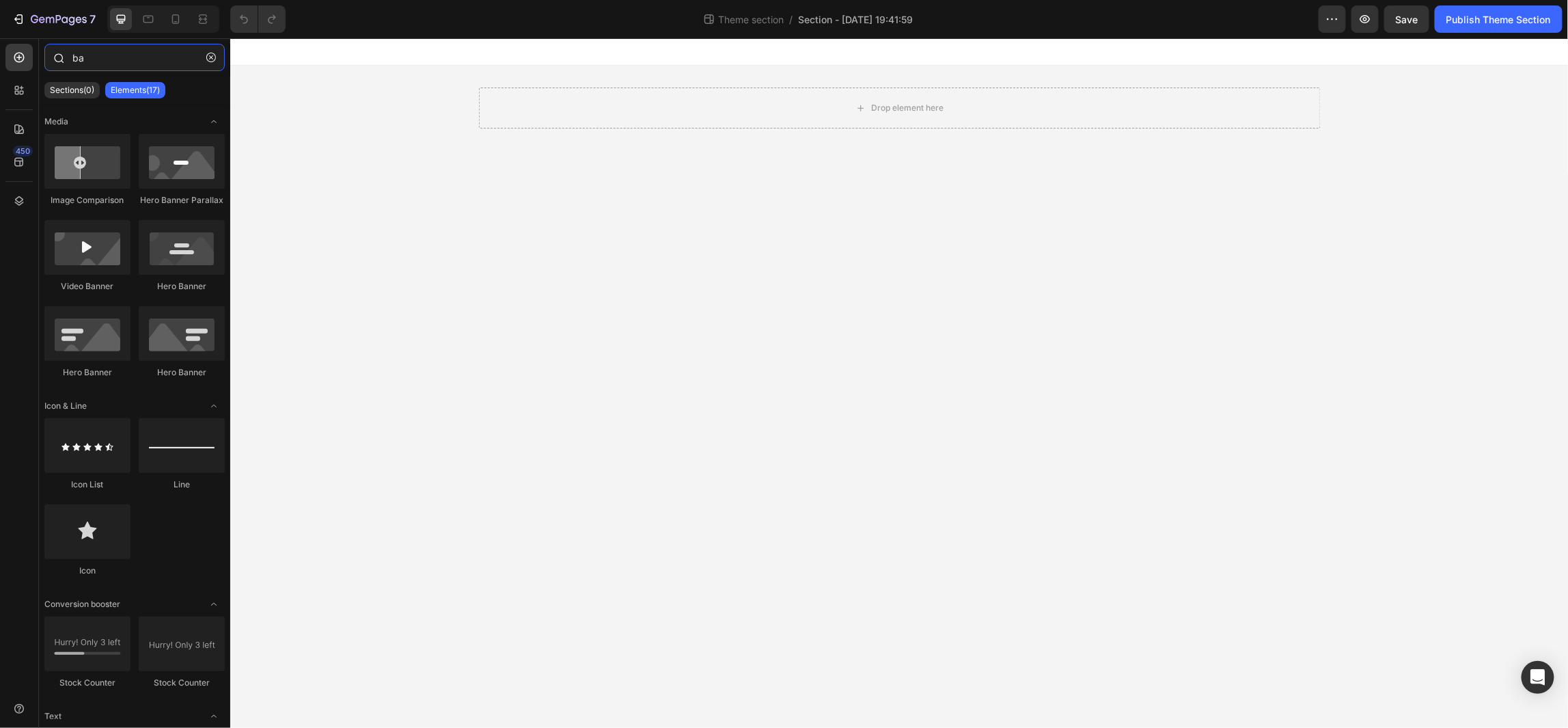
type input "b"
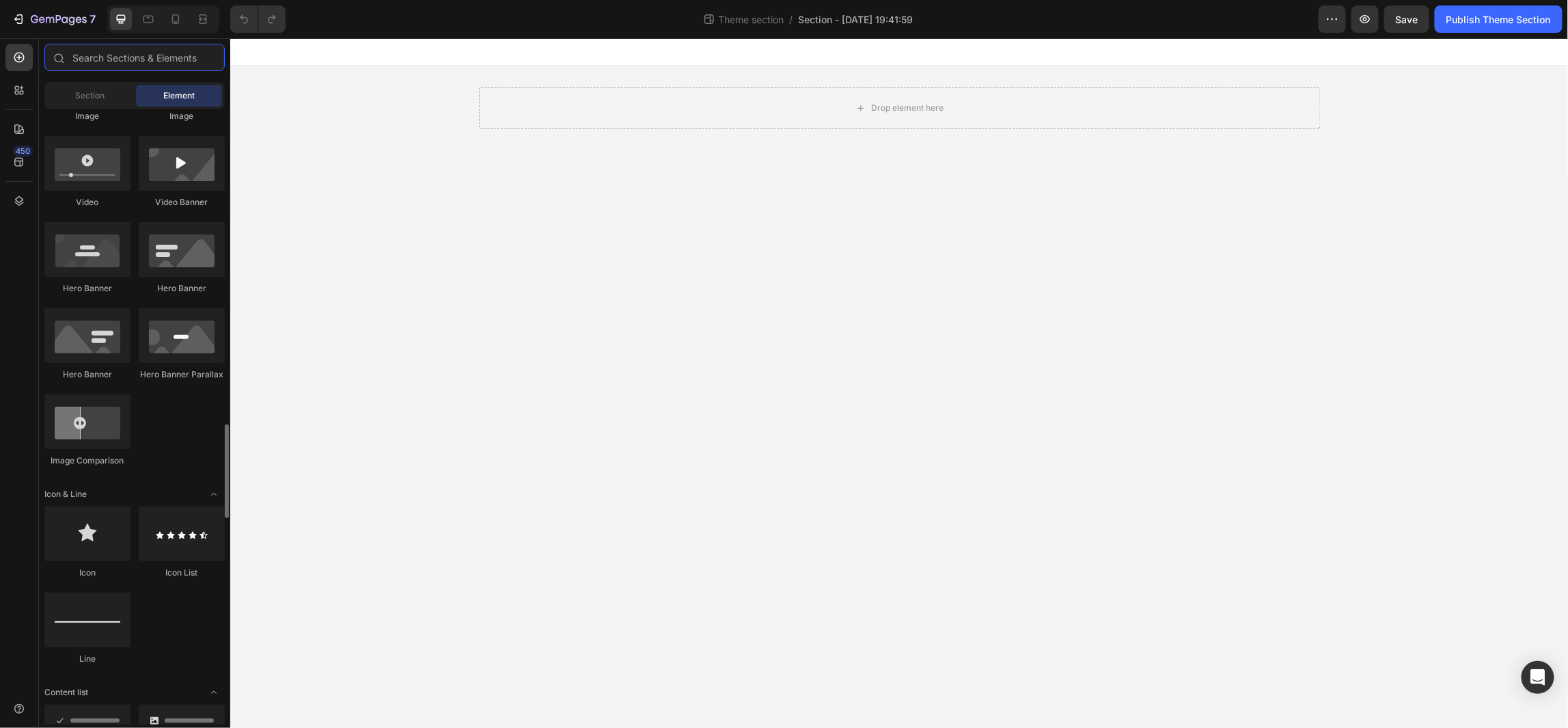
scroll to position [718, 0]
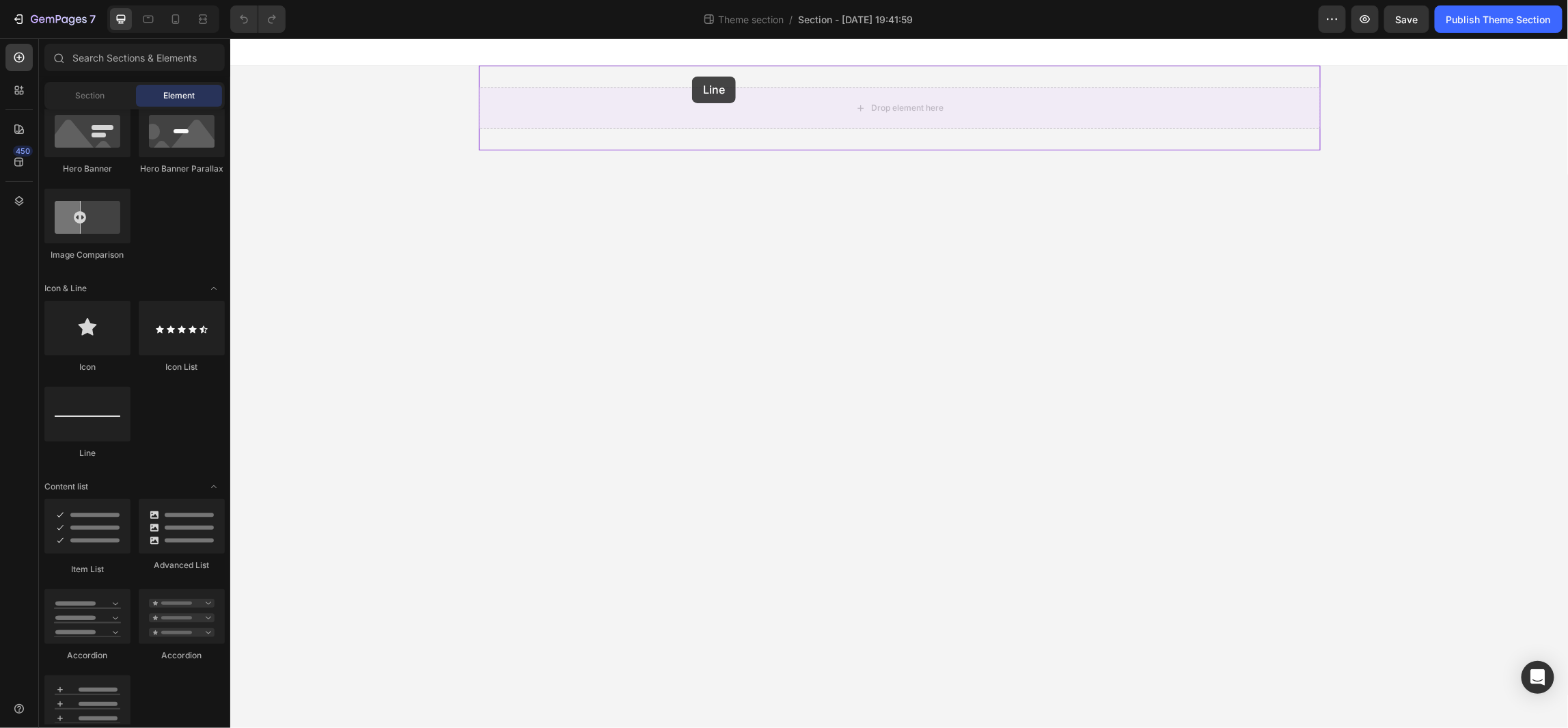
drag, startPoint x: 343, startPoint y: 462, endPoint x: 696, endPoint y: 83, distance: 517.9
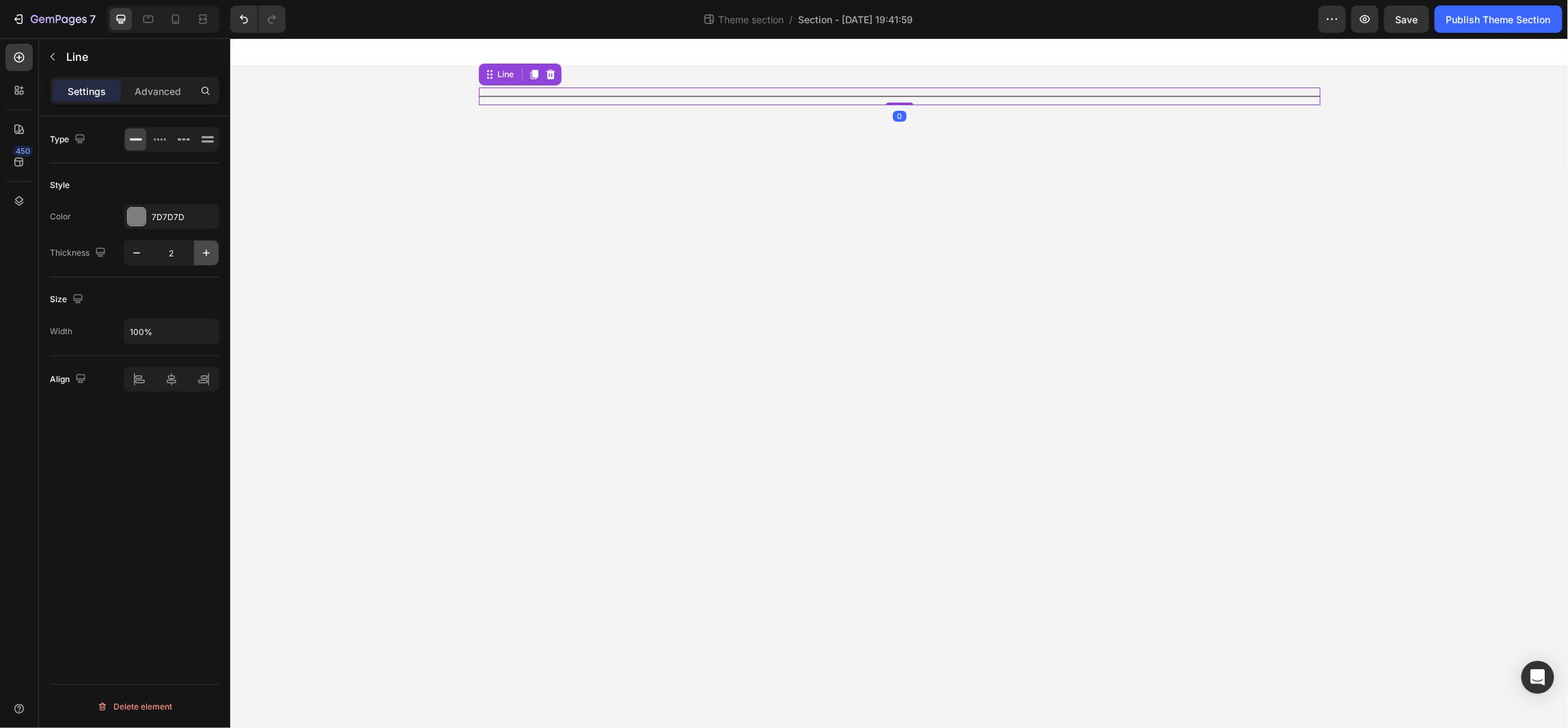
click at [212, 251] on icon "button" at bounding box center [206, 252] width 13 height 13
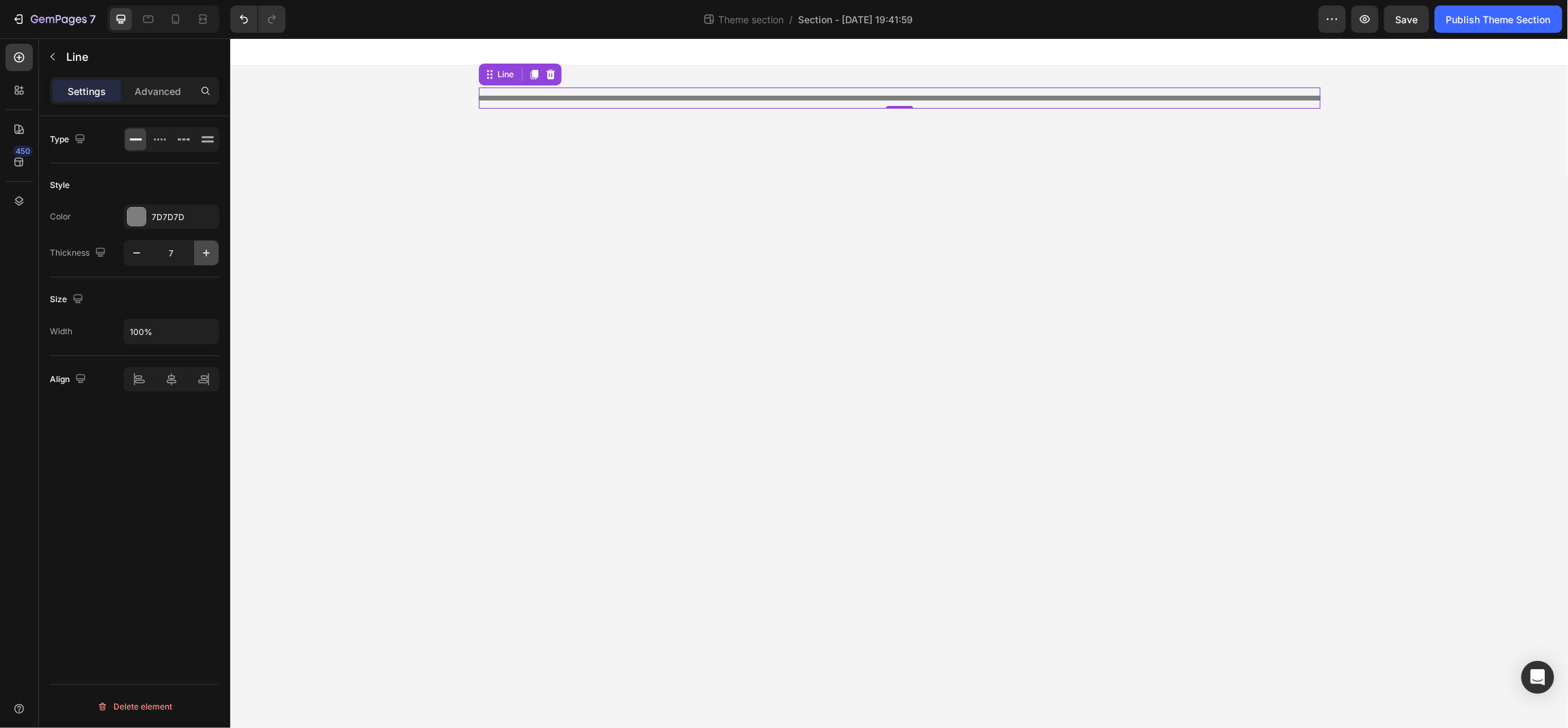
click at [212, 251] on icon "button" at bounding box center [206, 252] width 13 height 13
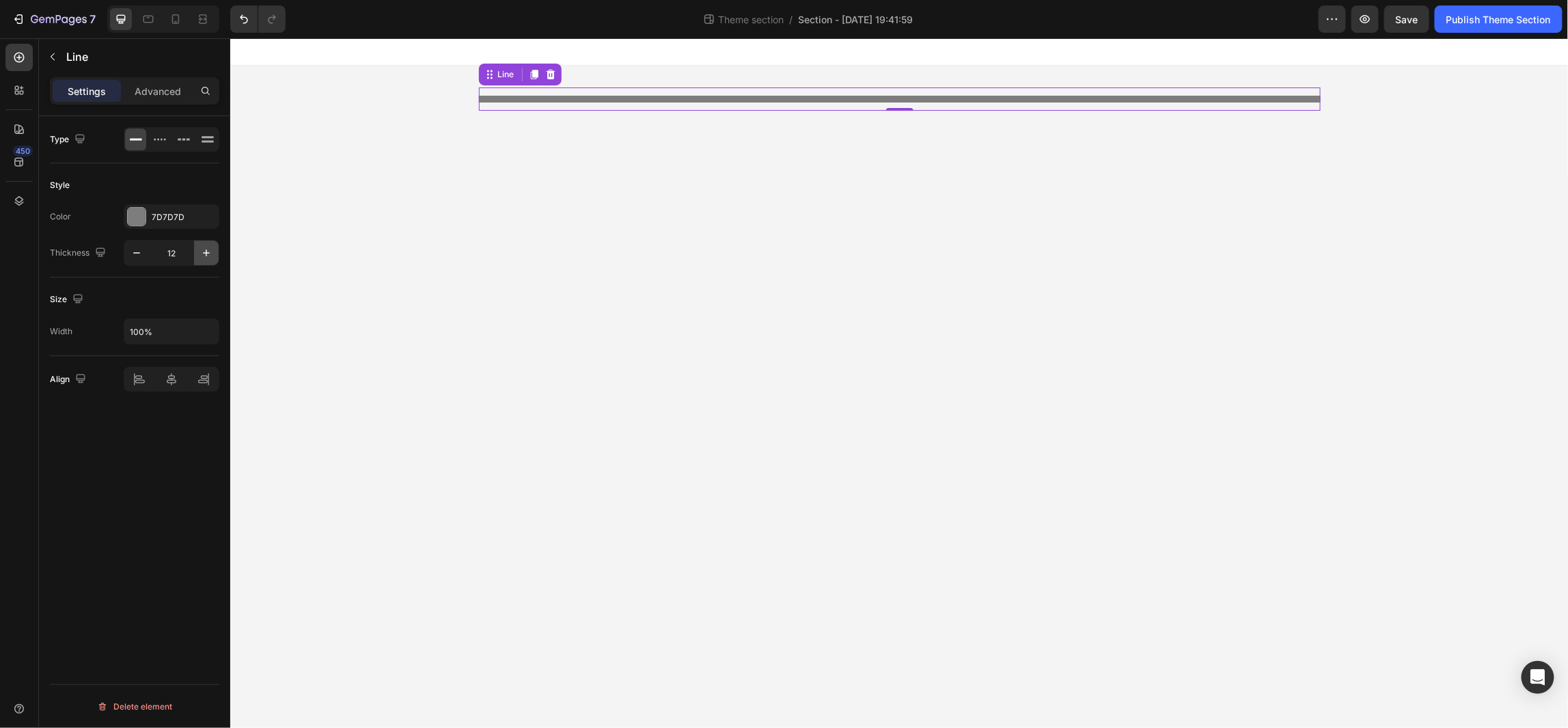
click at [212, 251] on icon "button" at bounding box center [206, 252] width 13 height 13
click at [209, 251] on icon "button" at bounding box center [206, 252] width 13 height 13
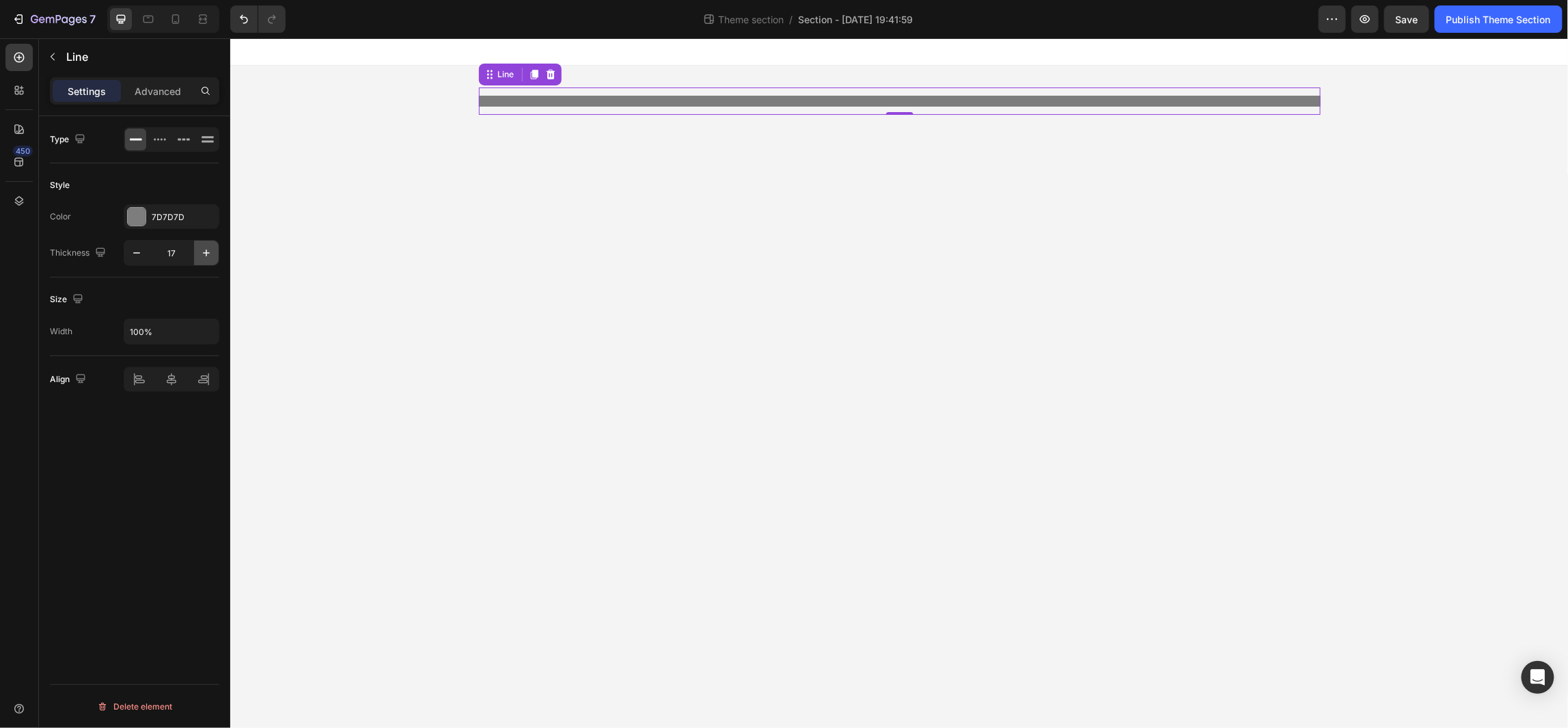
click at [209, 251] on icon "button" at bounding box center [206, 252] width 13 height 13
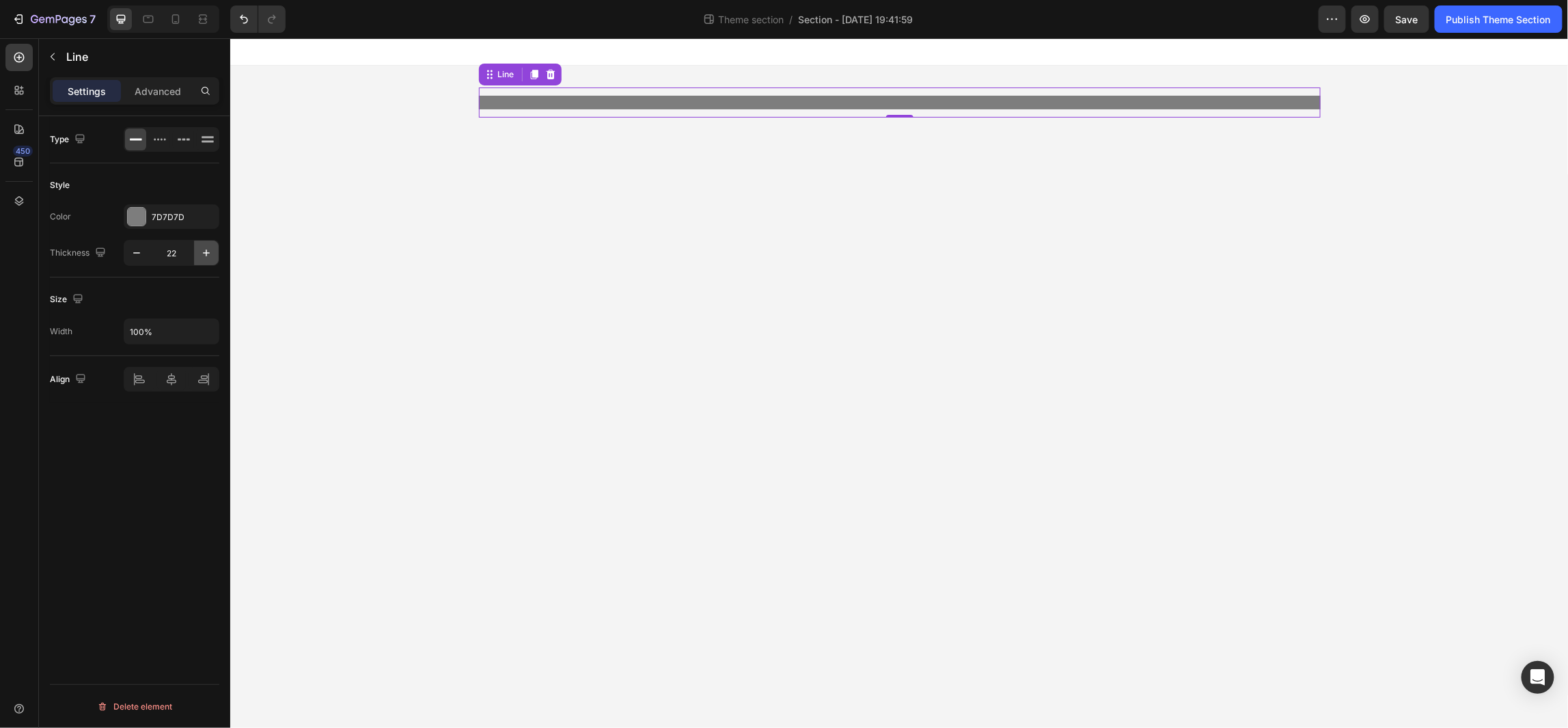
click at [209, 251] on icon "button" at bounding box center [206, 252] width 13 height 13
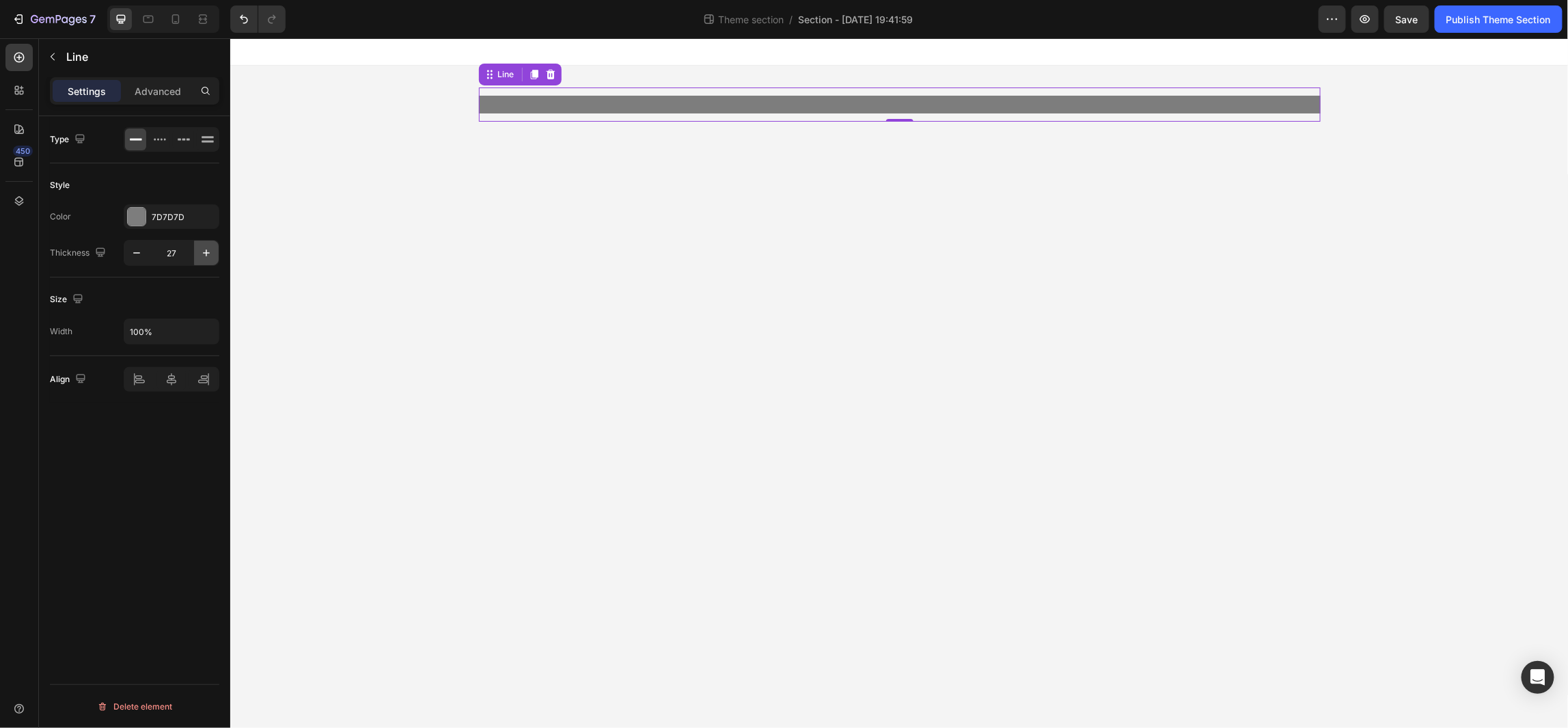
click at [209, 251] on icon "button" at bounding box center [206, 252] width 13 height 13
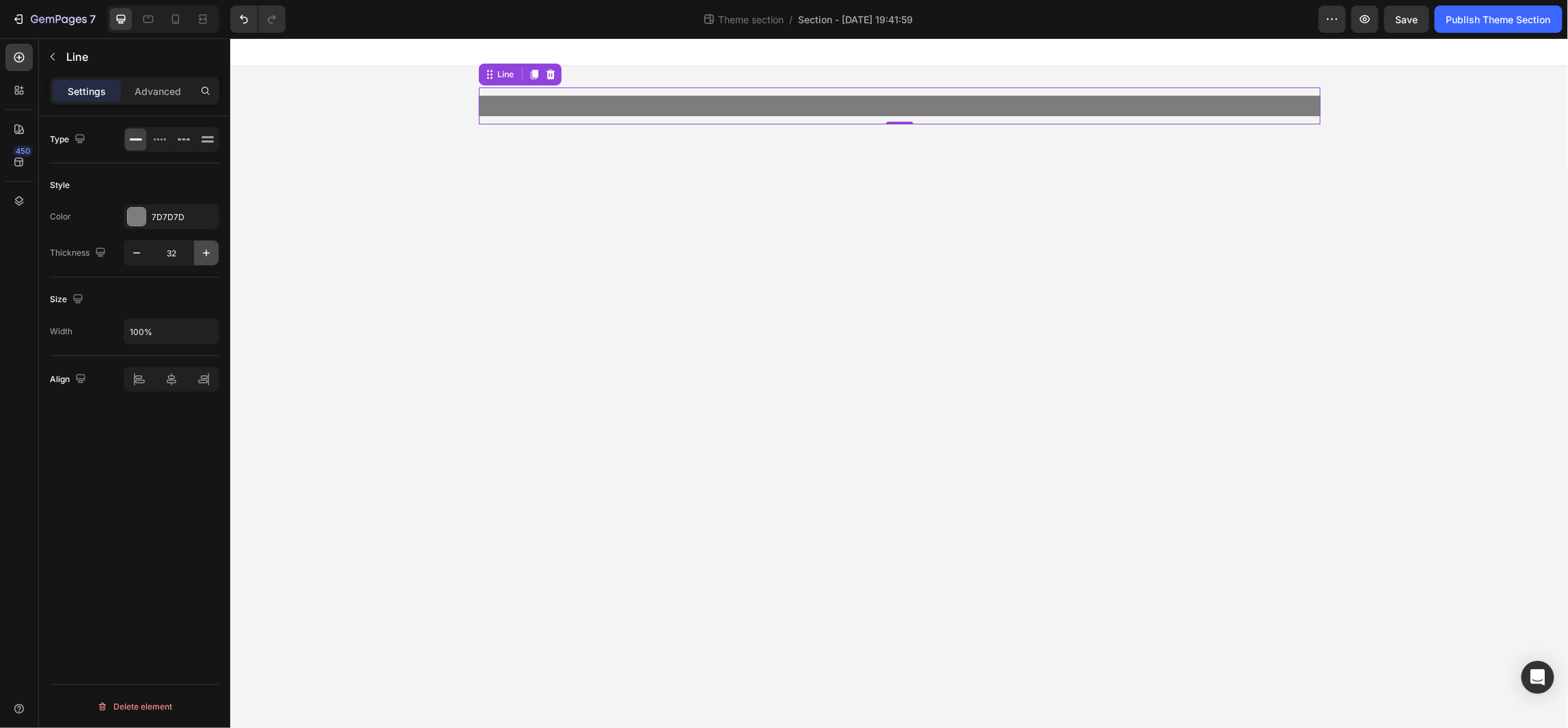
click at [209, 251] on icon "button" at bounding box center [206, 252] width 13 height 13
type input "35"
click at [660, 108] on div at bounding box center [899, 107] width 842 height 24
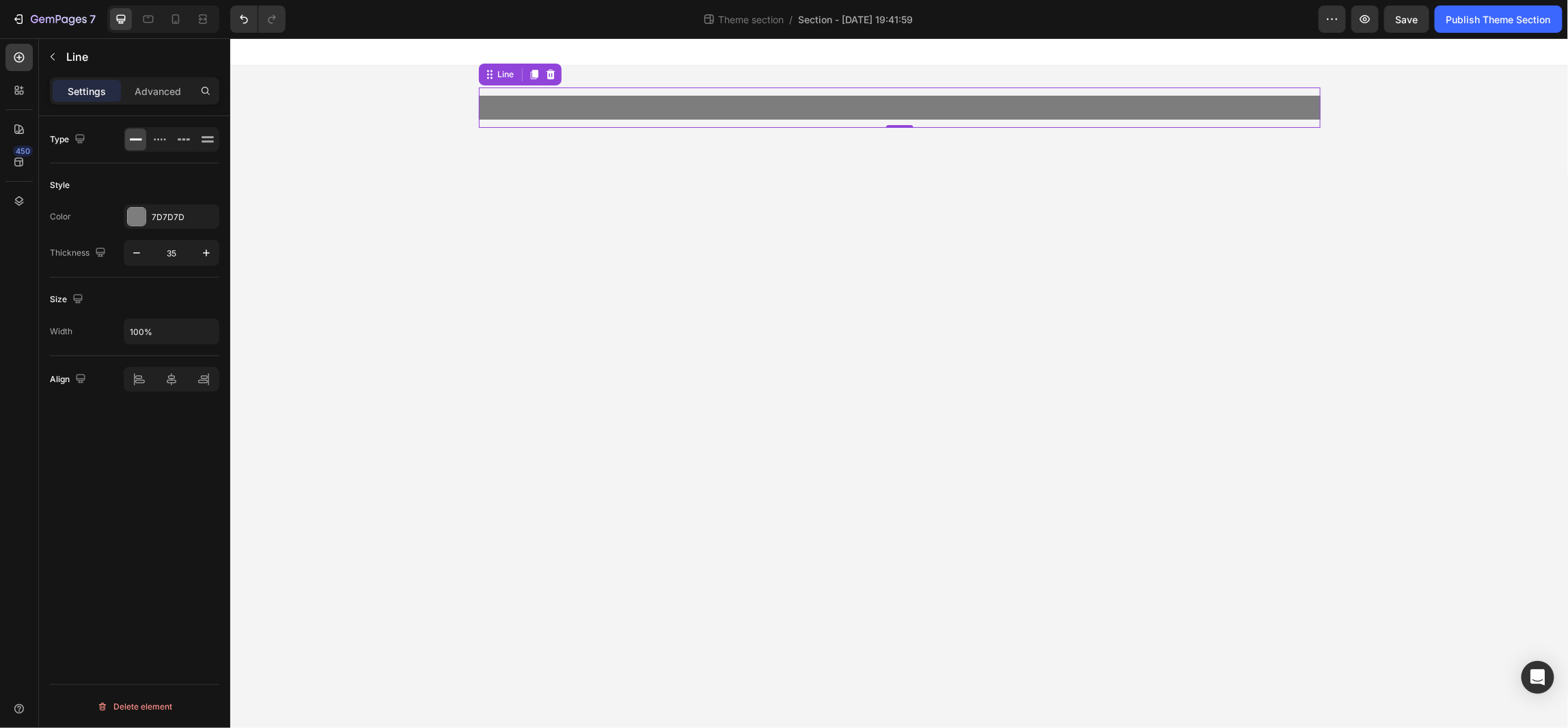
click at [660, 108] on div at bounding box center [899, 107] width 842 height 24
click at [166, 90] on p "Advanced" at bounding box center [158, 91] width 47 height 14
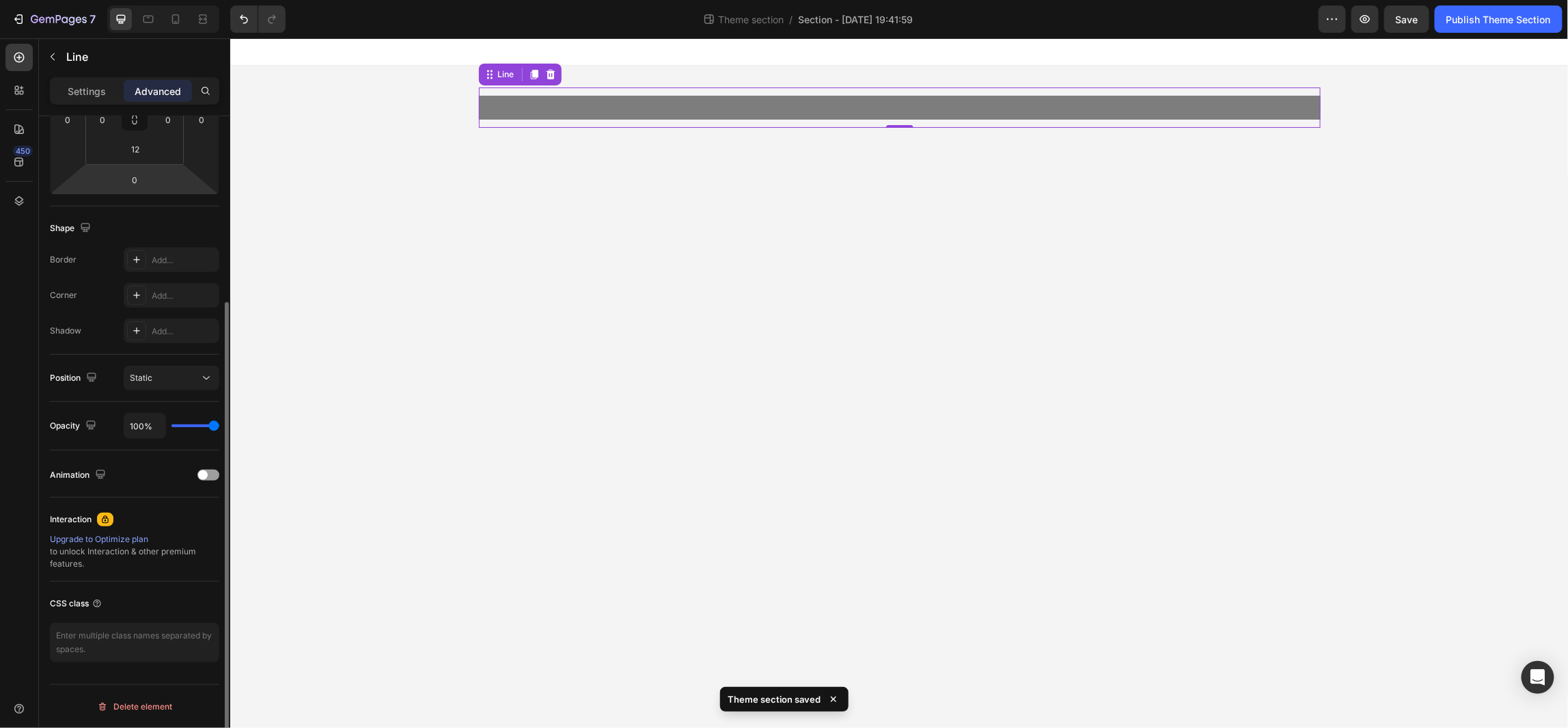
scroll to position [0, 0]
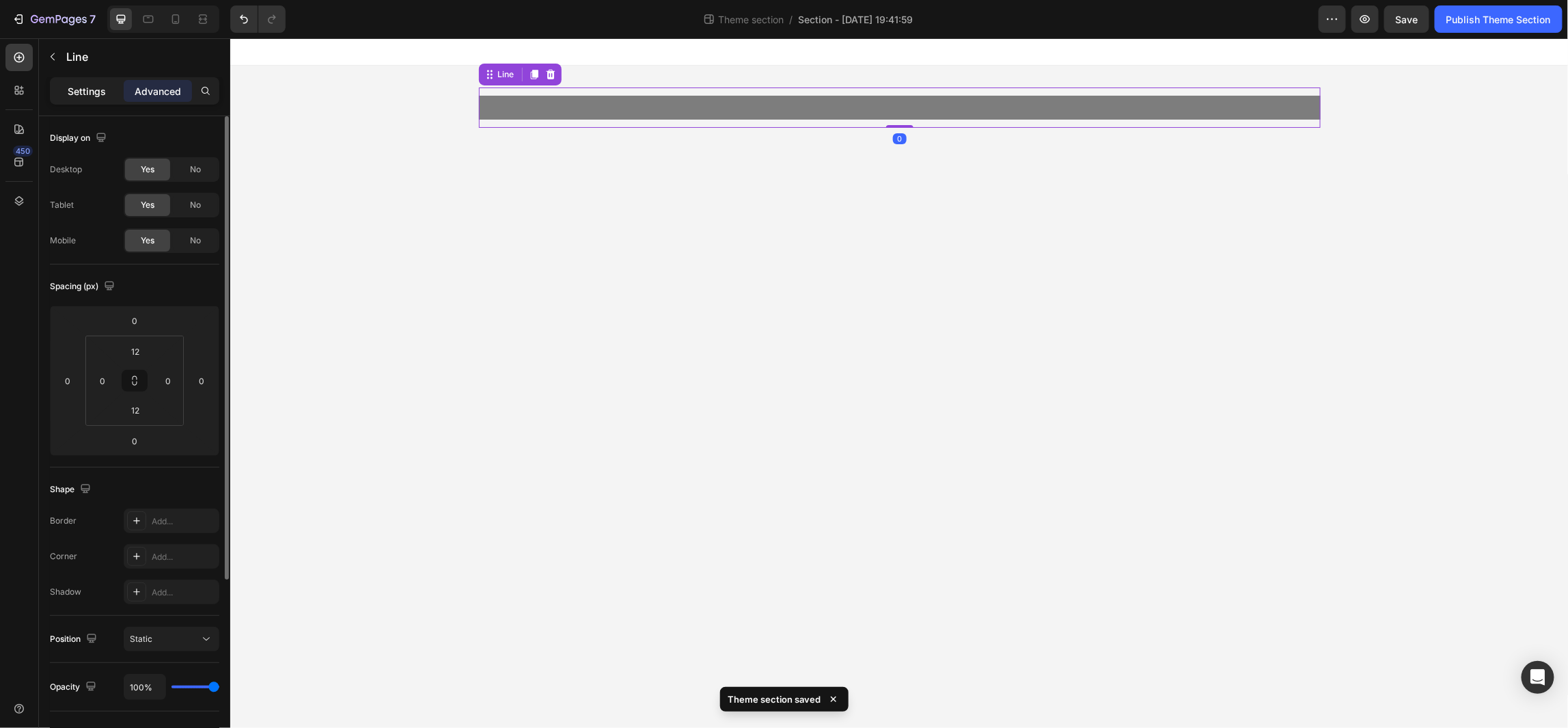
click at [86, 94] on p "Settings" at bounding box center [86, 91] width 38 height 14
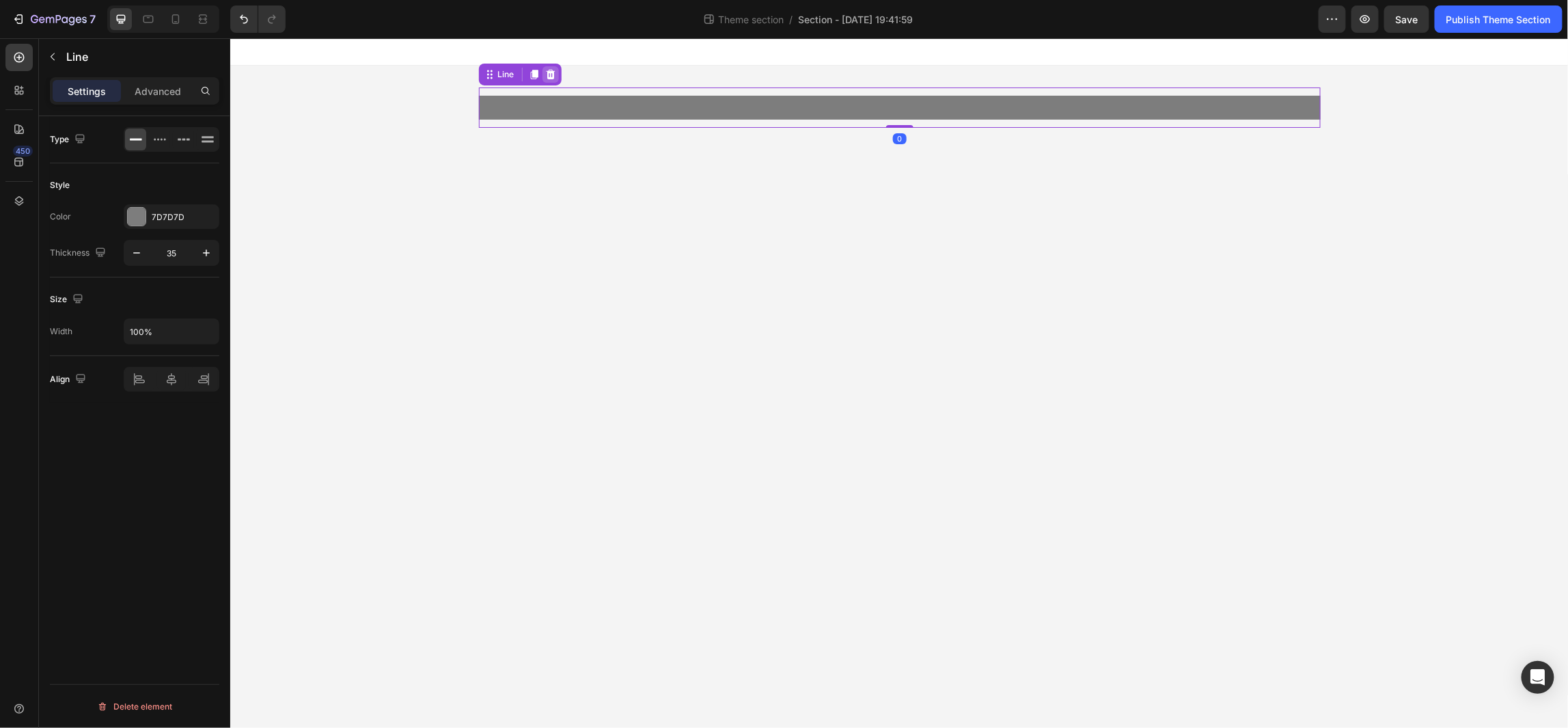
click at [550, 73] on icon at bounding box center [550, 74] width 9 height 10
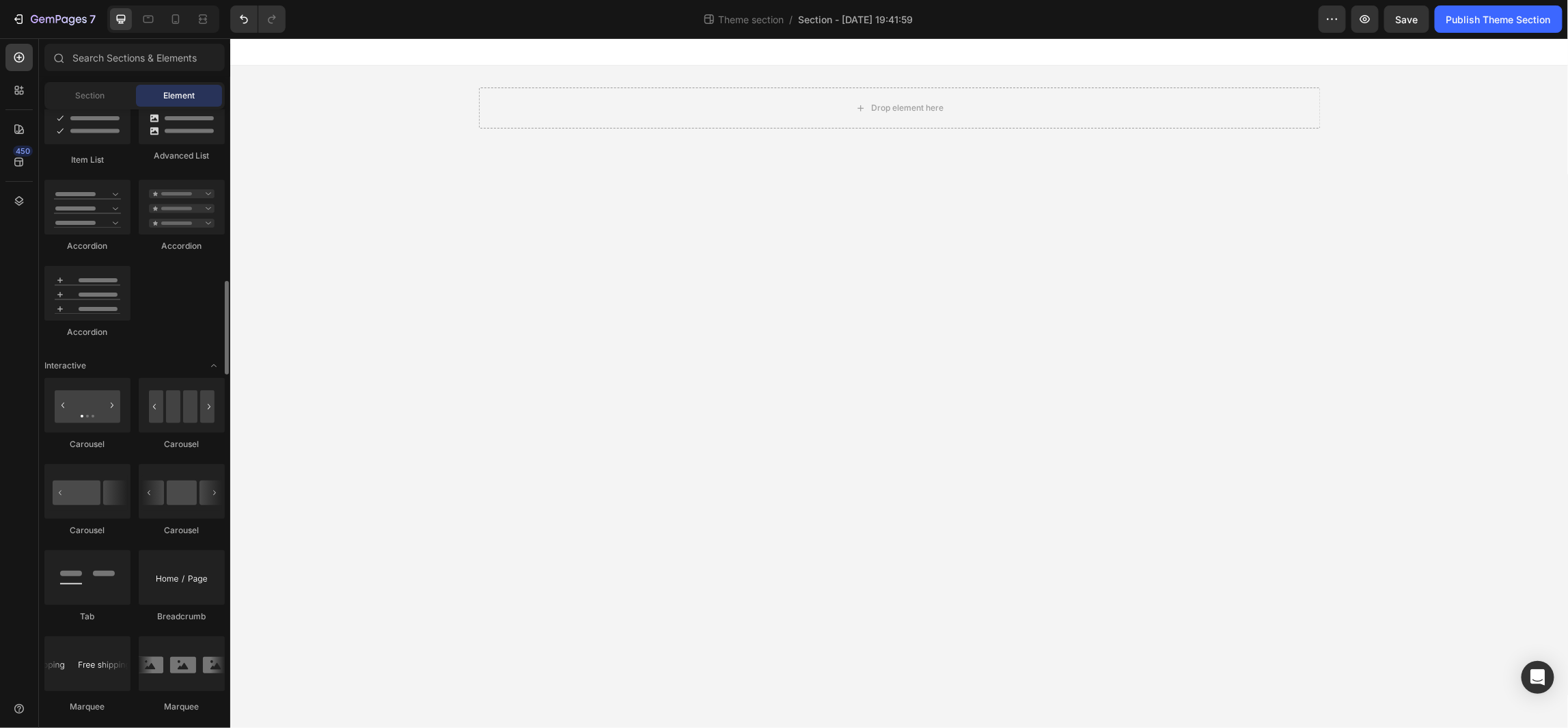
scroll to position [1229, 0]
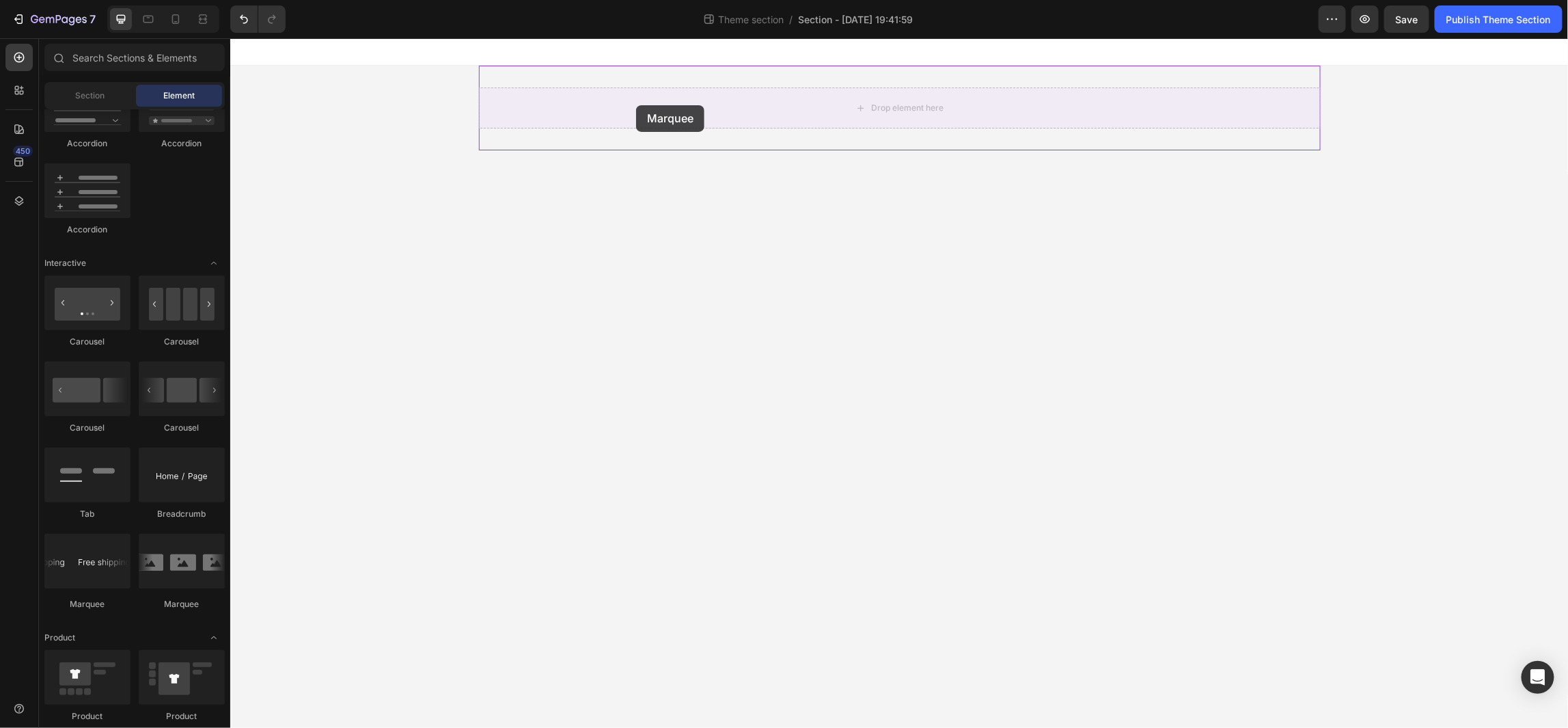
drag, startPoint x: 318, startPoint y: 602, endPoint x: 635, endPoint y: 105, distance: 589.5
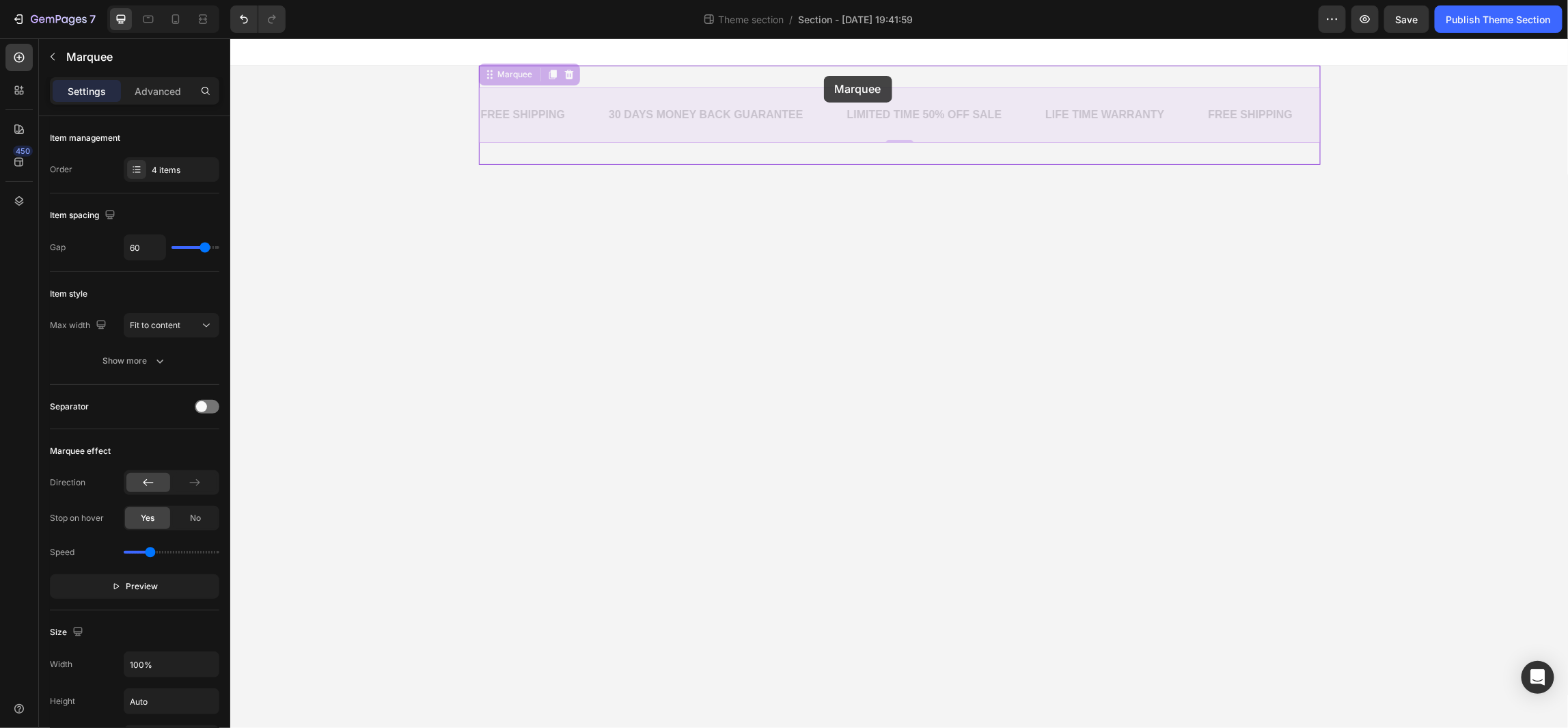
drag, startPoint x: 828, startPoint y: 121, endPoint x: 823, endPoint y: 75, distance: 46.3
click at [823, 75] on div "FREE SHIPPING Text Block 30 DAYS MONEY BACK GUARANTEE Text Block LIMITED TIME 5…" at bounding box center [899, 100] width 1339 height 126
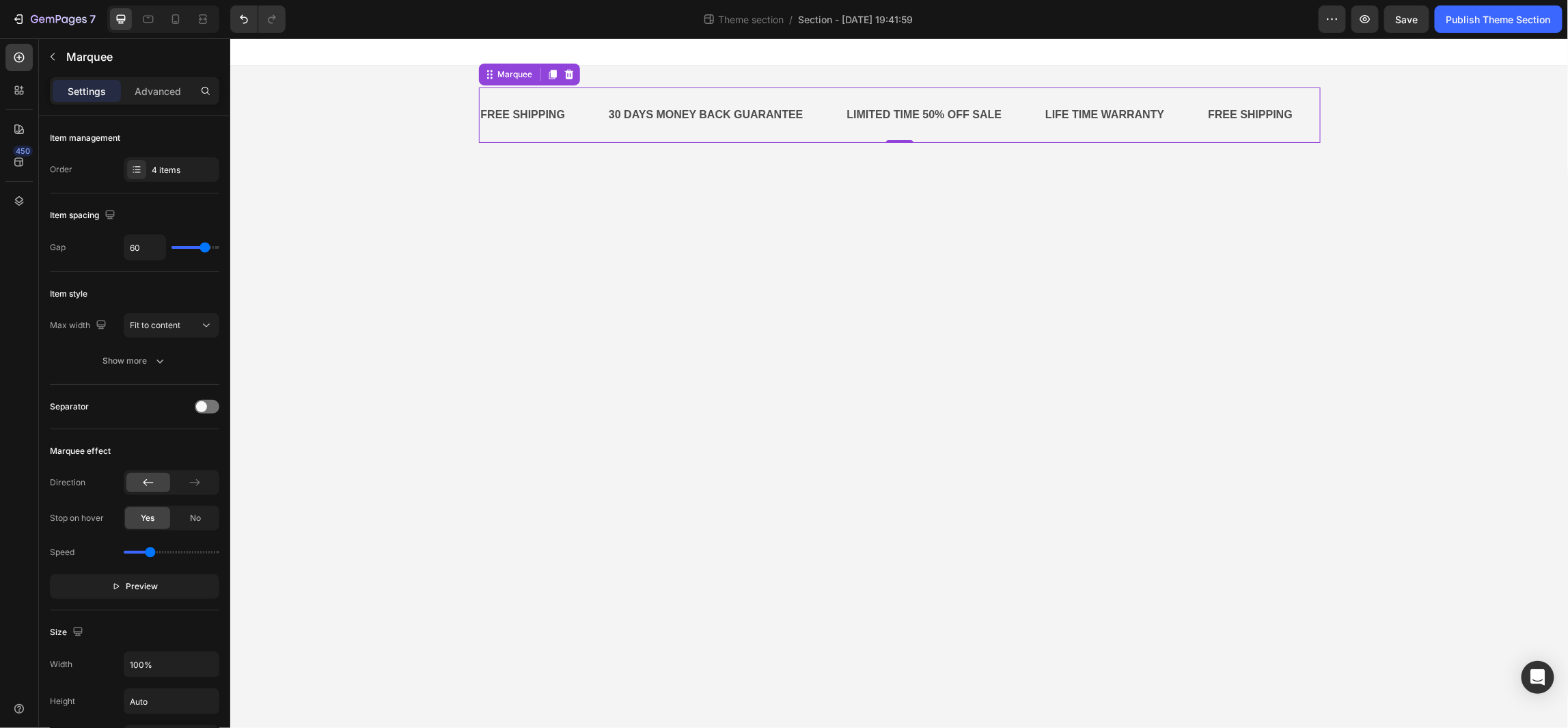
click at [579, 92] on div "FREE SHIPPING Text Block 30 DAYS MONEY BACK GUARANTEE Text Block LIMITED TIME 5…" at bounding box center [899, 114] width 842 height 56
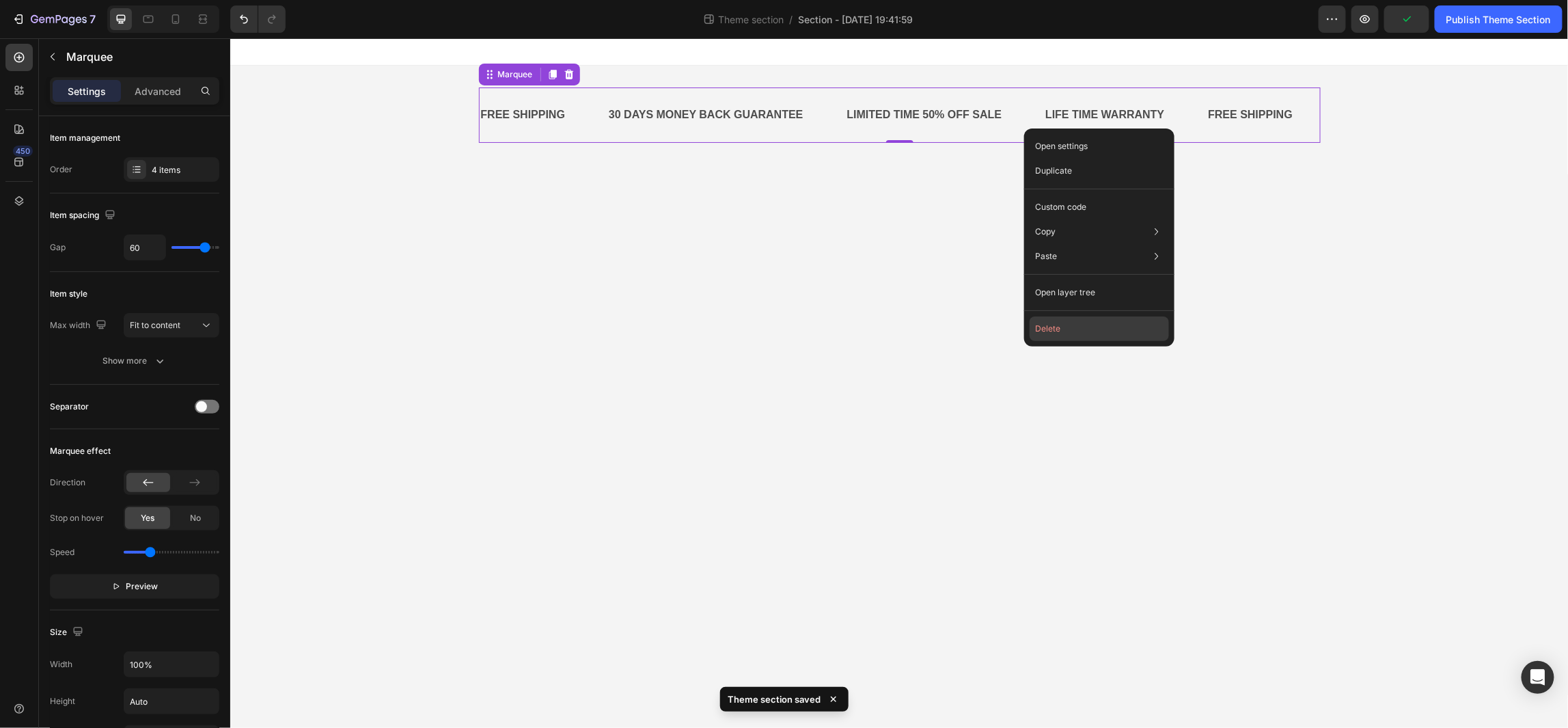
click at [1094, 324] on button "Delete" at bounding box center [1099, 328] width 140 height 25
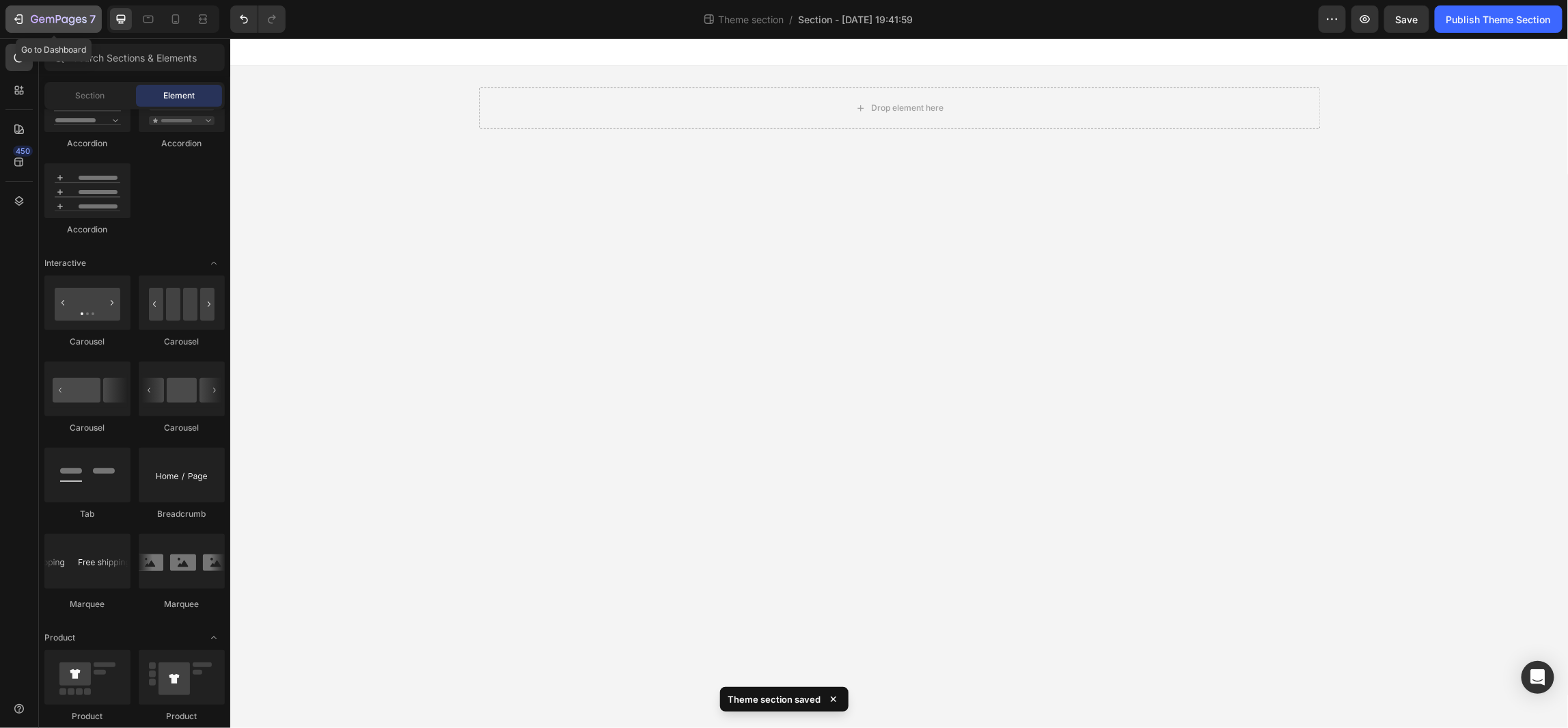
click at [46, 10] on button "7" at bounding box center [53, 19] width 96 height 27
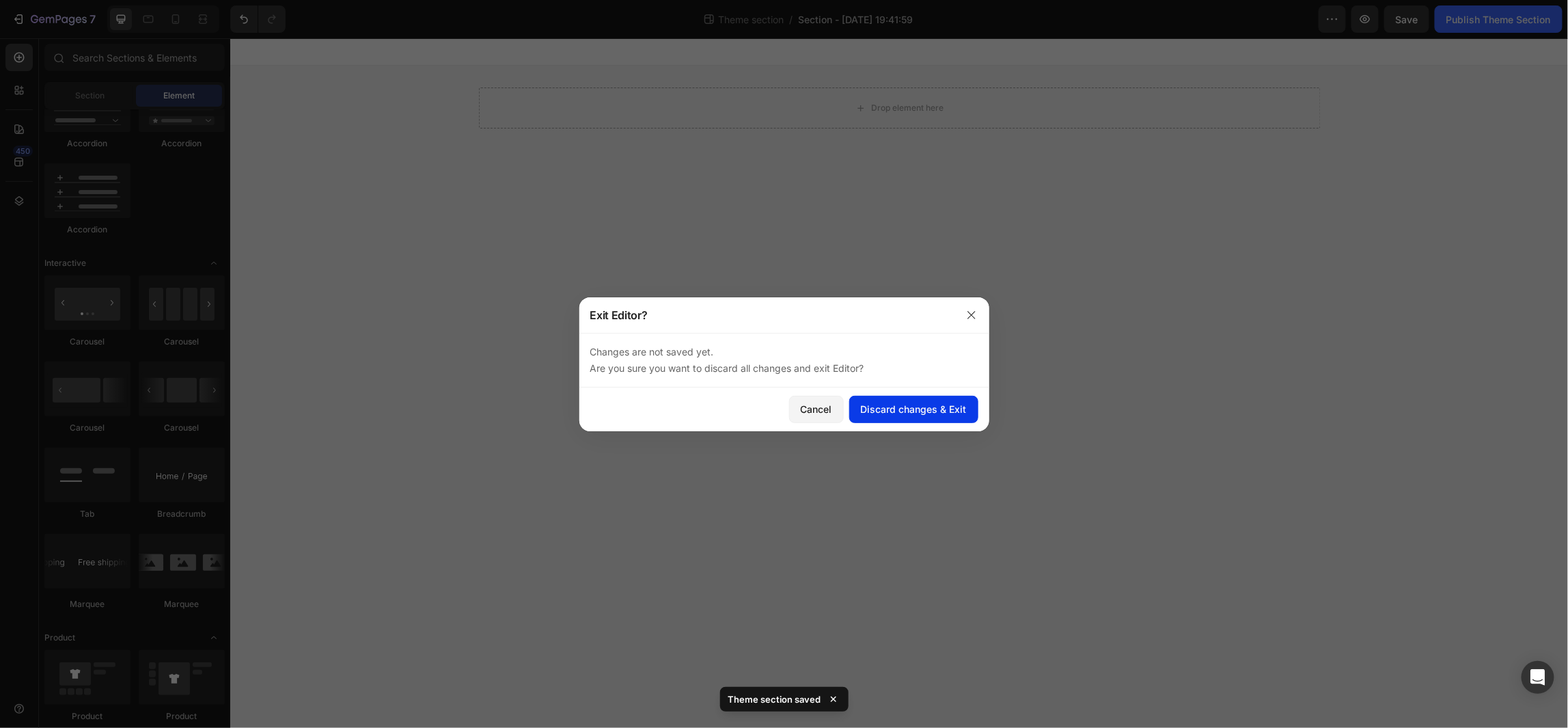
click at [918, 412] on div "Discard changes & Exit" at bounding box center [914, 409] width 106 height 14
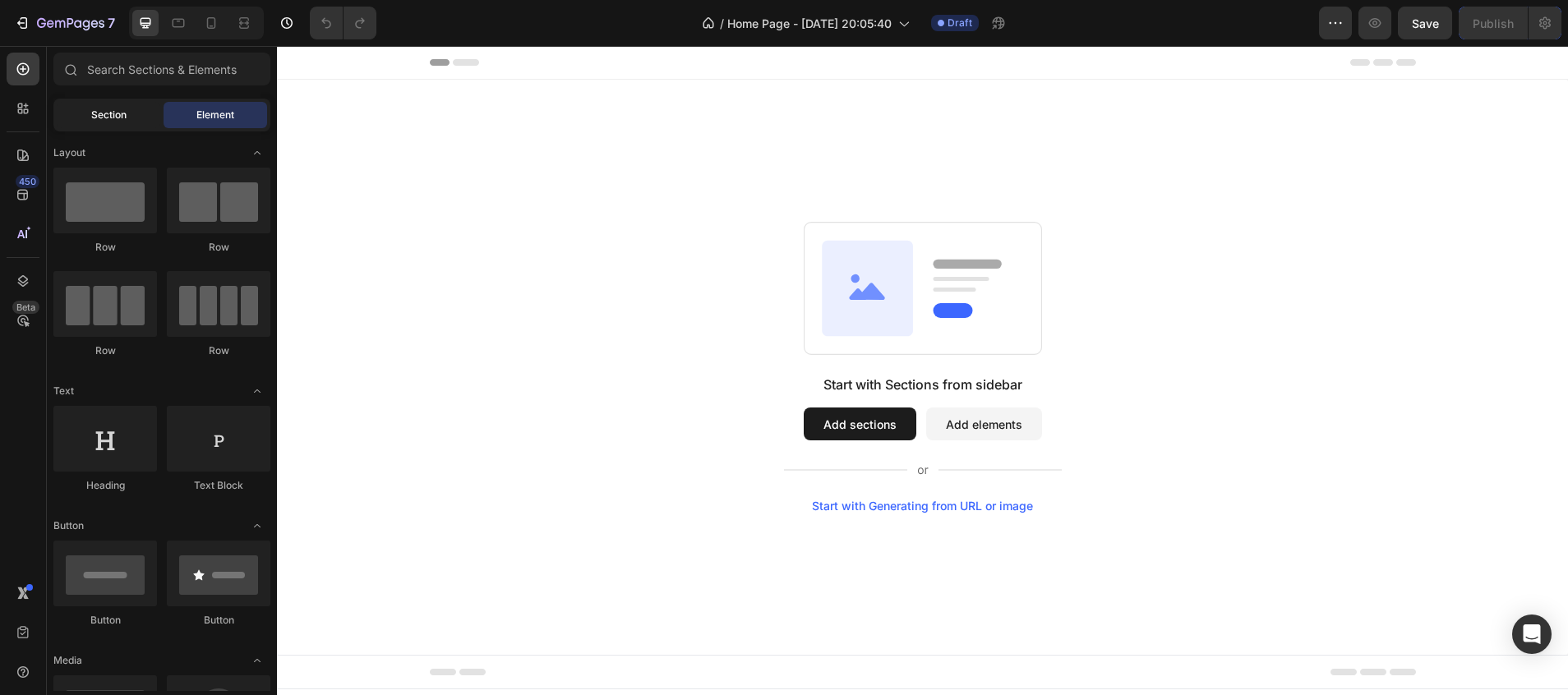
click at [111, 115] on span "Section" at bounding box center [109, 115] width 35 height 15
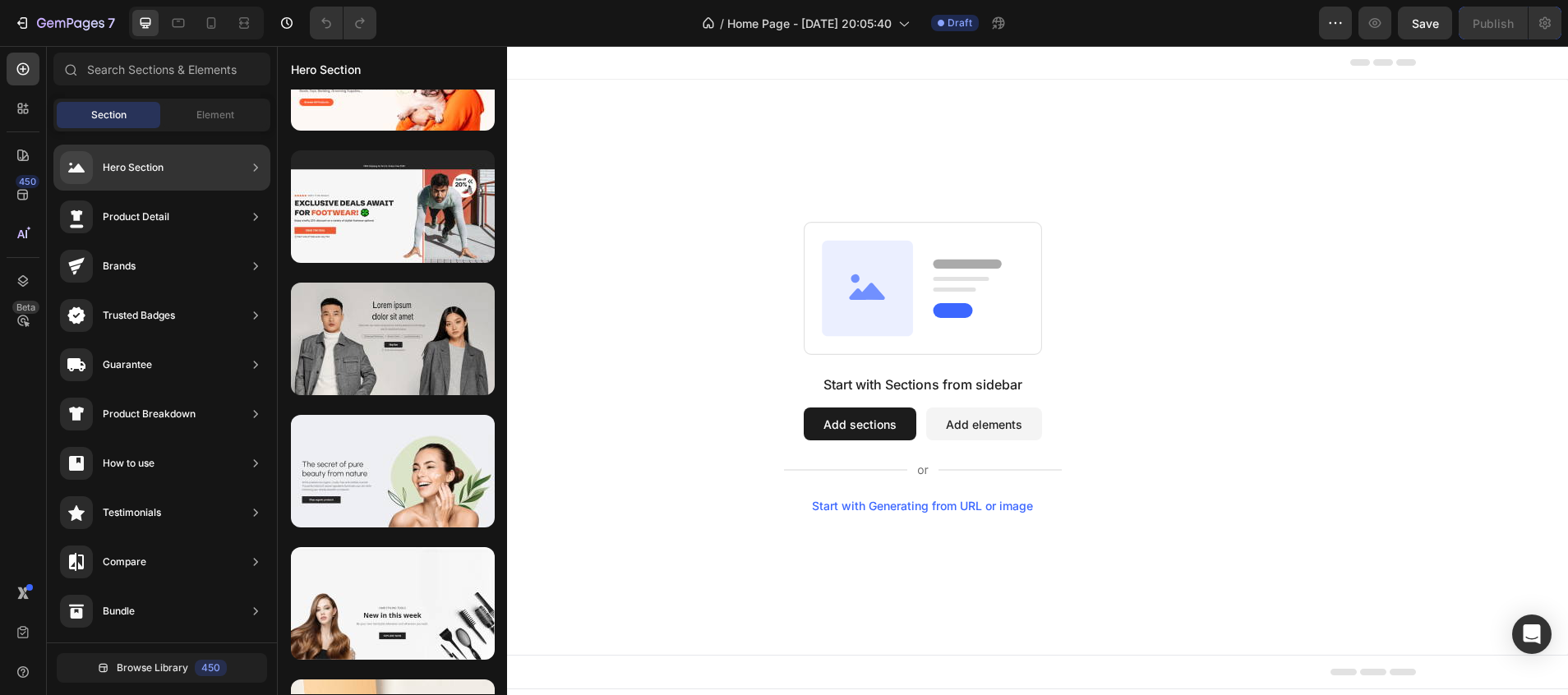
scroll to position [708, 0]
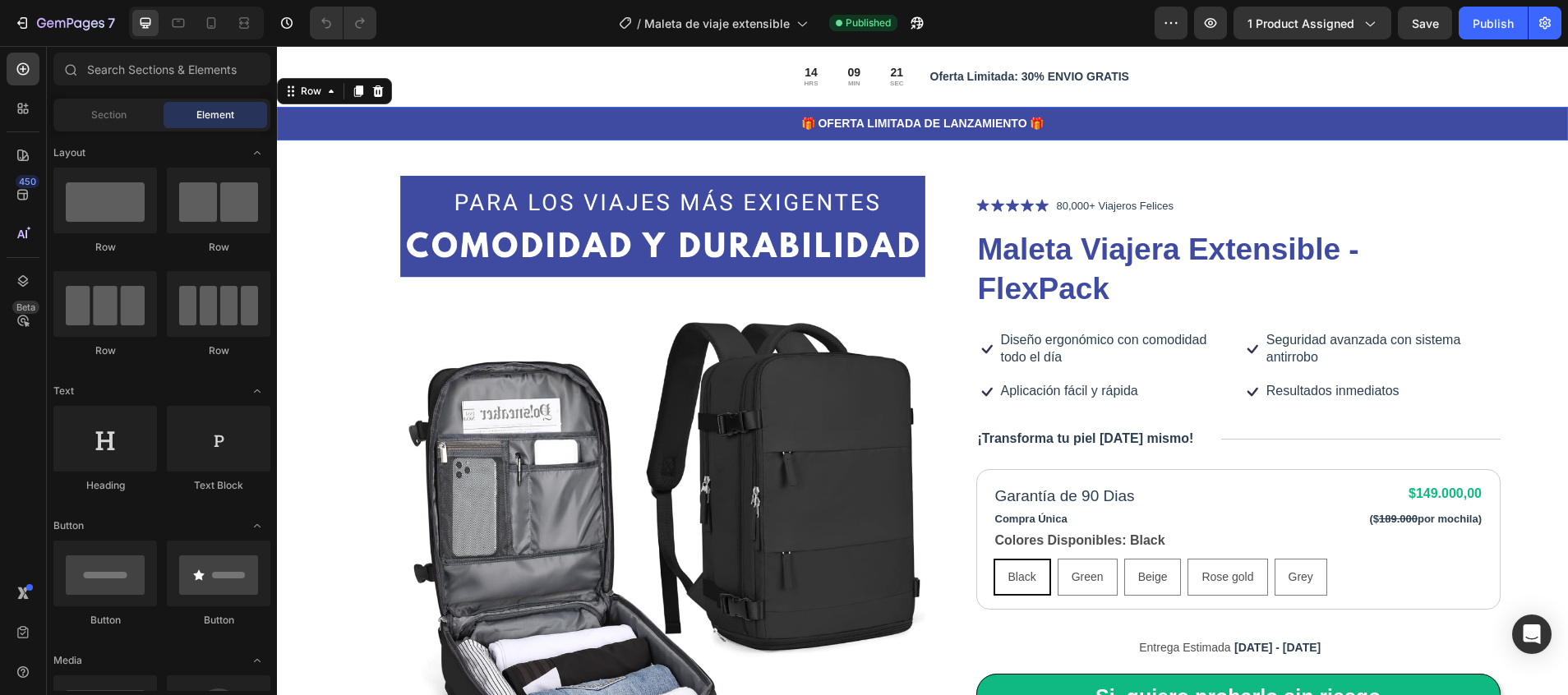
click at [350, 112] on div "🎁 OFERTA LIMITADA DE LANZAMIENTO 🎁 Text Block Row 0" at bounding box center [922, 123] width 1291 height 33
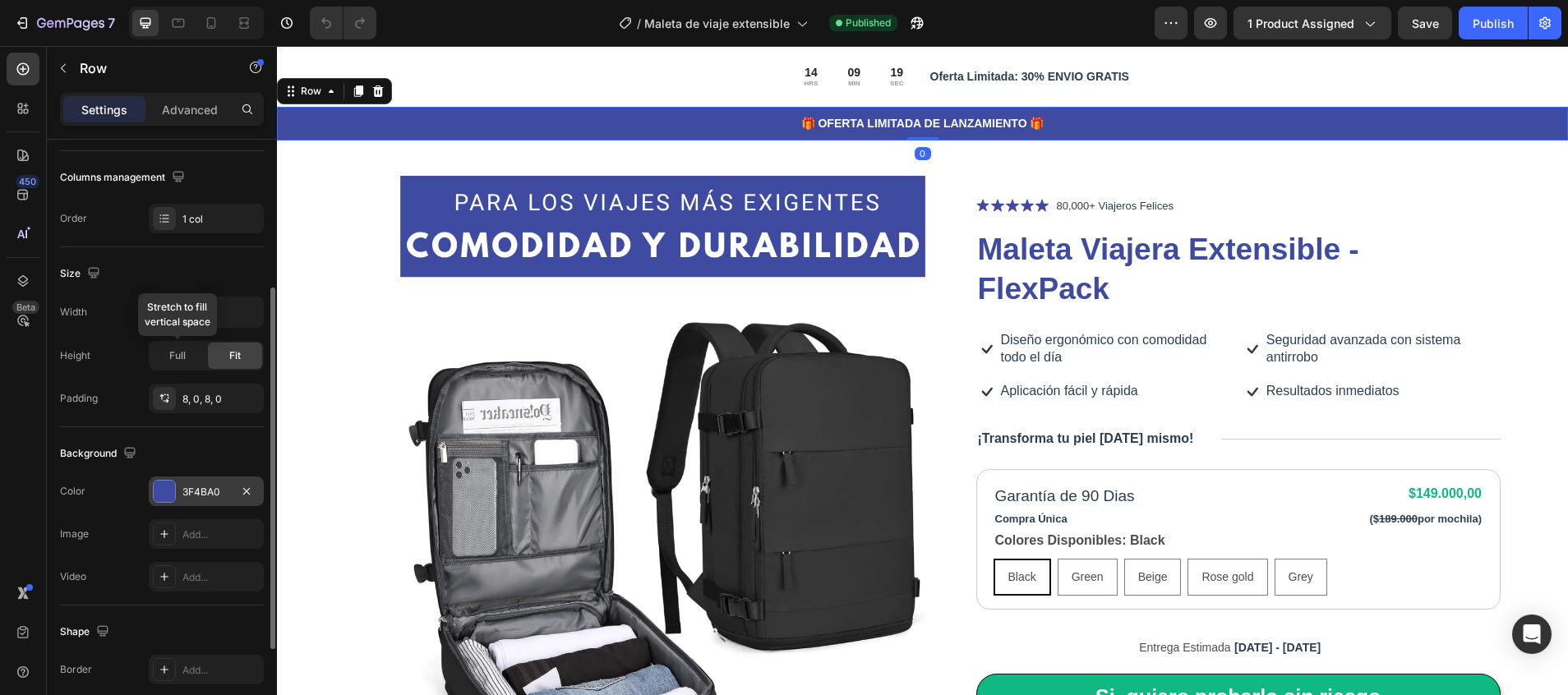
scroll to position [370, 0]
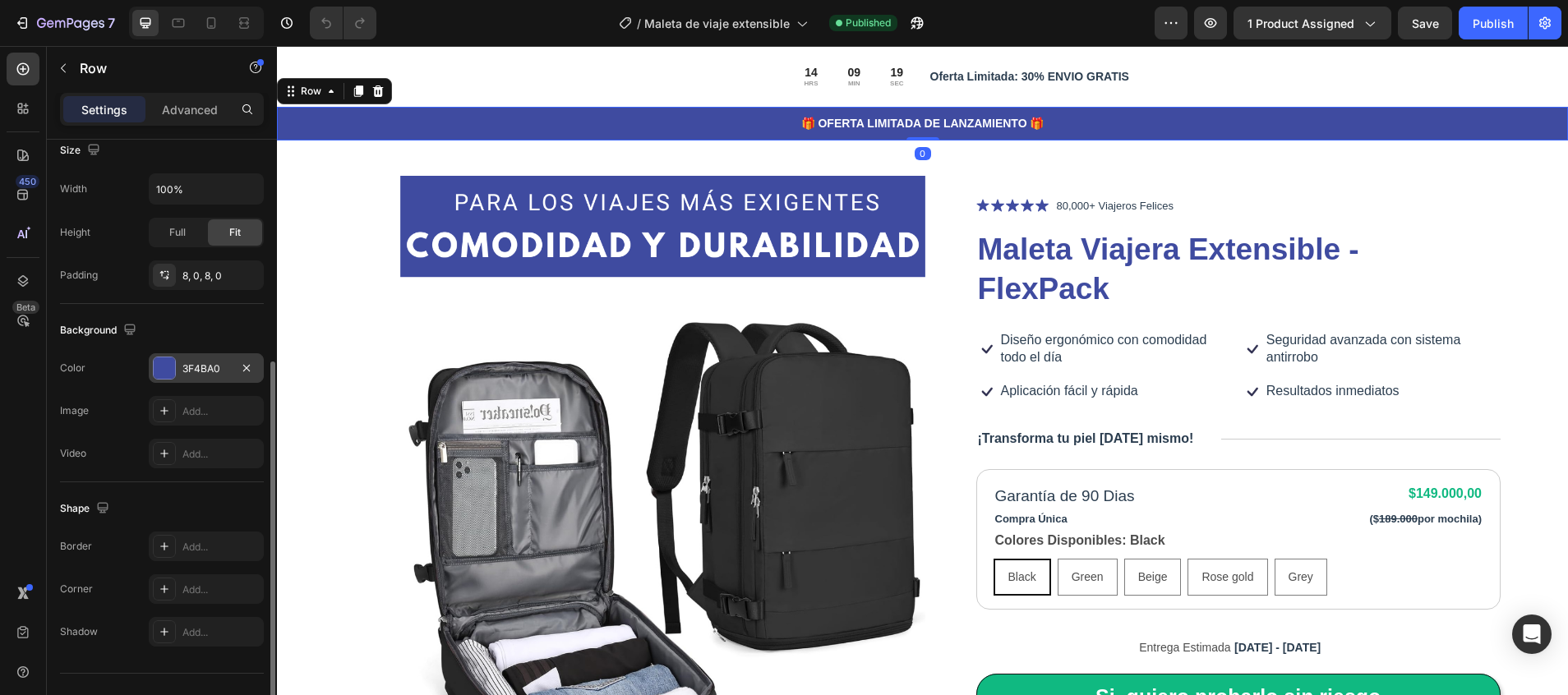
click at [202, 371] on div "3F4BA0" at bounding box center [206, 369] width 48 height 15
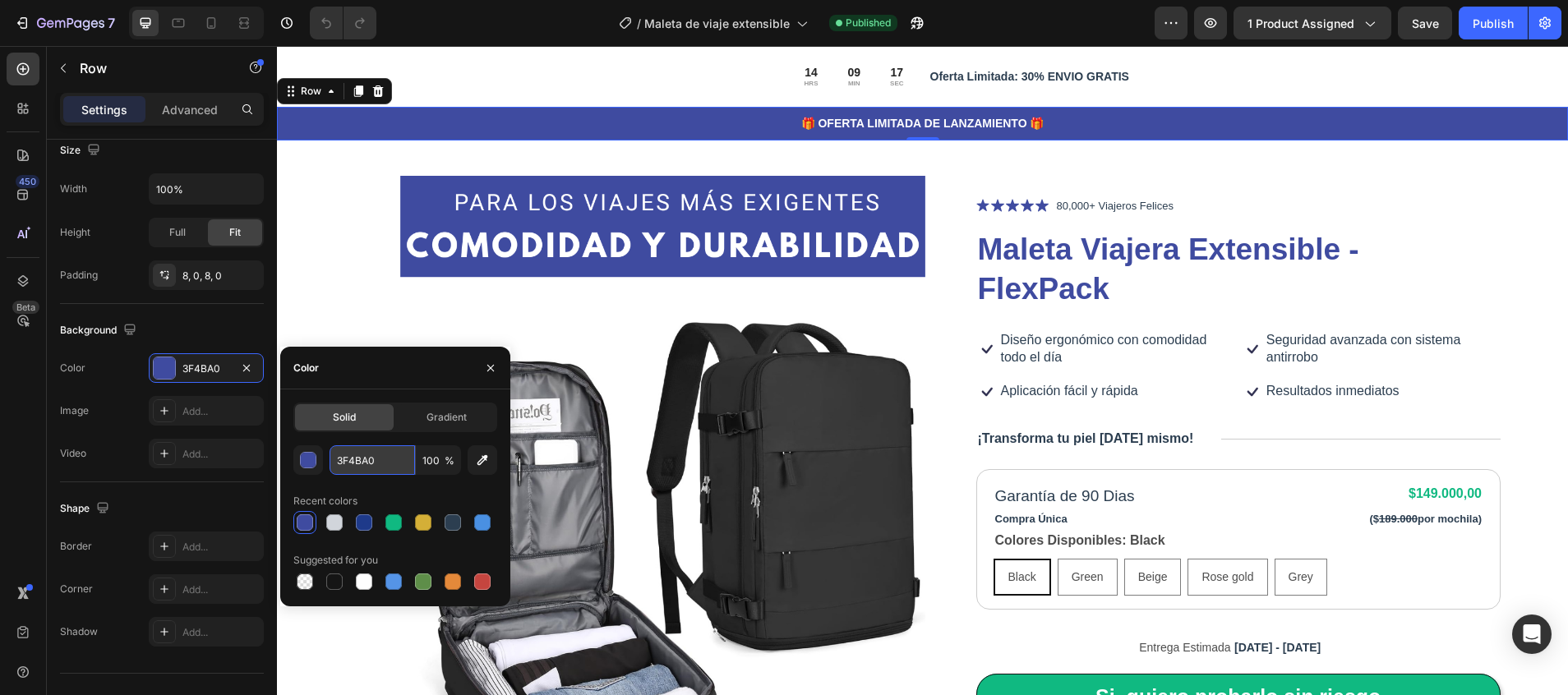
click at [358, 465] on input "3F4BA0" at bounding box center [373, 460] width 86 height 30
click at [345, 227] on div "Product Images Icon Icon Icon Icon Icon Icon List 80,000+ Viajeros Felices Text…" at bounding box center [921, 543] width 1291 height 845
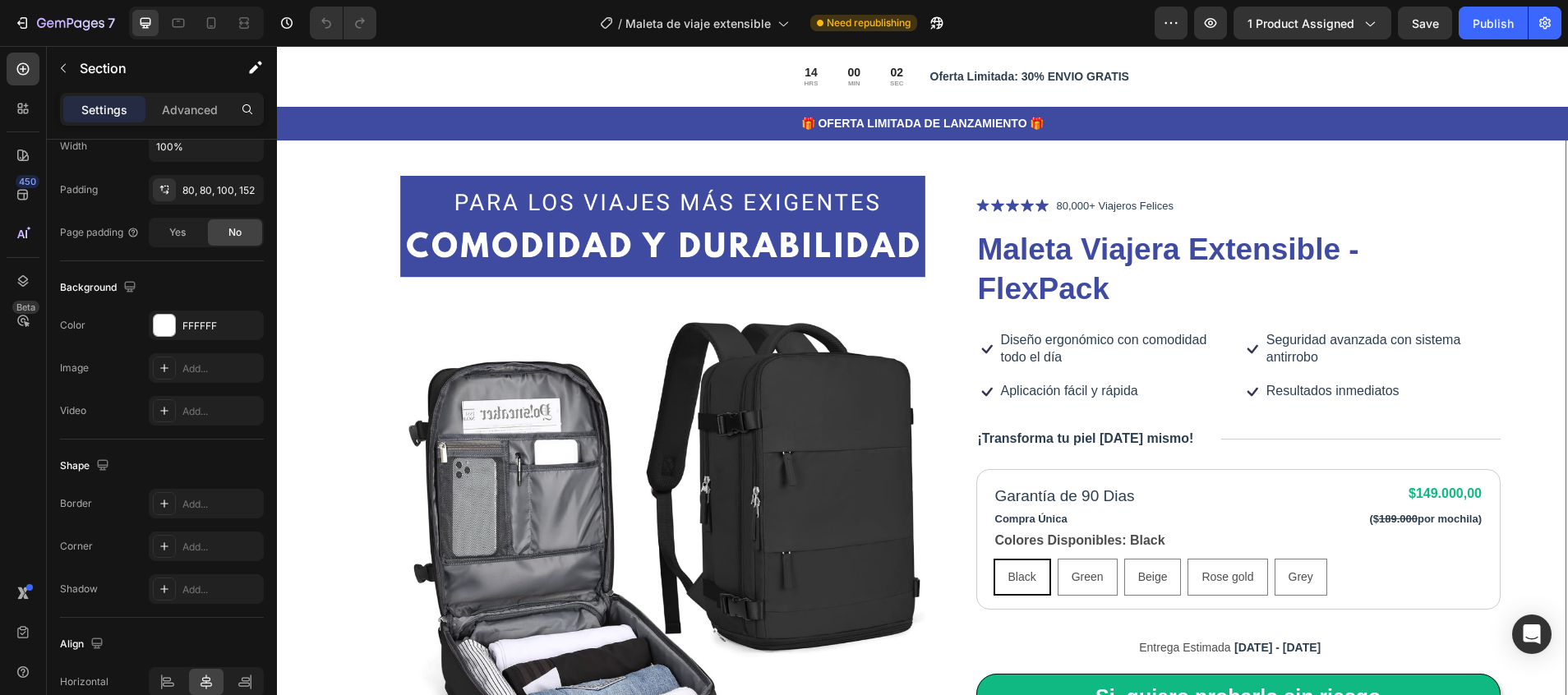
scroll to position [0, 0]
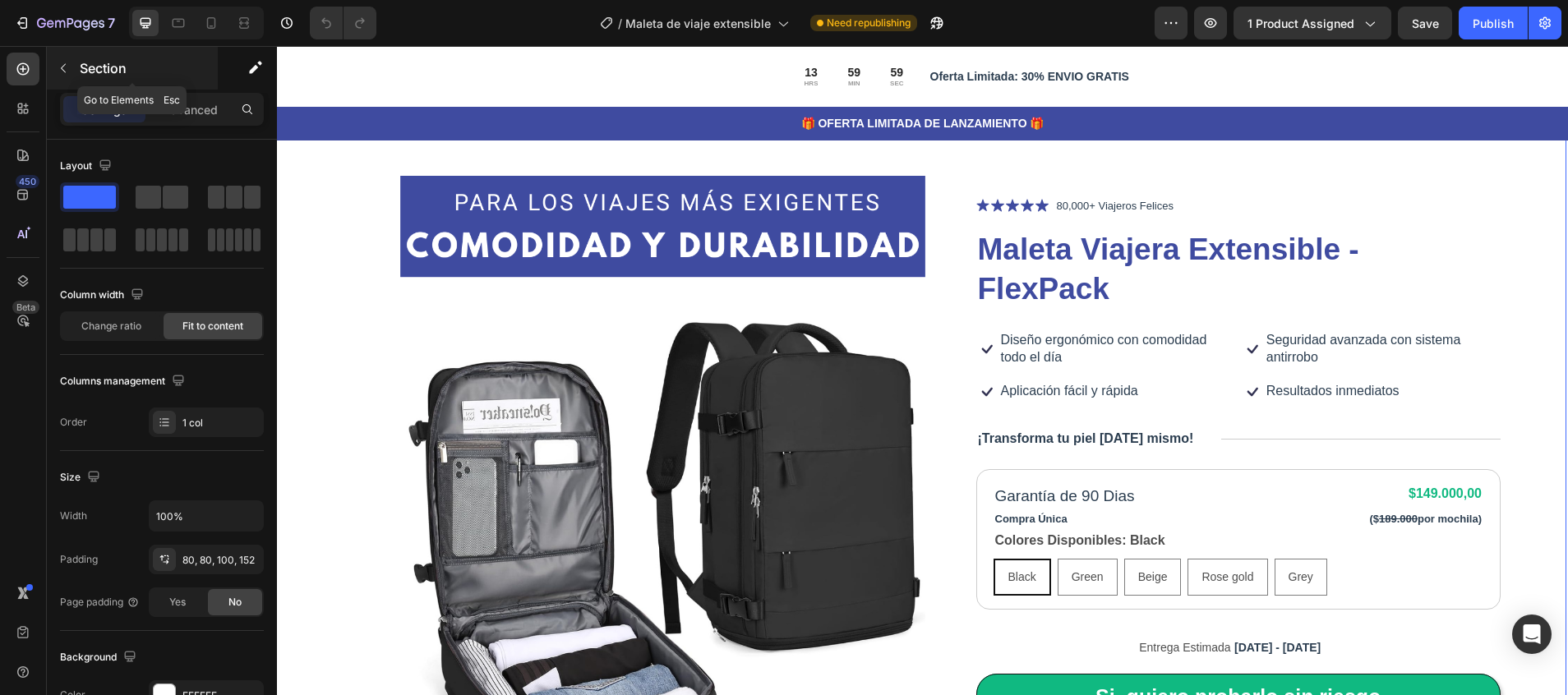
click at [61, 64] on icon "button" at bounding box center [63, 69] width 13 height 13
